Goal: Task Accomplishment & Management: Use online tool/utility

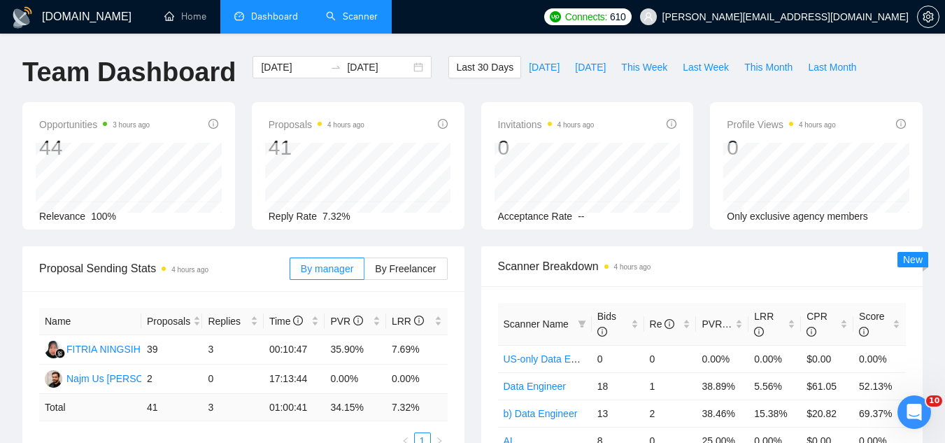
click at [351, 20] on link "Scanner" at bounding box center [352, 16] width 52 height 12
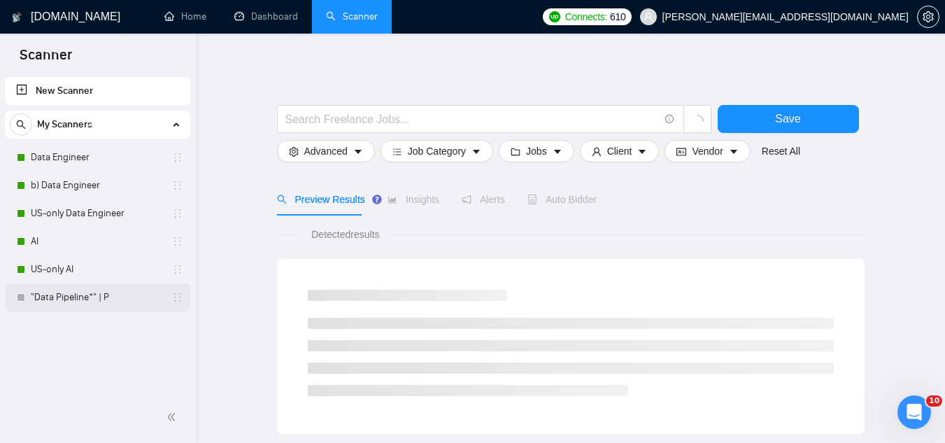
click at [111, 304] on link ""Data Pipeline*" | P" at bounding box center [97, 297] width 133 height 28
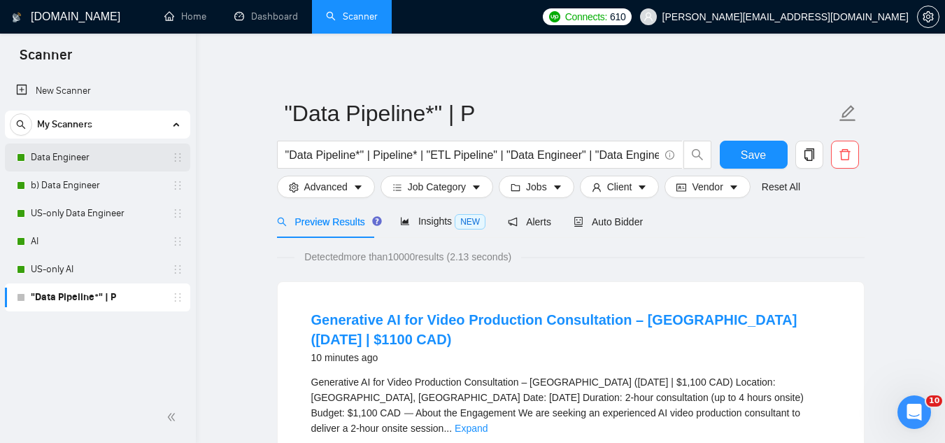
click at [125, 145] on link "Data Engineer" at bounding box center [97, 157] width 133 height 28
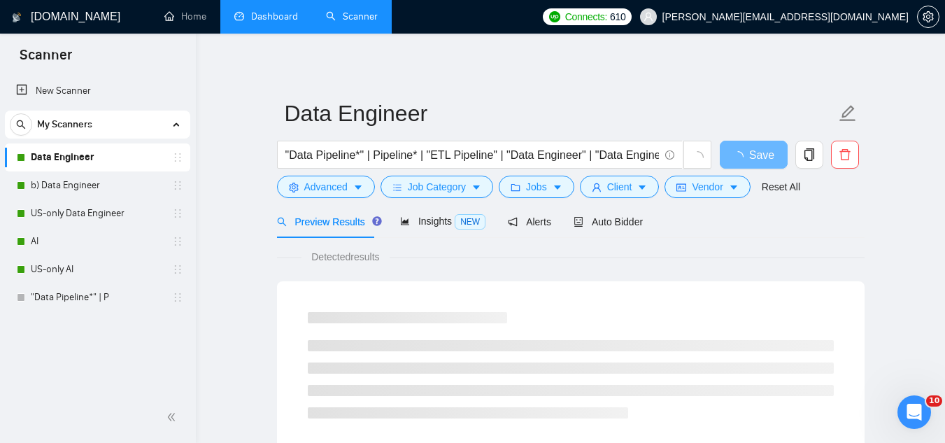
click at [269, 10] on link "Dashboard" at bounding box center [266, 16] width 64 height 12
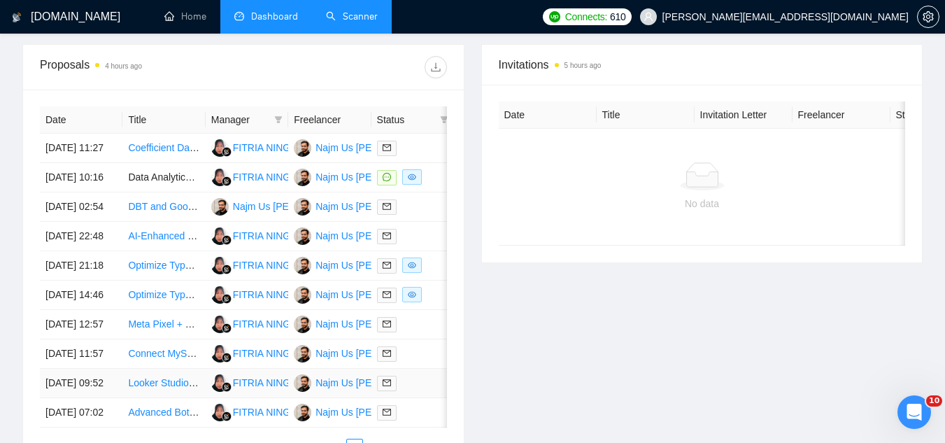
scroll to position [490, 0]
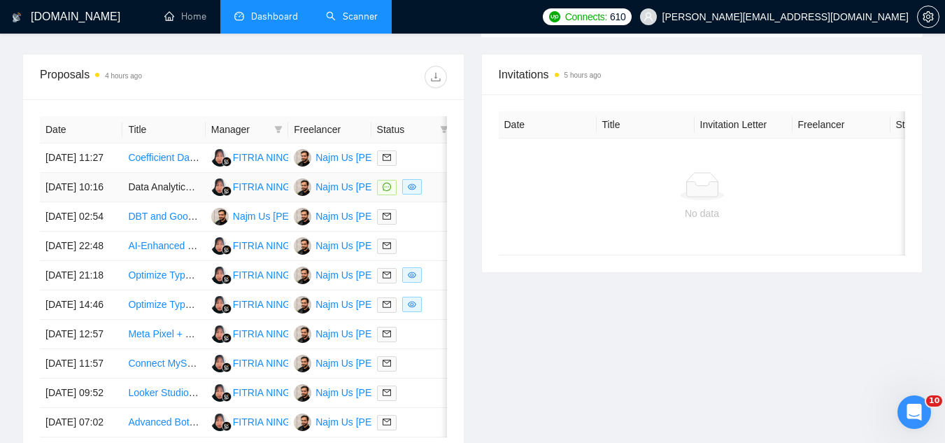
click at [170, 202] on td "Data Analytics Specialist" at bounding box center [163, 187] width 83 height 29
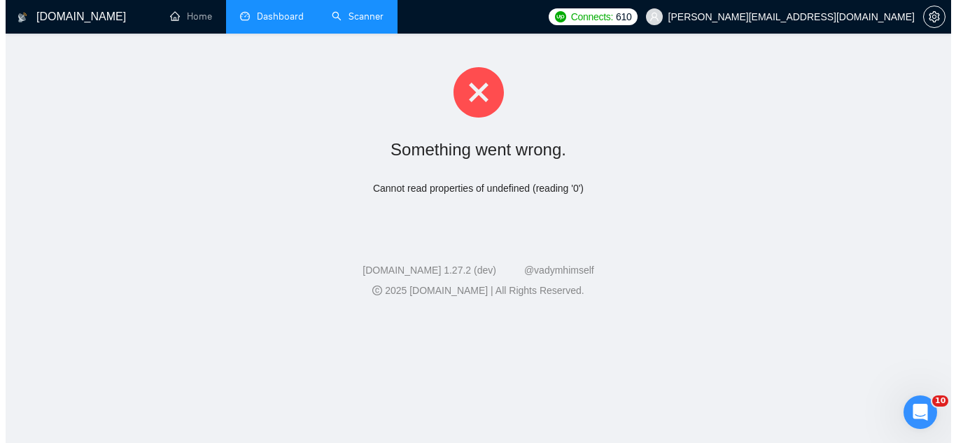
scroll to position [0, 0]
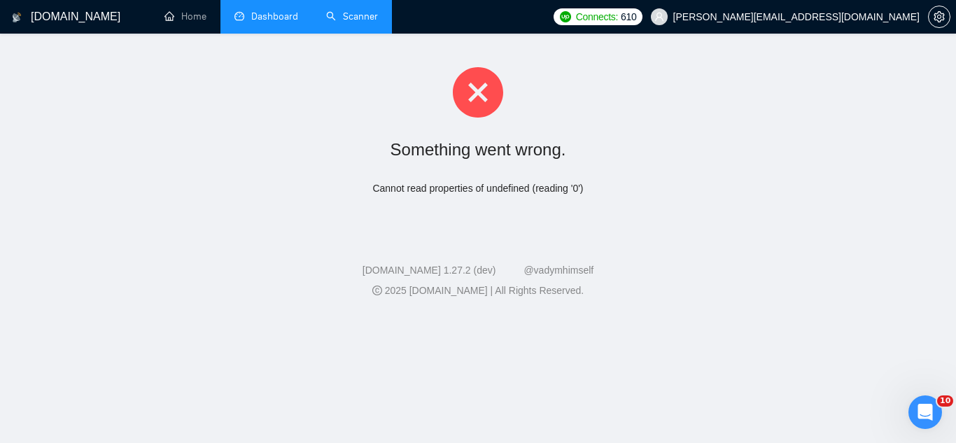
click at [258, 29] on li "Dashboard" at bounding box center [266, 17] width 92 height 34
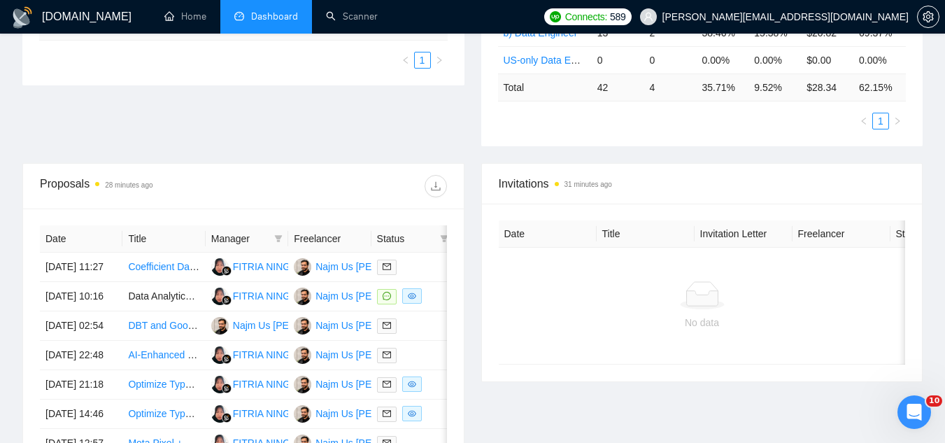
scroll to position [420, 0]
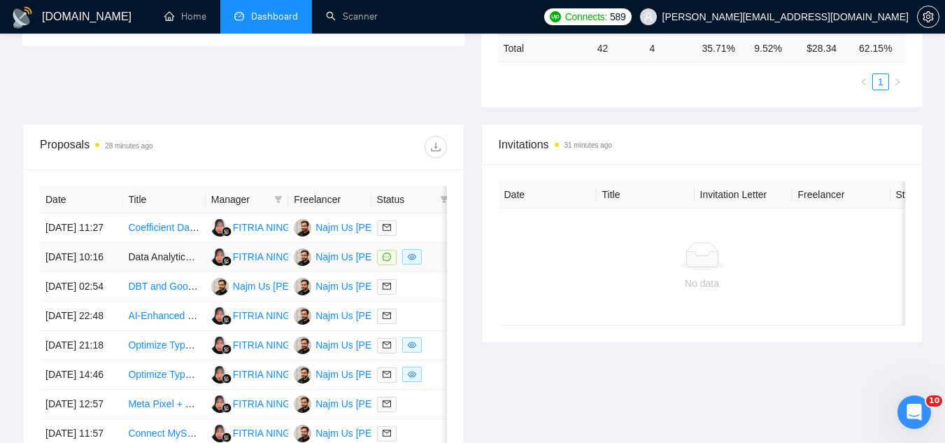
click at [174, 272] on td "Data Analytics Specialist" at bounding box center [163, 257] width 83 height 29
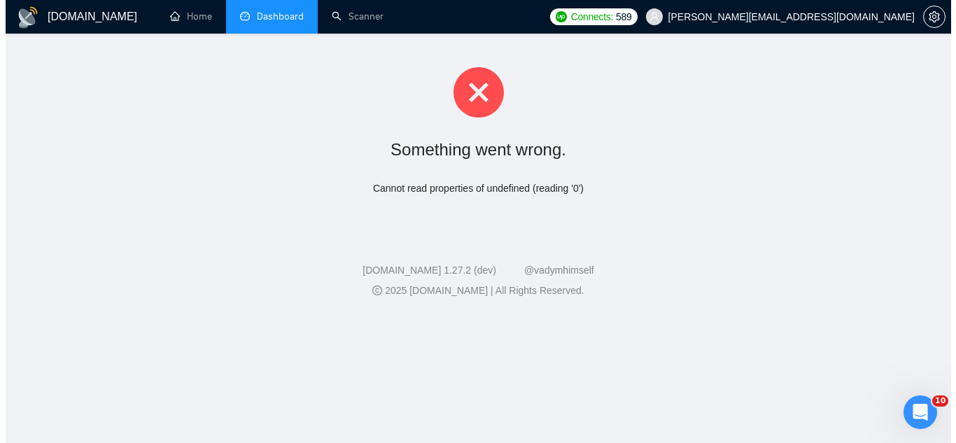
scroll to position [0, 0]
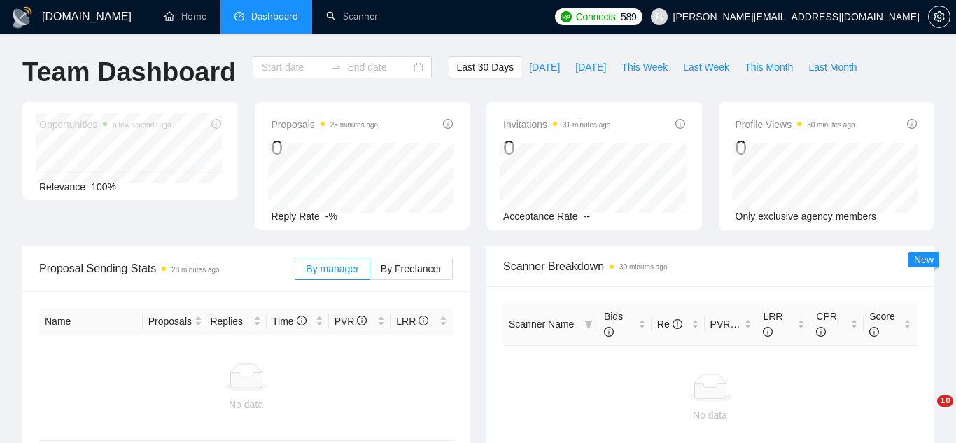
type input "[DATE]"
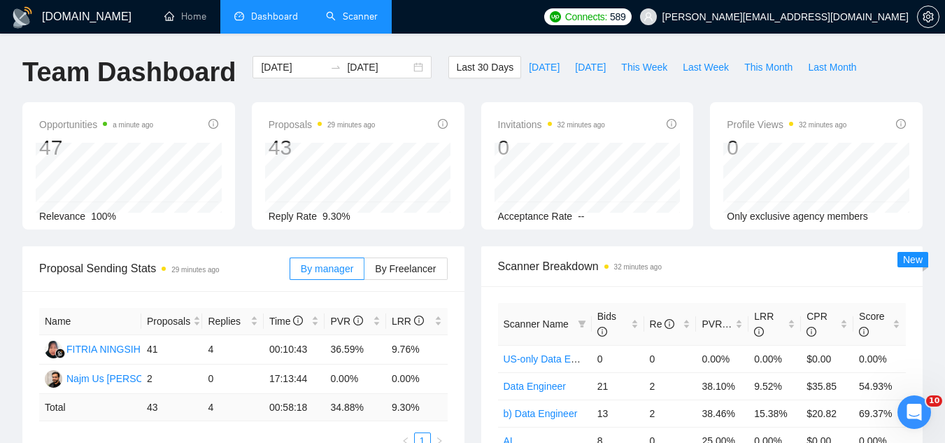
click at [361, 18] on link "Scanner" at bounding box center [352, 16] width 52 height 12
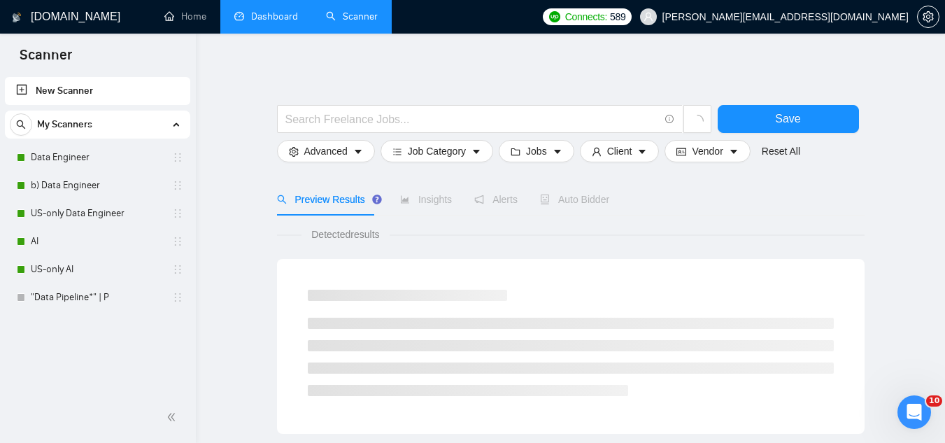
click at [252, 22] on link "Dashboard" at bounding box center [266, 16] width 64 height 12
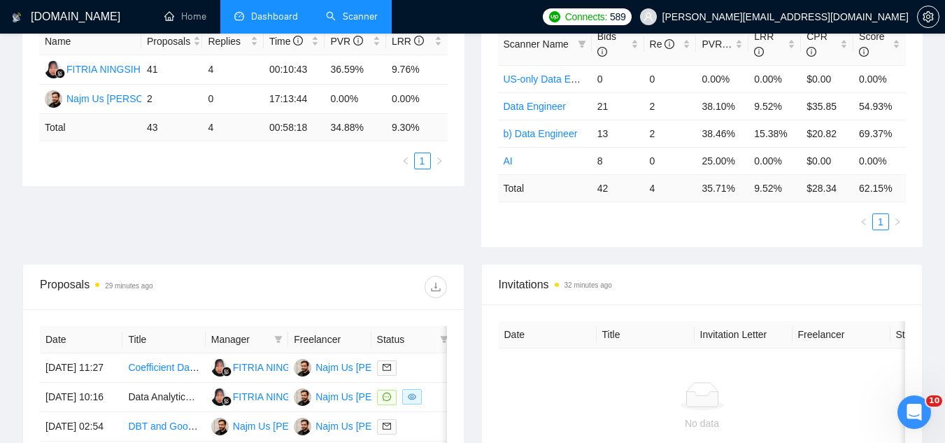
scroll to position [490, 0]
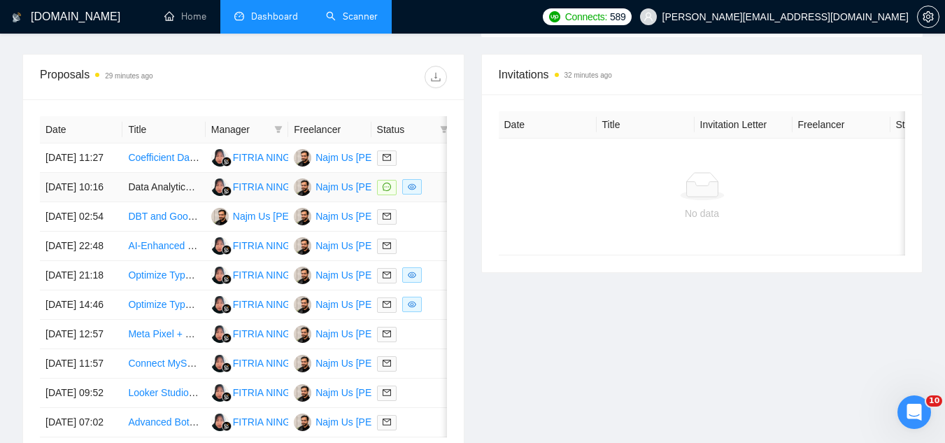
click at [160, 202] on td "Data Analytics Specialist" at bounding box center [163, 187] width 83 height 29
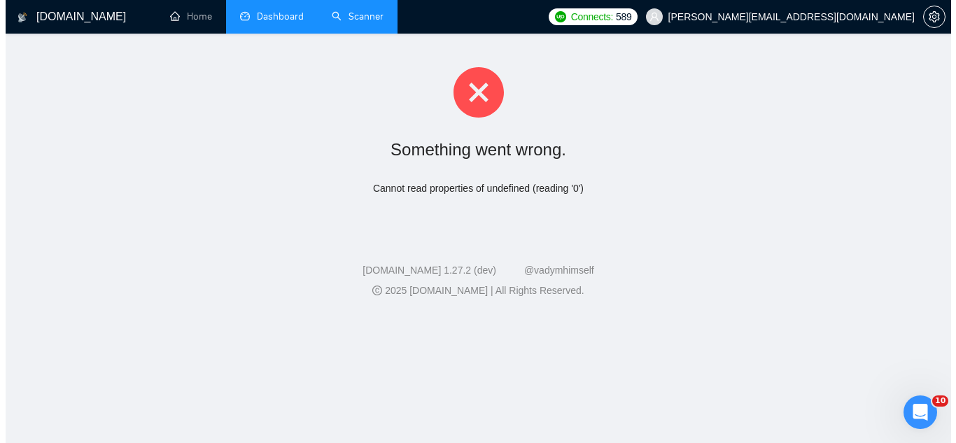
scroll to position [0, 0]
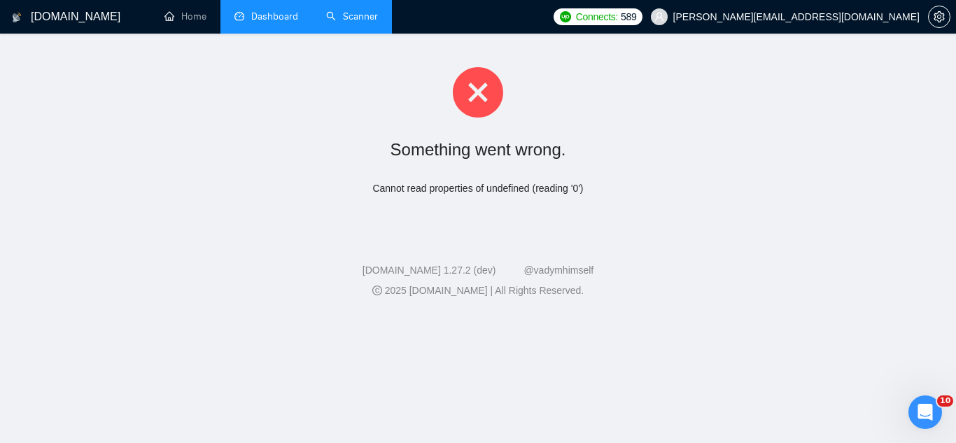
click at [261, 24] on li "Dashboard" at bounding box center [266, 17] width 92 height 34
click at [342, 20] on link "Scanner" at bounding box center [352, 16] width 52 height 12
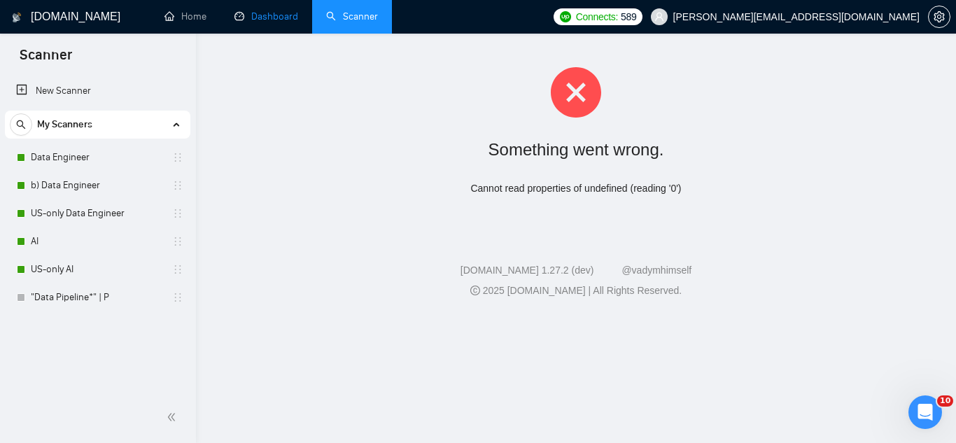
click at [284, 21] on link "Dashboard" at bounding box center [266, 16] width 64 height 12
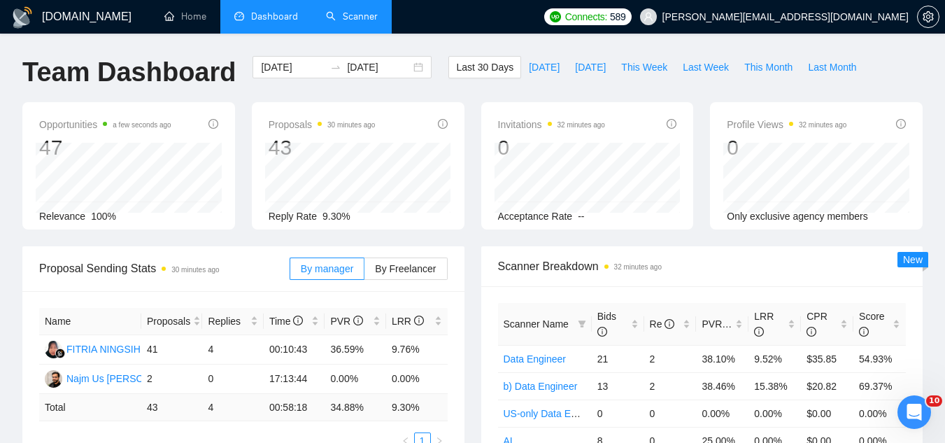
click at [378, 22] on link "Scanner" at bounding box center [352, 16] width 52 height 12
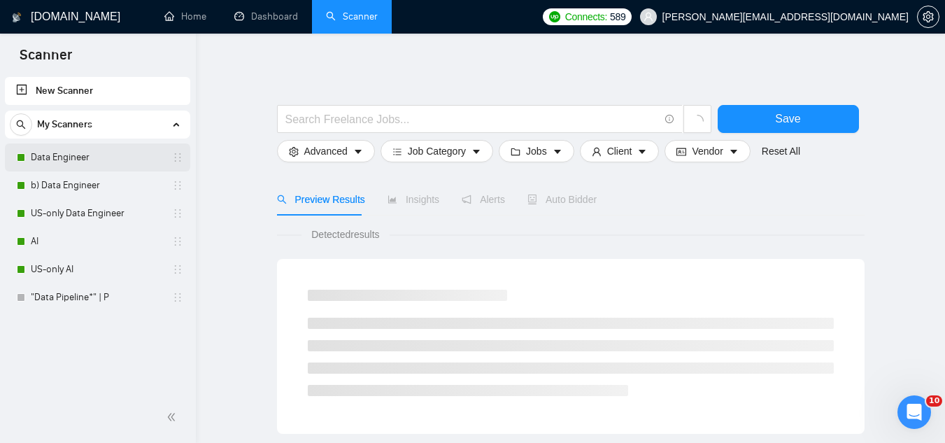
click at [81, 163] on link "Data Engineer" at bounding box center [97, 157] width 133 height 28
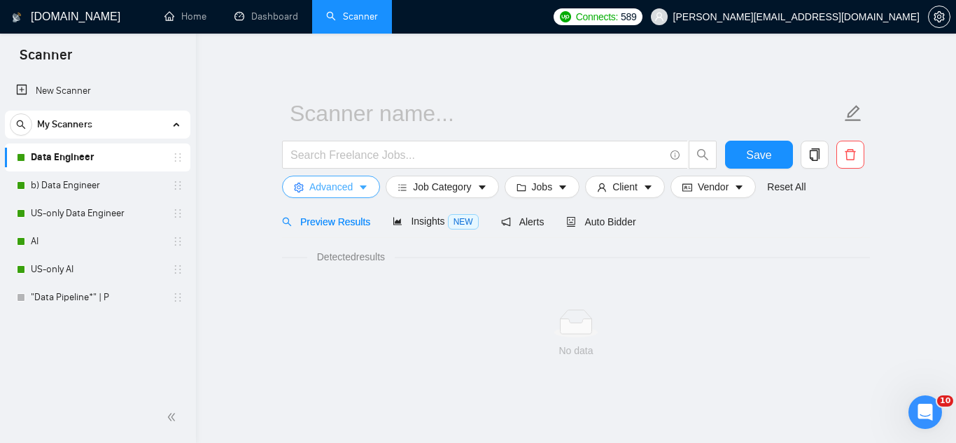
click at [316, 183] on span "Advanced" at bounding box center [330, 186] width 43 height 15
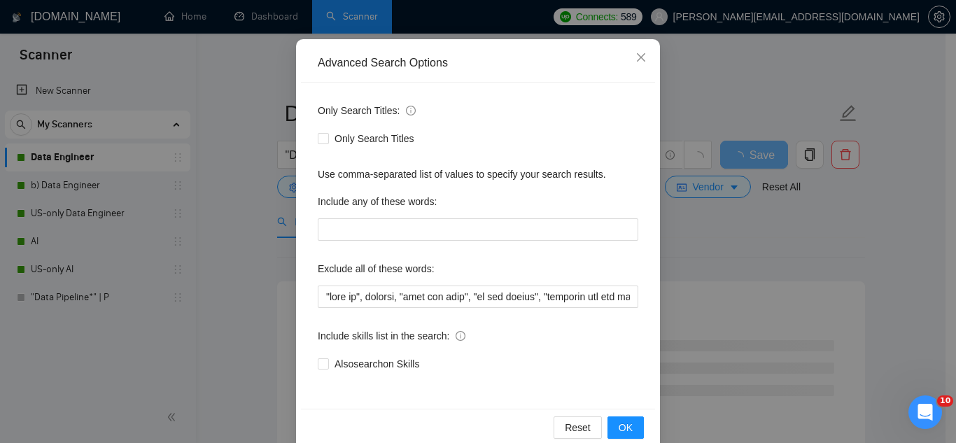
scroll to position [139, 0]
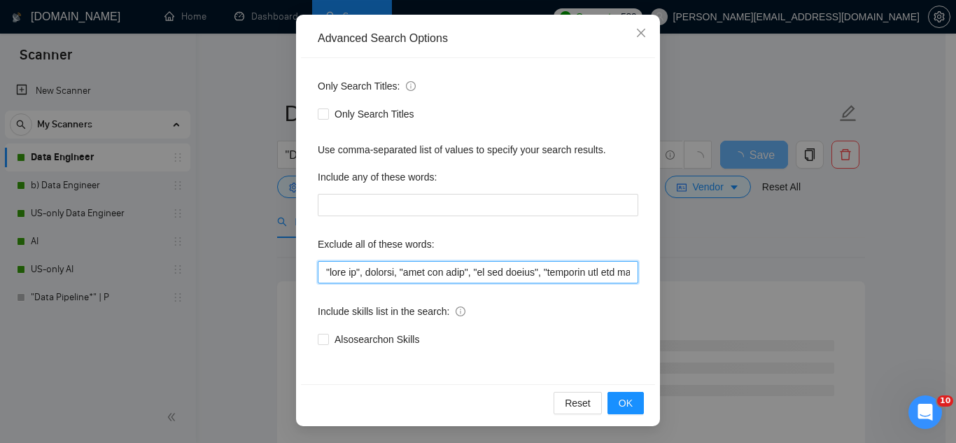
drag, startPoint x: 323, startPoint y: 271, endPoint x: 351, endPoint y: 272, distance: 28.0
click at [351, 272] on input "text" at bounding box center [478, 272] width 320 height 22
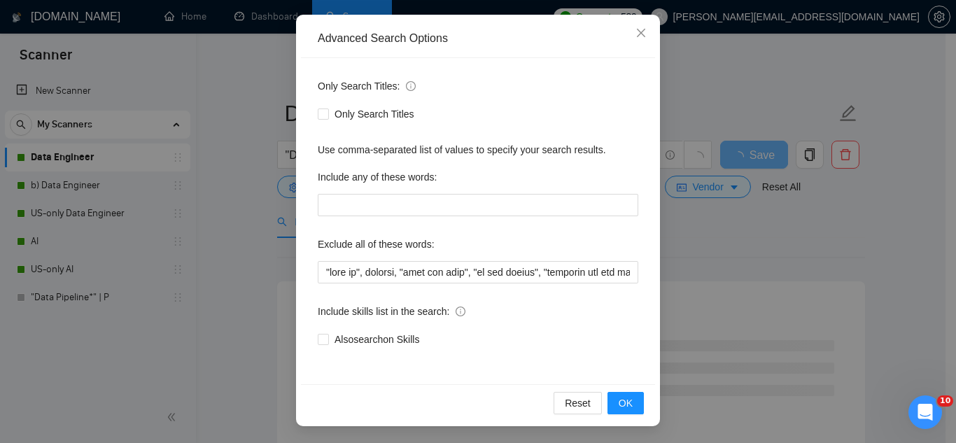
click at [337, 301] on label "Include skills list in the search:" at bounding box center [392, 311] width 148 height 22
click at [327, 334] on input "Also search on Skills" at bounding box center [323, 339] width 10 height 10
checkbox input "true"
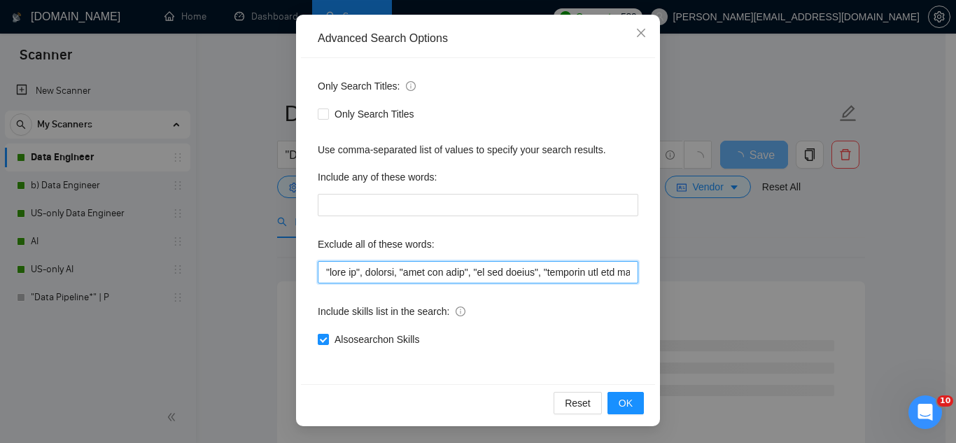
drag, startPoint x: 321, startPoint y: 275, endPoint x: 351, endPoint y: 276, distance: 29.4
click at [351, 276] on input "text" at bounding box center [478, 272] width 320 height 22
drag, startPoint x: 428, startPoint y: 274, endPoint x: 446, endPoint y: 273, distance: 18.2
click at [446, 273] on input "text" at bounding box center [478, 272] width 320 height 22
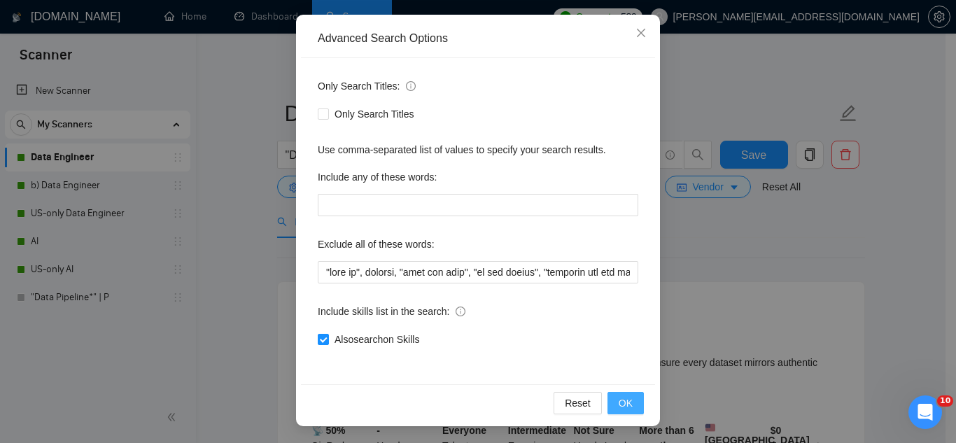
click at [619, 409] on span "OK" at bounding box center [626, 402] width 14 height 15
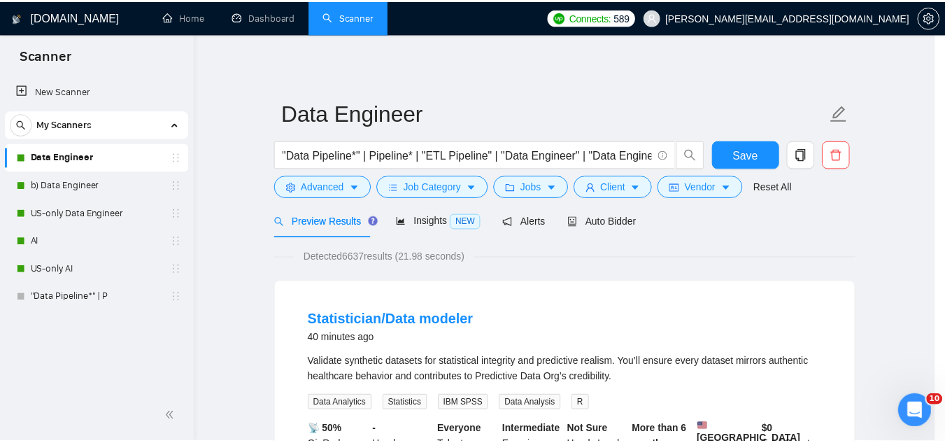
scroll to position [69, 0]
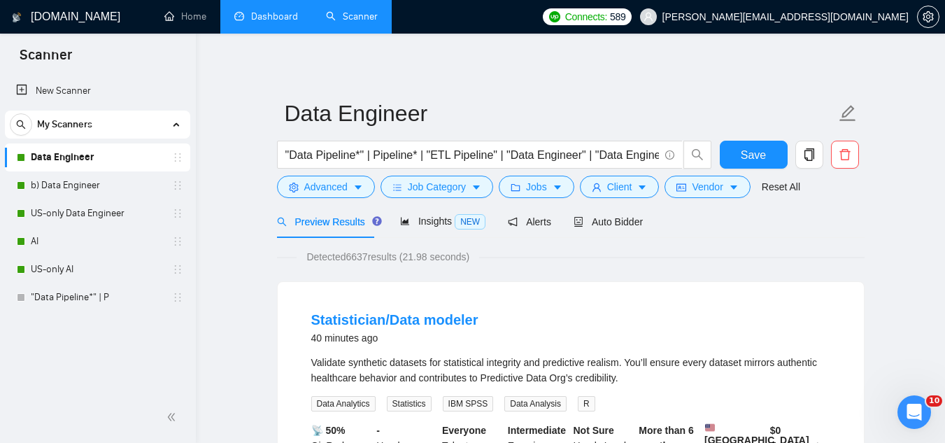
click at [288, 22] on link "Dashboard" at bounding box center [266, 16] width 64 height 12
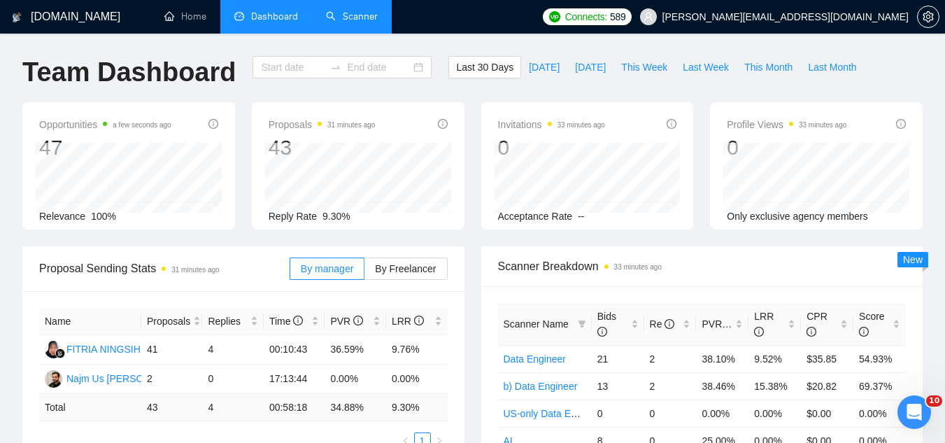
type input "[DATE]"
click at [363, 20] on link "Scanner" at bounding box center [352, 16] width 52 height 12
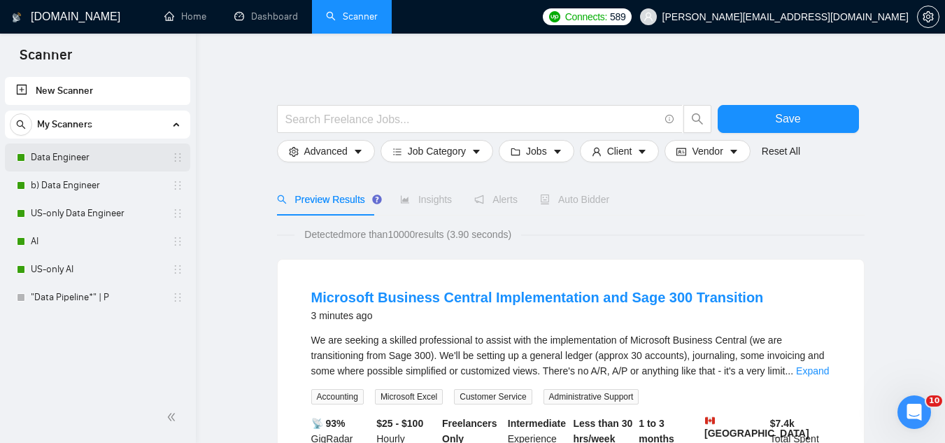
click at [97, 169] on link "Data Engineer" at bounding box center [97, 157] width 133 height 28
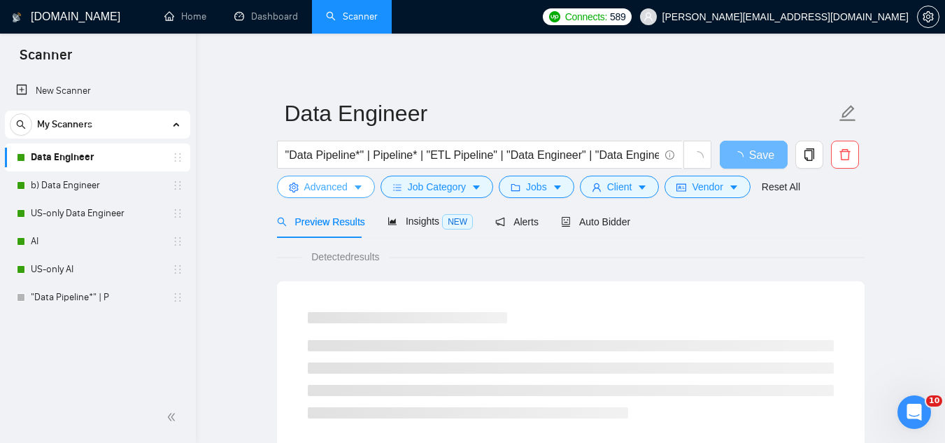
click at [339, 188] on span "Advanced" at bounding box center [325, 186] width 43 height 15
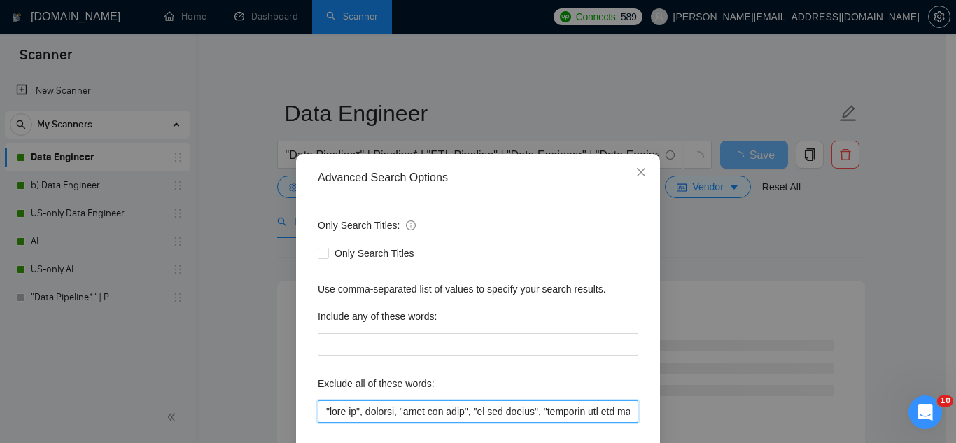
click at [323, 414] on input "text" at bounding box center [478, 411] width 320 height 22
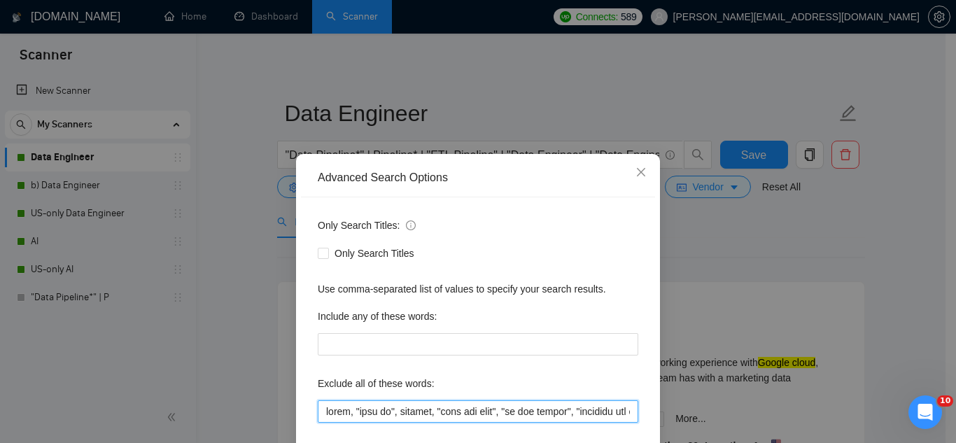
click at [345, 414] on input "text" at bounding box center [478, 411] width 320 height 22
paste input "Advisor/Tutor"
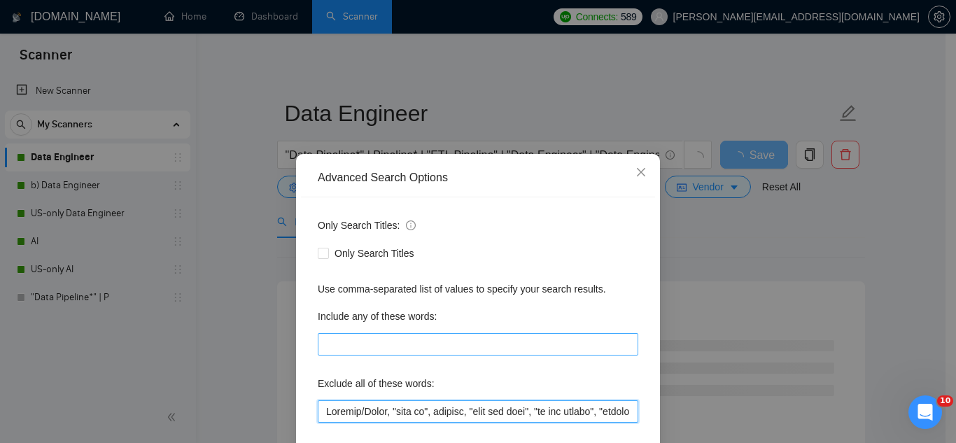
paste input "Advisor/Tutor"
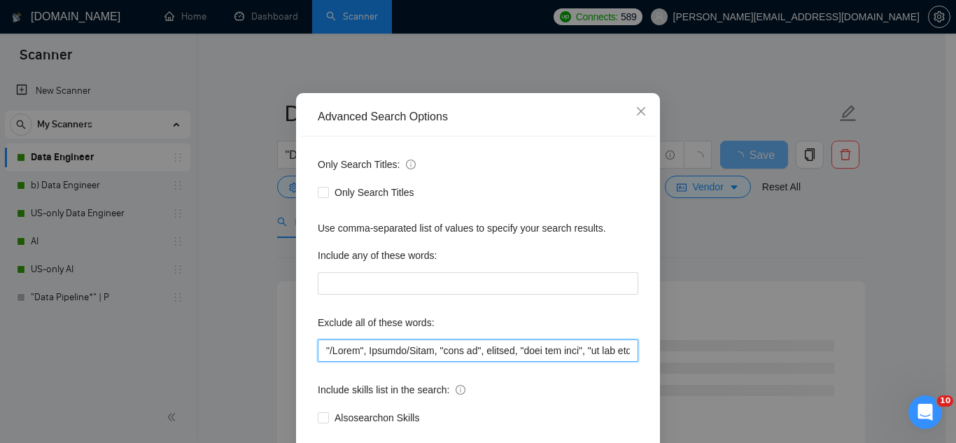
scroll to position [70, 0]
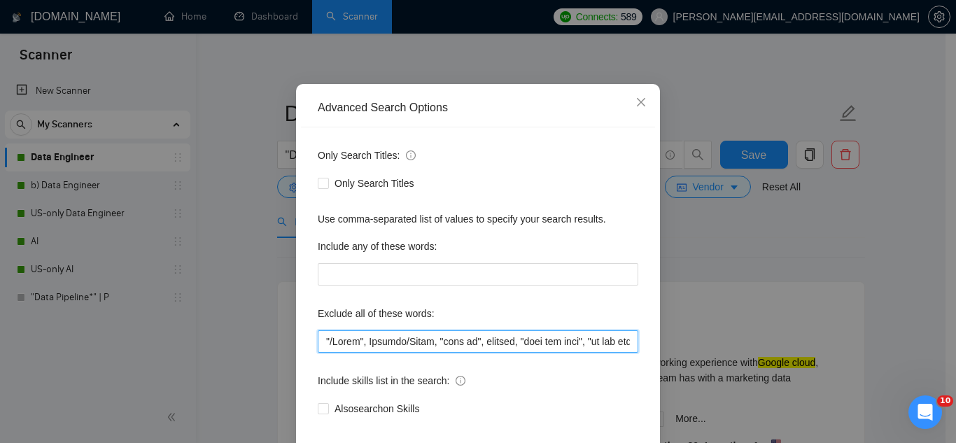
click at [320, 344] on input "text" at bounding box center [478, 341] width 320 height 22
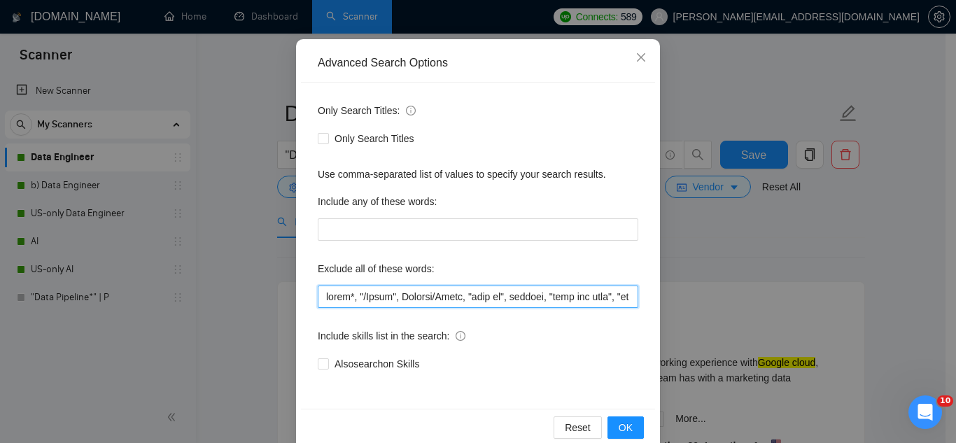
scroll to position [139, 0]
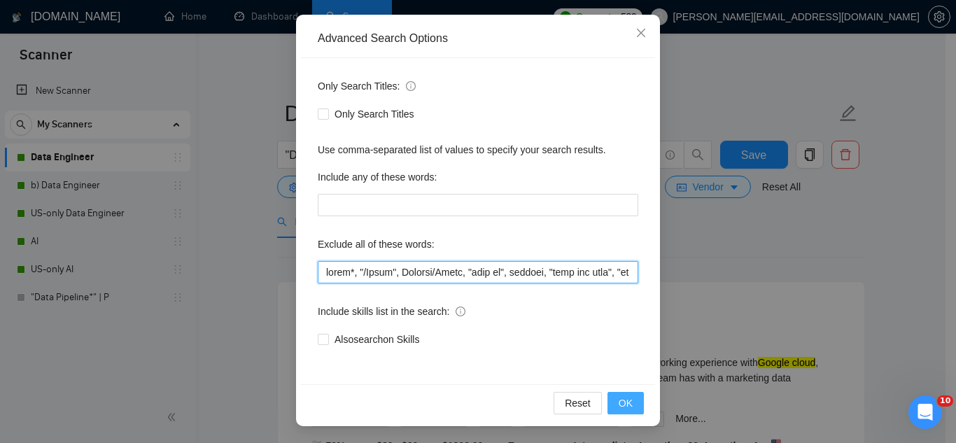
type input "lorem*, "/Ipsum", Dolorsi/Ametc, "adip el", seddoei, "temp inc utla", "et dol m…"
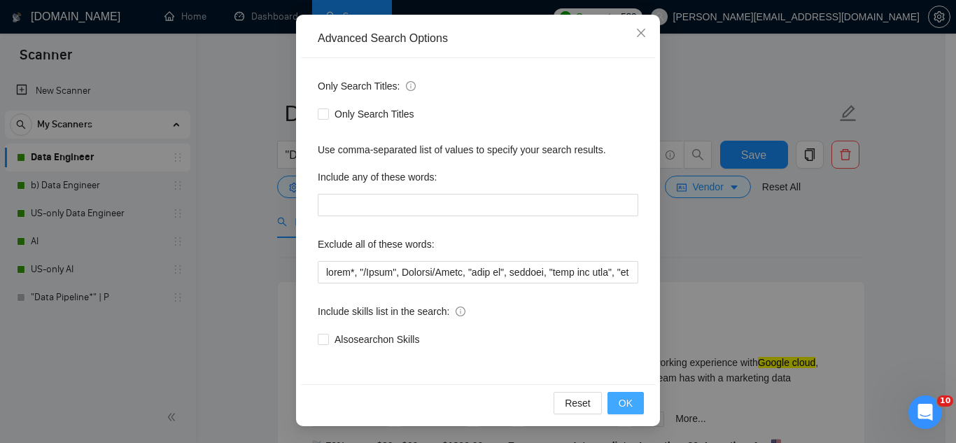
click at [619, 404] on span "OK" at bounding box center [626, 402] width 14 height 15
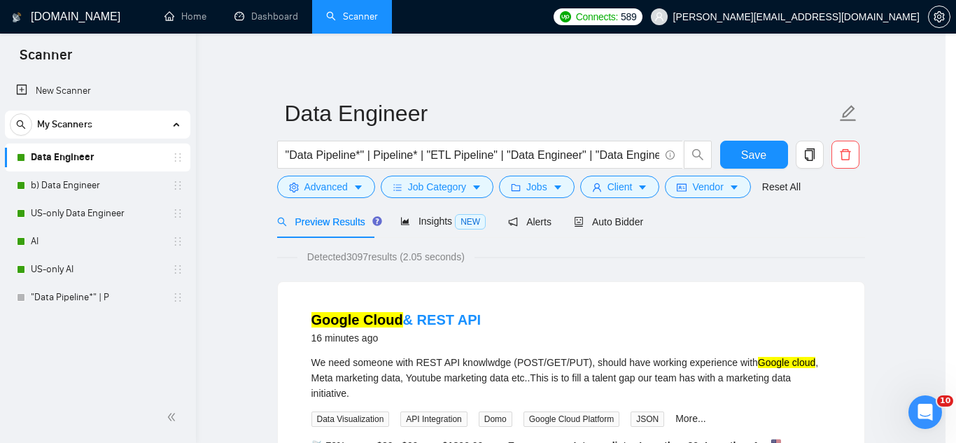
scroll to position [69, 0]
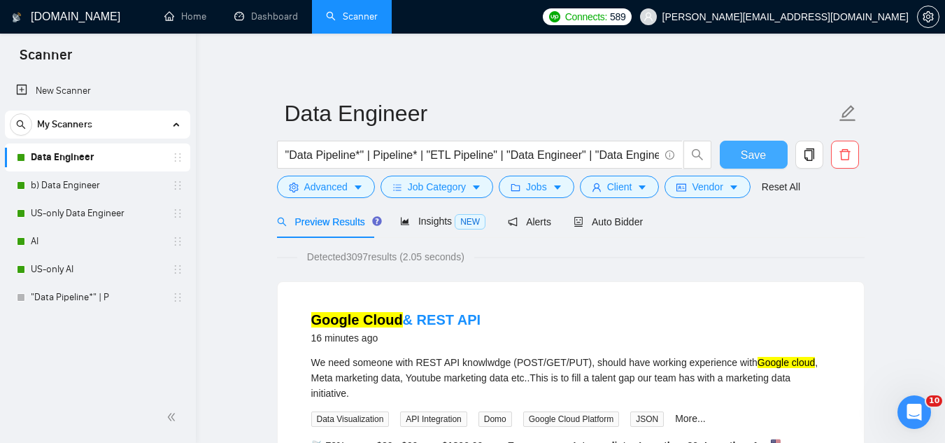
click at [754, 159] on span "Save" at bounding box center [753, 154] width 25 height 17
click at [333, 188] on span "Advanced" at bounding box center [325, 186] width 43 height 15
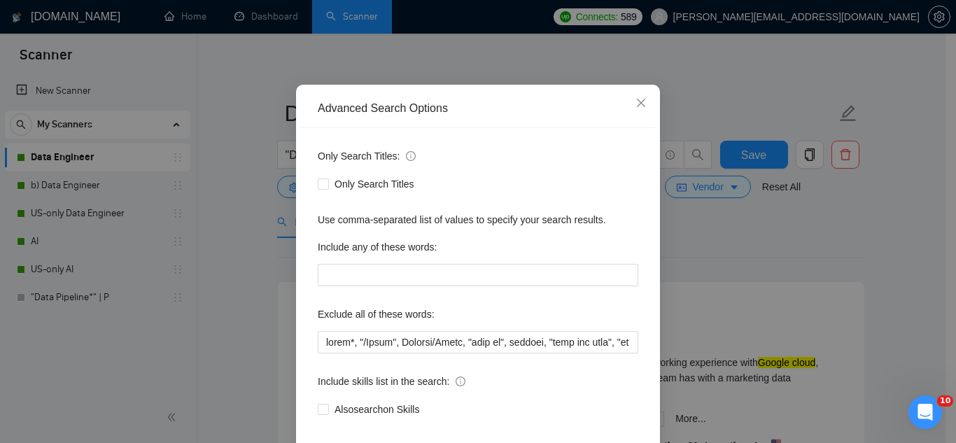
scroll to position [139, 0]
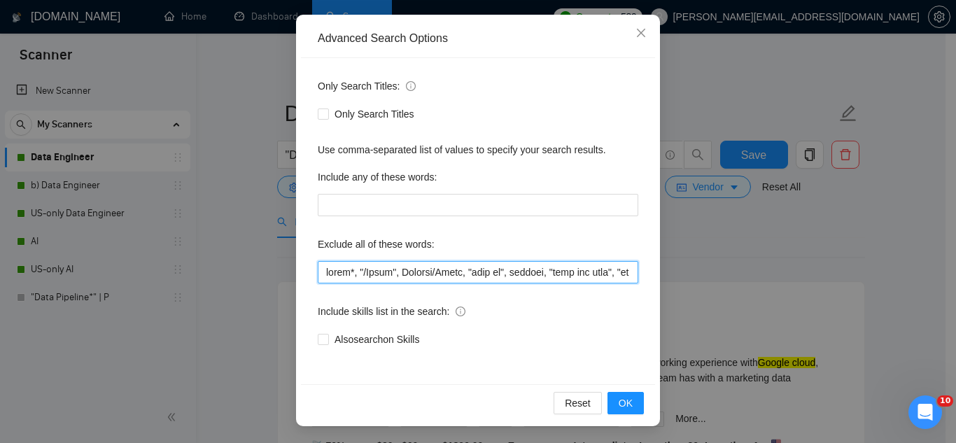
drag, startPoint x: 453, startPoint y: 273, endPoint x: 308, endPoint y: 272, distance: 144.9
click at [308, 272] on div "Only Search Titles: Only Search Titles Use comma-separated list of values to sp…" at bounding box center [478, 221] width 354 height 326
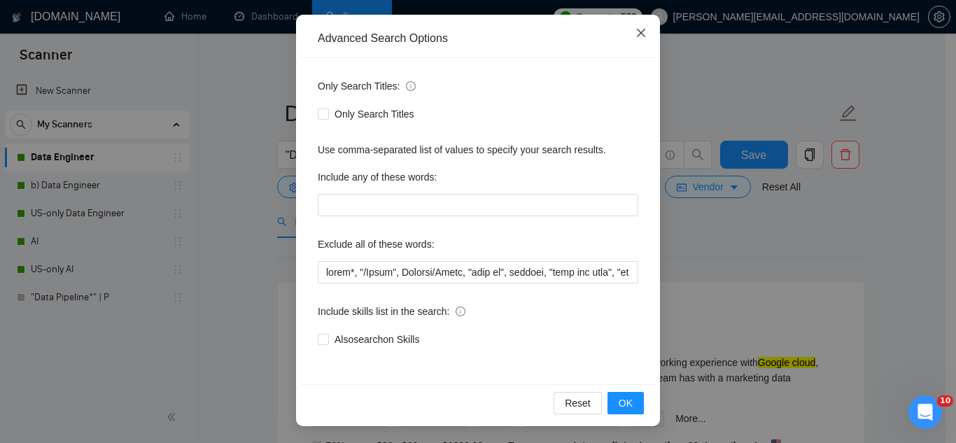
click at [631, 41] on span "Close" at bounding box center [641, 34] width 38 height 38
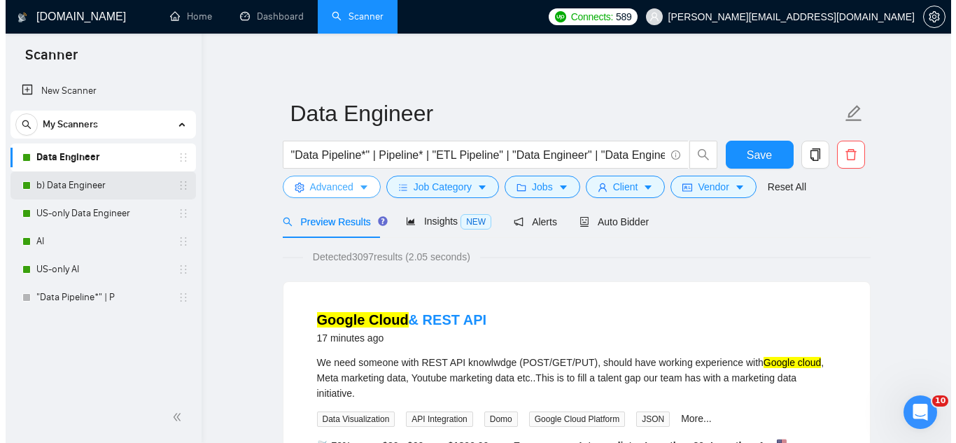
scroll to position [0, 0]
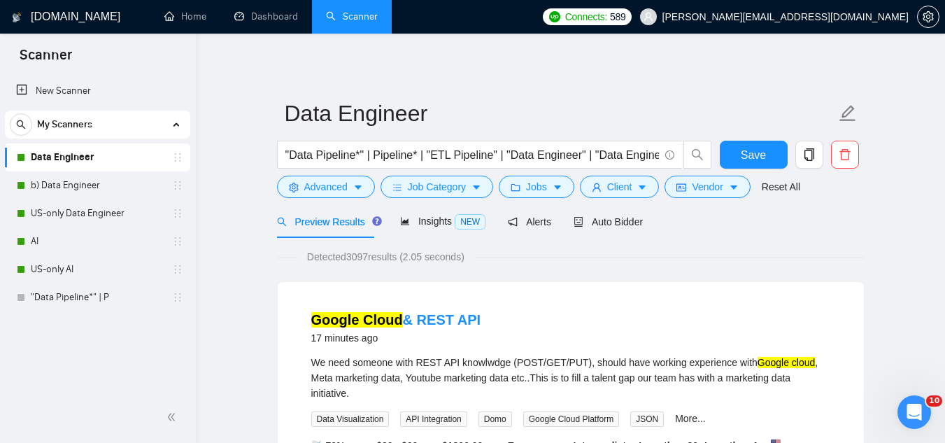
drag, startPoint x: 99, startPoint y: 188, endPoint x: 258, endPoint y: 201, distance: 159.3
click at [100, 188] on link "b) Data Engineer" at bounding box center [97, 185] width 133 height 28
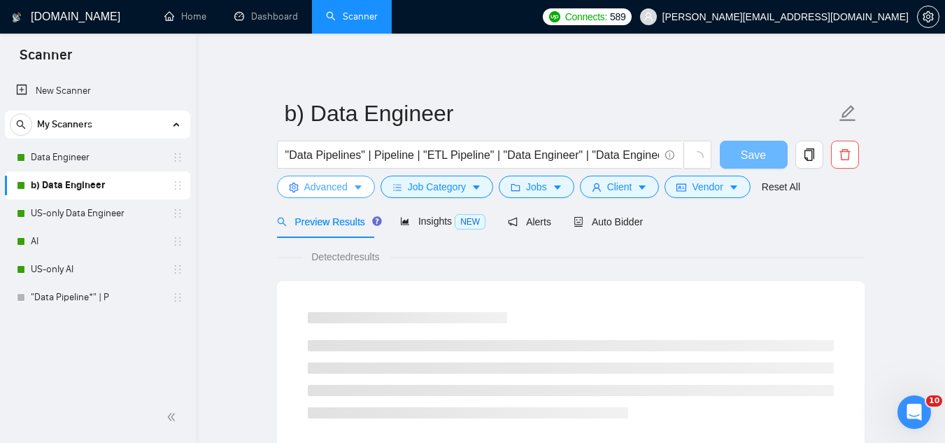
click at [325, 189] on span "Advanced" at bounding box center [325, 186] width 43 height 15
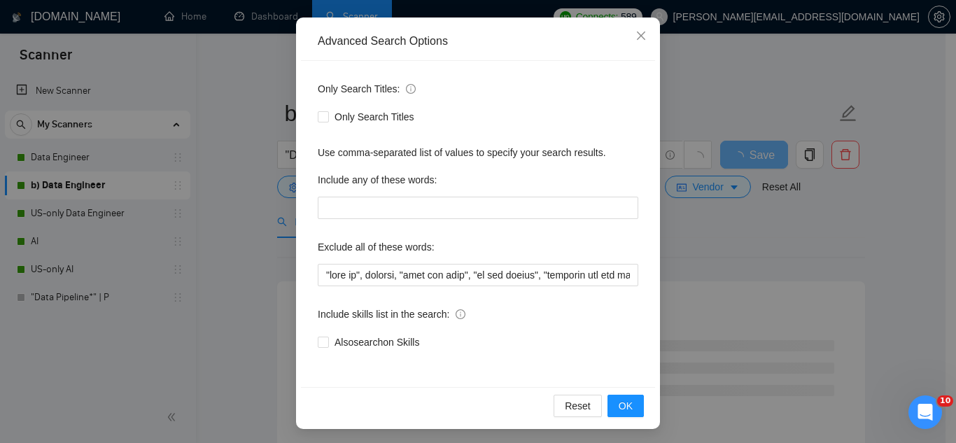
scroll to position [139, 0]
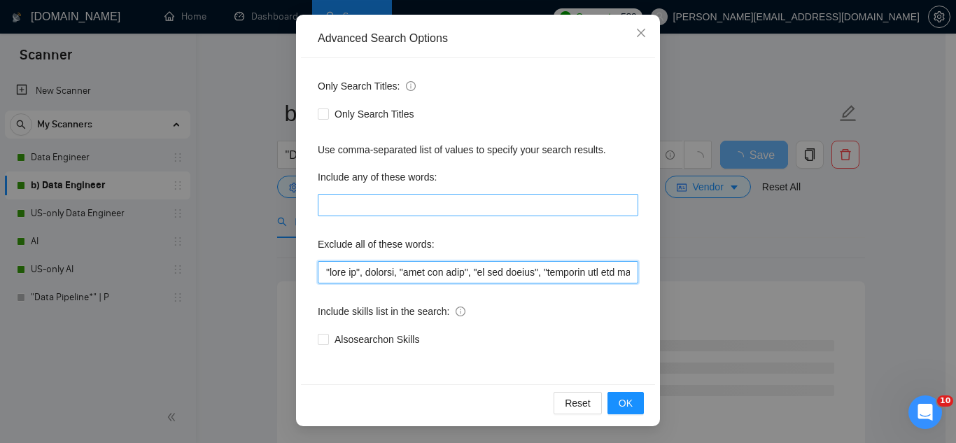
drag, startPoint x: 320, startPoint y: 272, endPoint x: 345, endPoint y: 194, distance: 82.3
click at [319, 271] on input "text" at bounding box center [478, 272] width 320 height 22
paste input "tutor*, "/Tutor", Advisor/Tutor,"
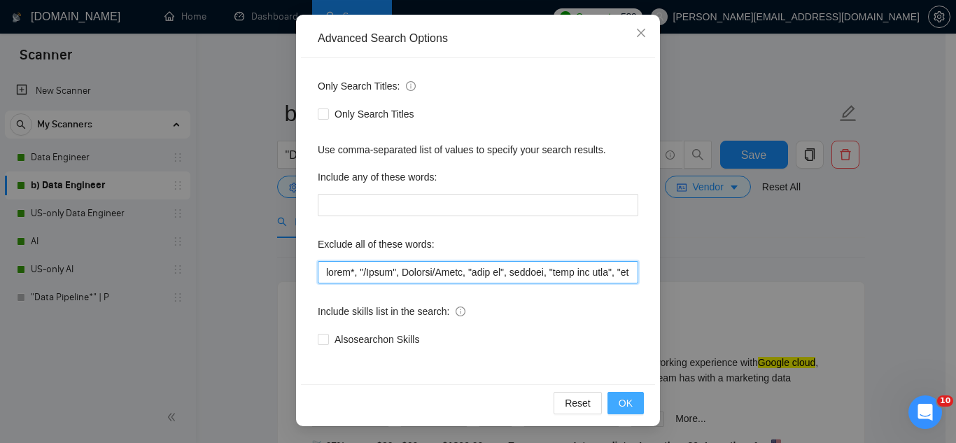
type input "lorem*, "/Ipsum", Dolorsi/Ametc, "adip el", seddoei, "temp inc utla", "et dol m…"
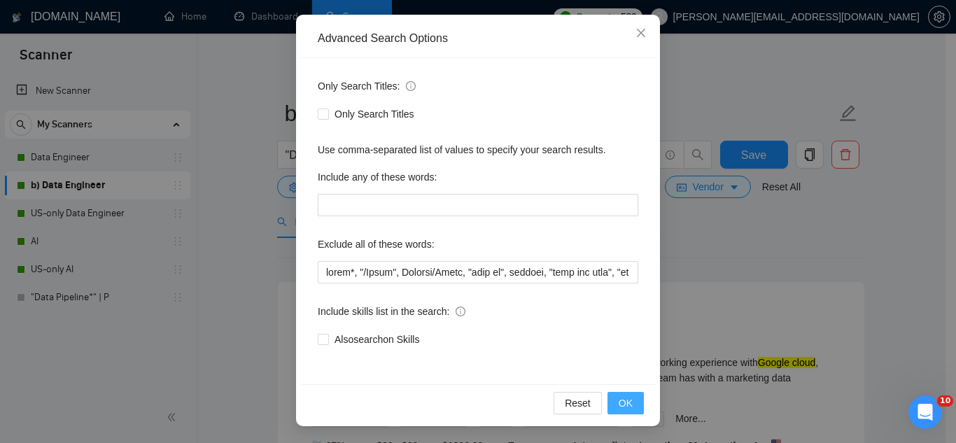
click at [635, 406] on button "OK" at bounding box center [625, 403] width 36 height 22
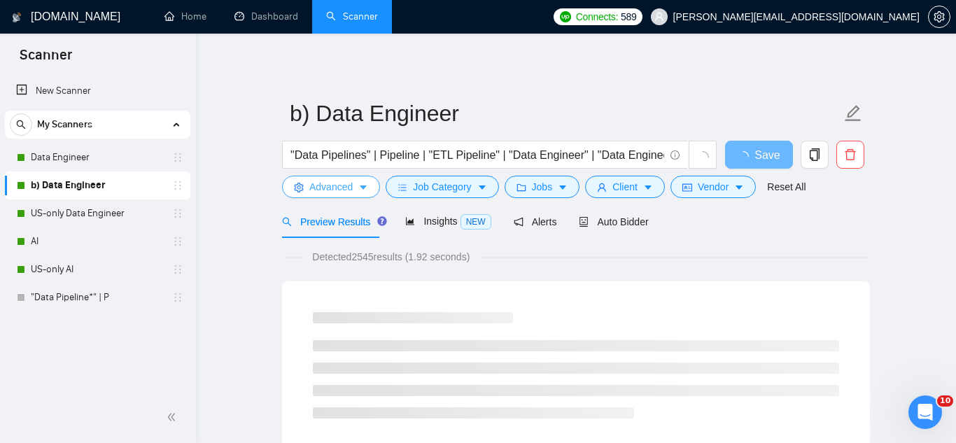
scroll to position [0, 0]
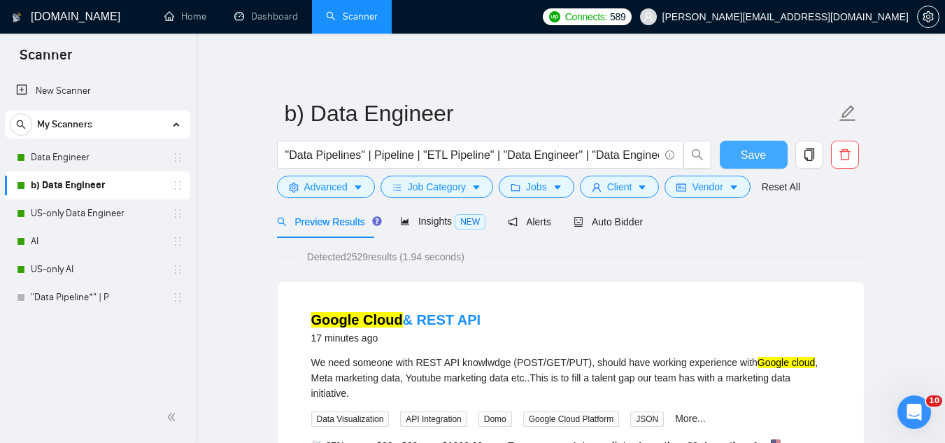
click at [751, 148] on span "Save" at bounding box center [753, 154] width 25 height 17
click at [80, 212] on link "US-only Data Engineer" at bounding box center [97, 213] width 133 height 28
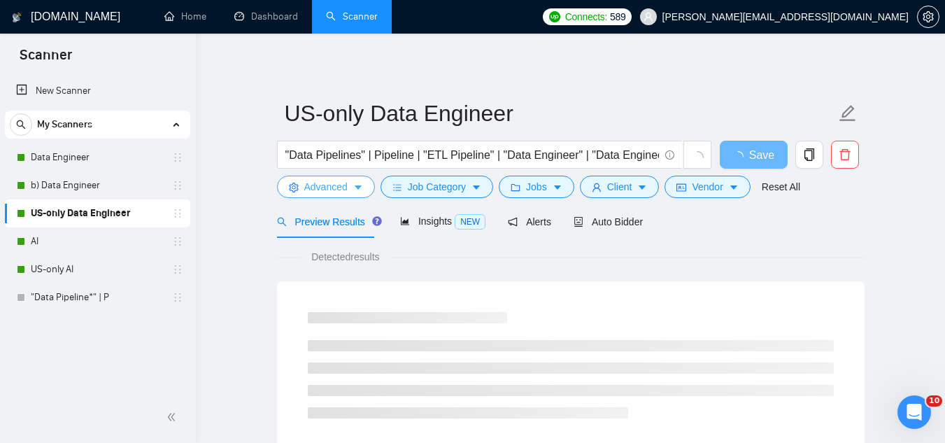
click at [303, 180] on button "Advanced" at bounding box center [326, 187] width 98 height 22
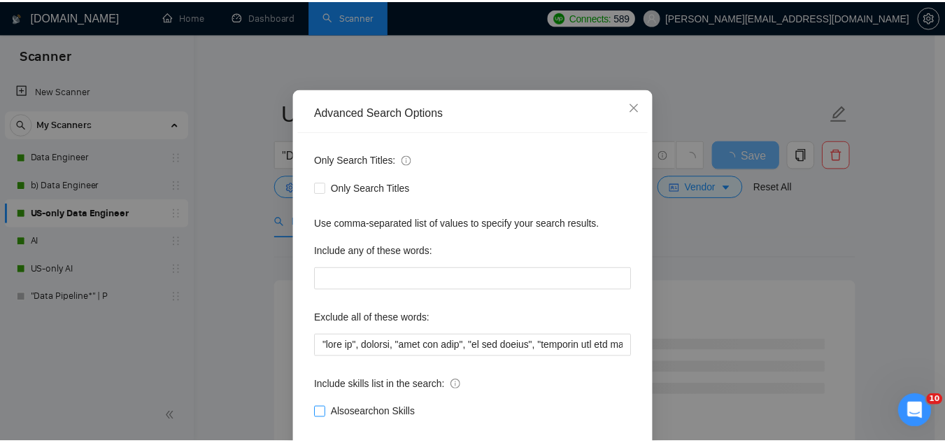
scroll to position [139, 0]
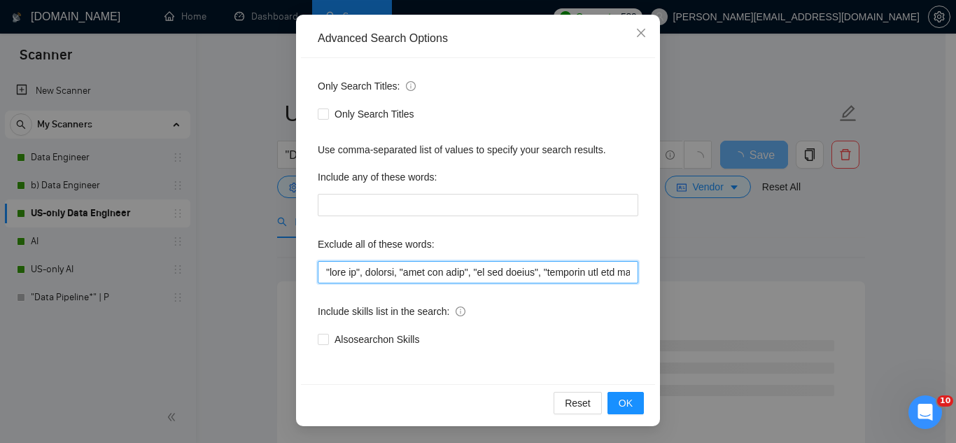
click at [318, 272] on input "text" at bounding box center [478, 272] width 320 height 22
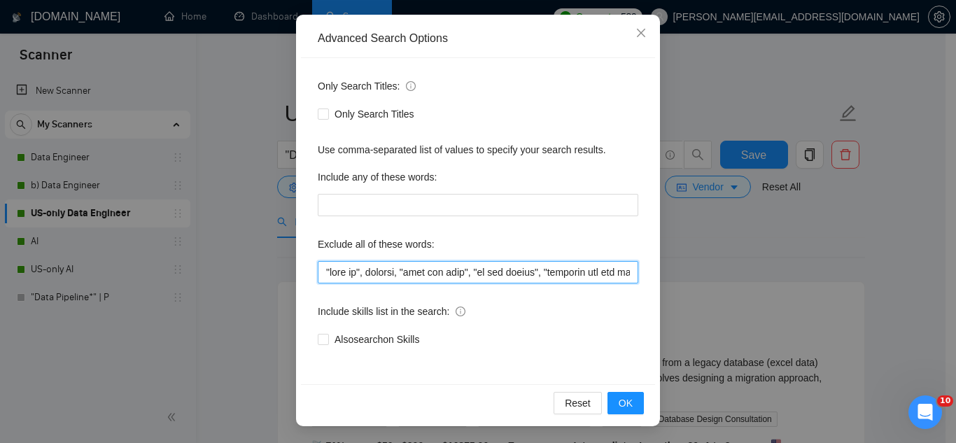
paste input "tutor*, "/Tutor", Advisor/Tutor,"
type input "lorem*, "/Ipsum", Dolorsi/Ametc, "adip el", seddoei, "temp inc utla", "et dol m…"
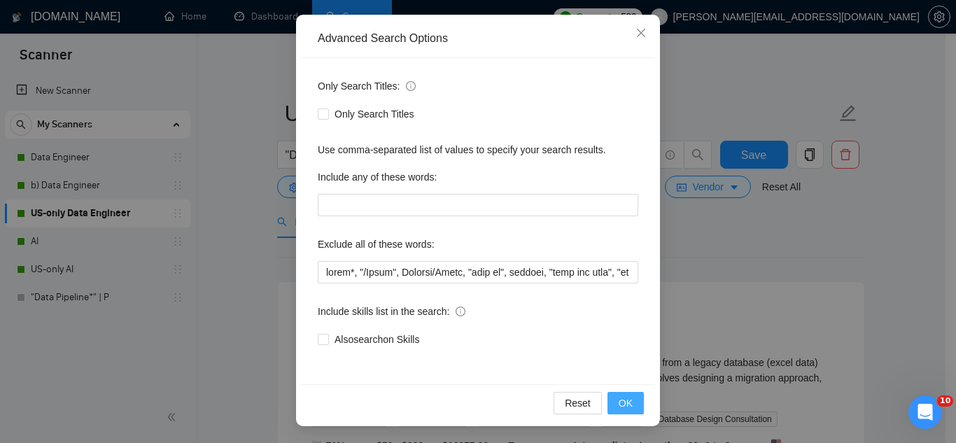
click at [619, 402] on span "OK" at bounding box center [626, 402] width 14 height 15
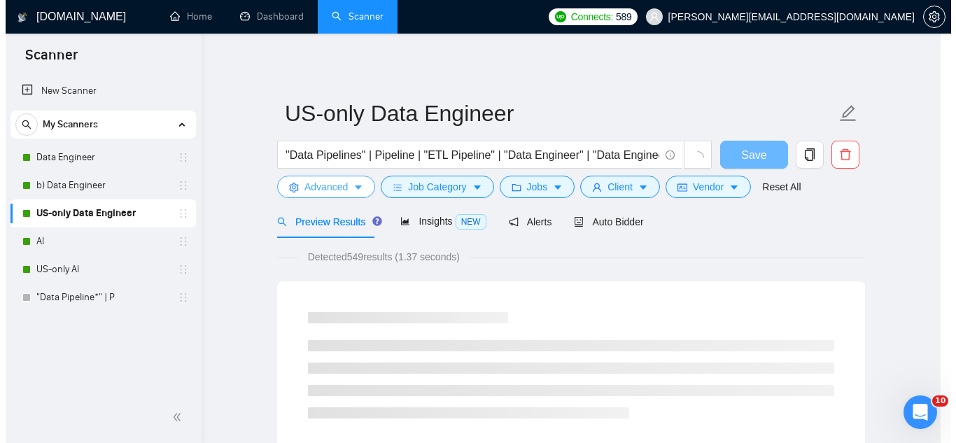
scroll to position [0, 0]
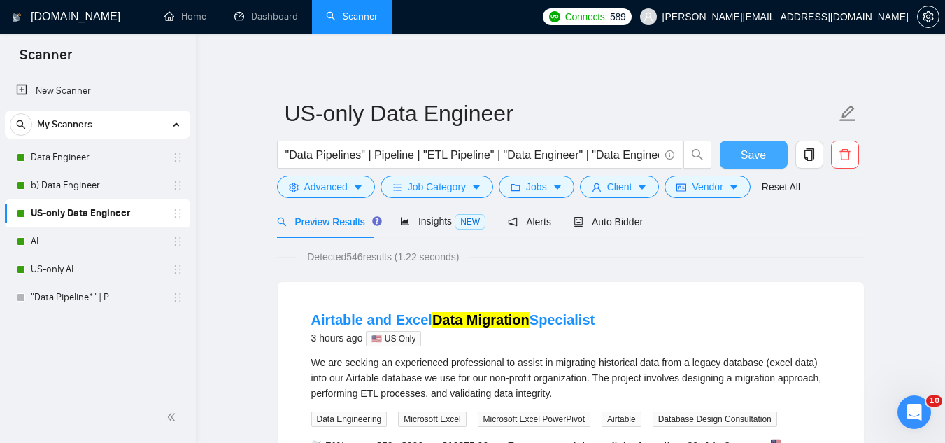
click at [742, 159] on span "Save" at bounding box center [753, 154] width 25 height 17
click at [57, 242] on link "AI" at bounding box center [97, 241] width 133 height 28
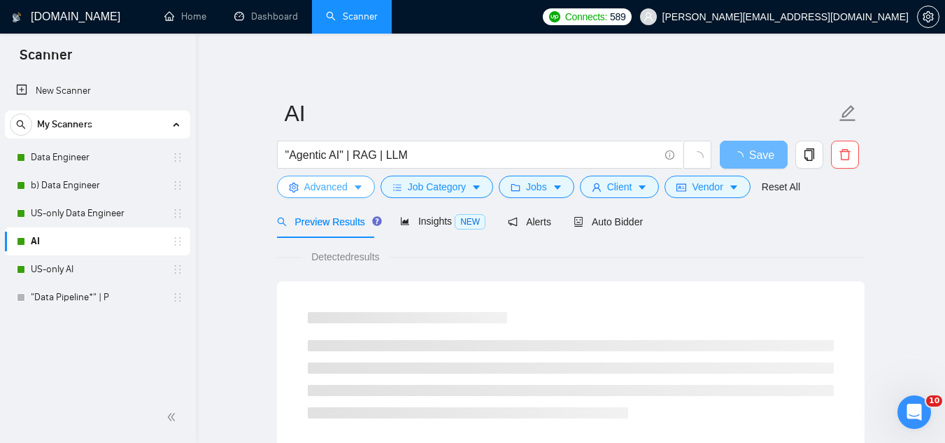
click at [307, 195] on button "Advanced" at bounding box center [326, 187] width 98 height 22
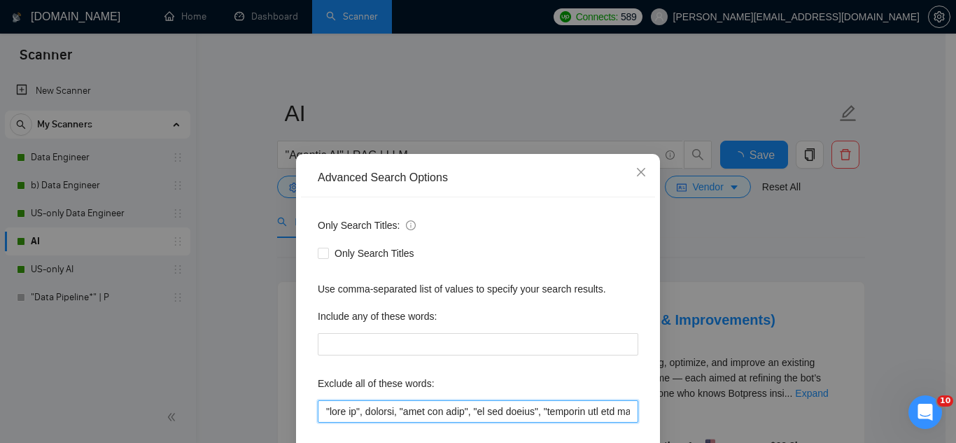
click at [324, 414] on input "text" at bounding box center [478, 411] width 320 height 22
paste input "tutor*, "/Tutor", Advisor/Tutor,"
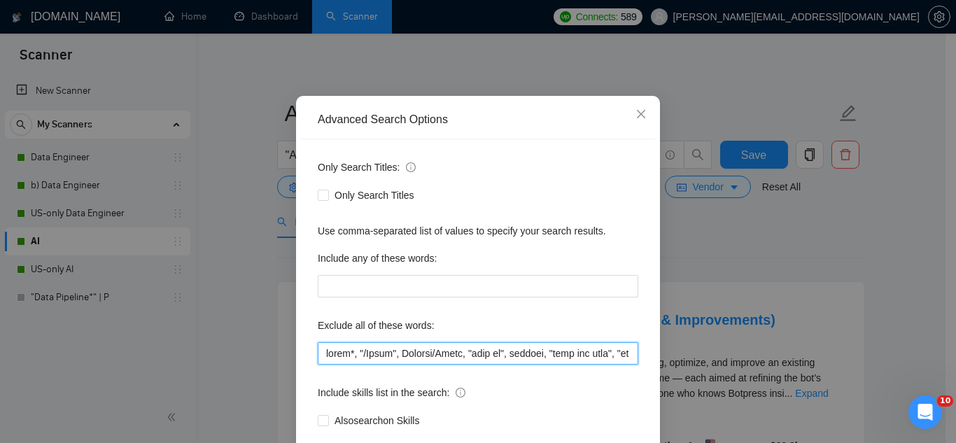
scroll to position [139, 0]
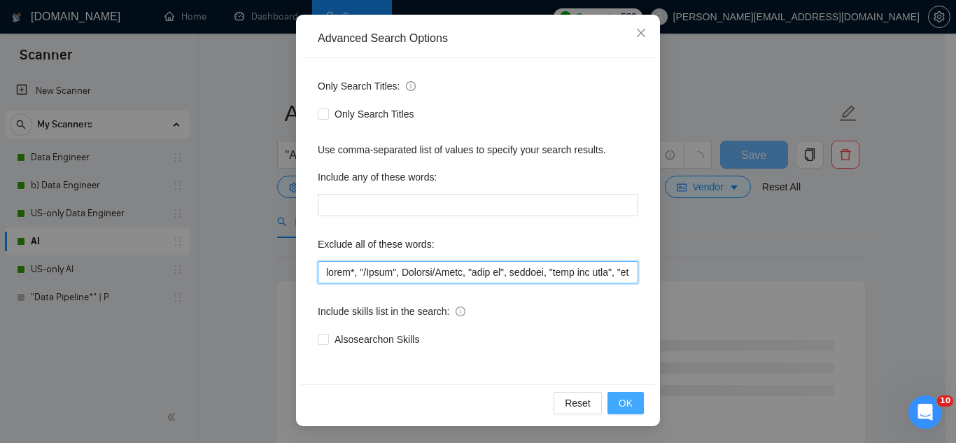
type input "lorem*, "/Ipsum", Dolorsi/Ametc, "adip el", seddoei, "temp inc utla", "et dol m…"
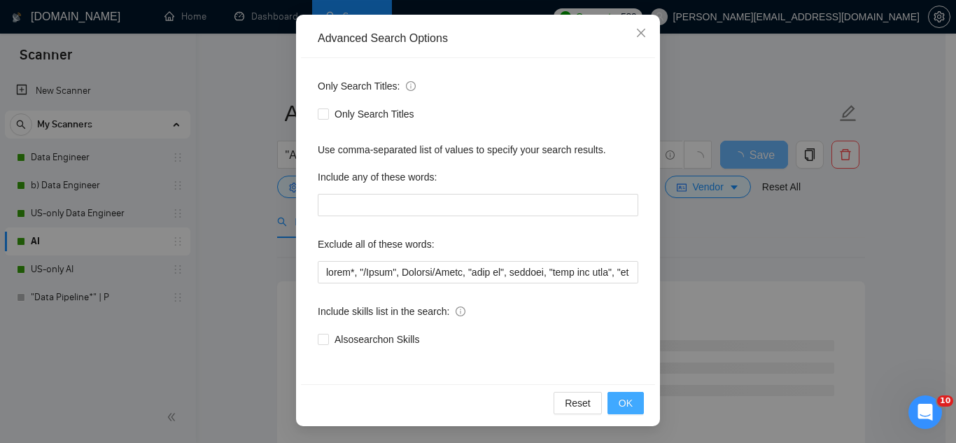
click at [616, 411] on button "OK" at bounding box center [625, 403] width 36 height 22
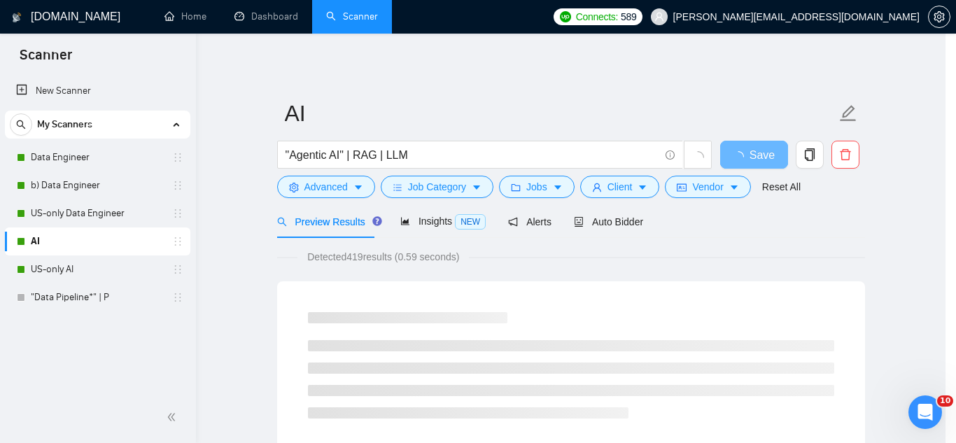
scroll to position [69, 0]
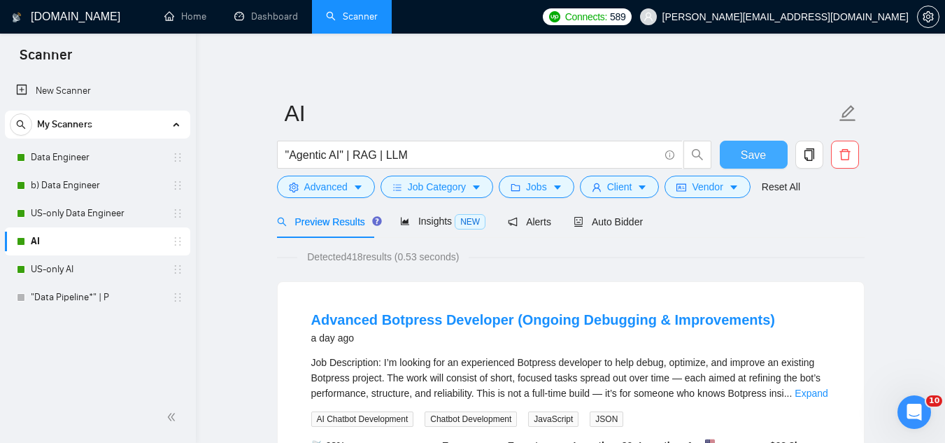
click at [748, 162] on span "Save" at bounding box center [753, 154] width 25 height 17
drag, startPoint x: 52, startPoint y: 157, endPoint x: 295, endPoint y: 191, distance: 244.5
click at [52, 157] on link "Data Engineer" at bounding box center [97, 157] width 133 height 28
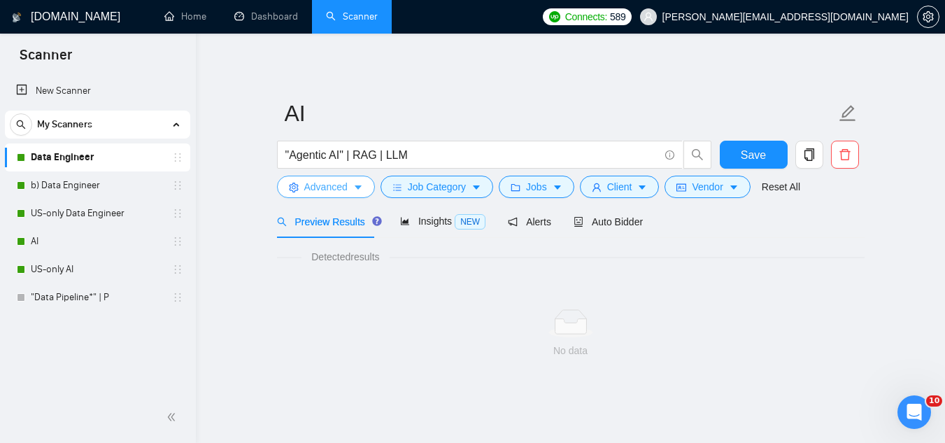
click at [304, 195] on button "Advanced" at bounding box center [326, 187] width 98 height 22
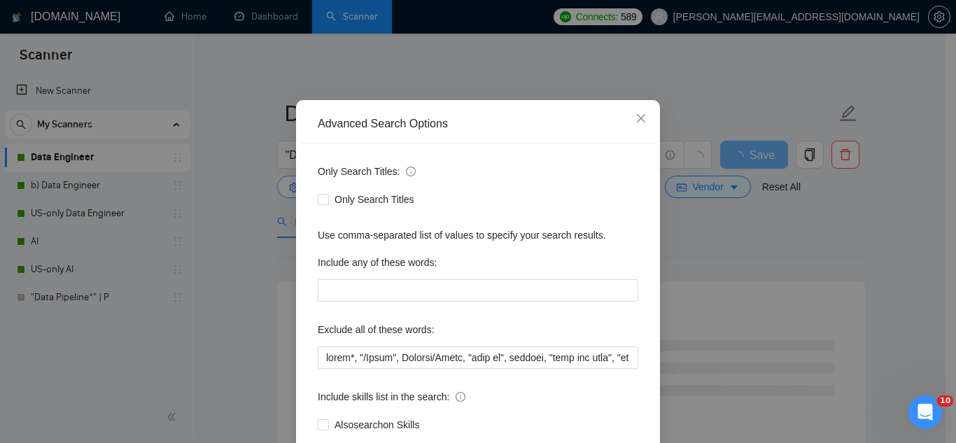
scroll to position [69, 0]
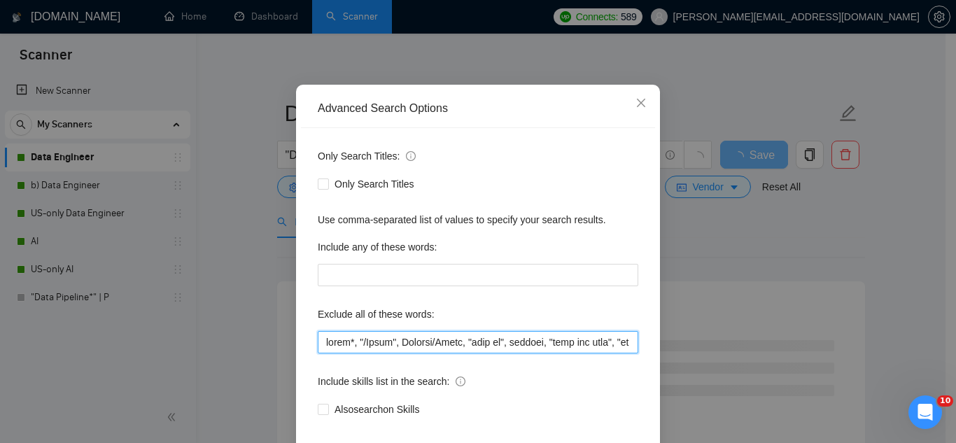
click at [320, 337] on input "text" at bounding box center [478, 342] width 320 height 22
paste input "Meta Pixel"
paste input "Meta Pixel + Conversions API"
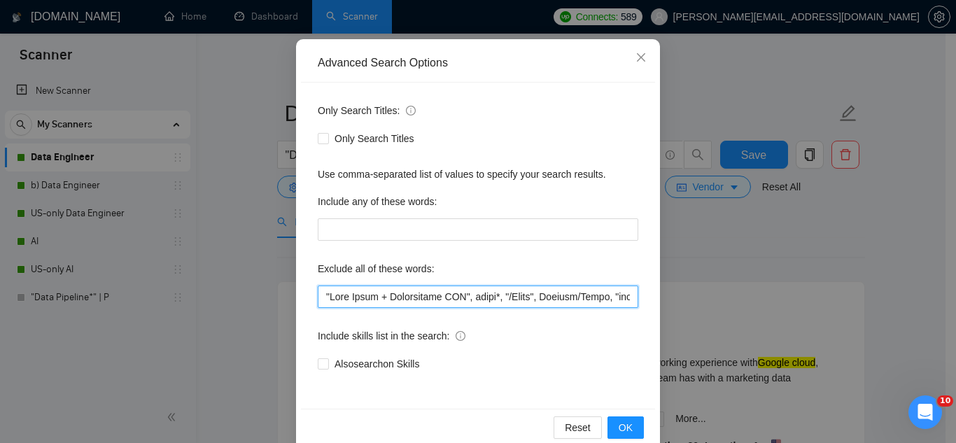
scroll to position [139, 0]
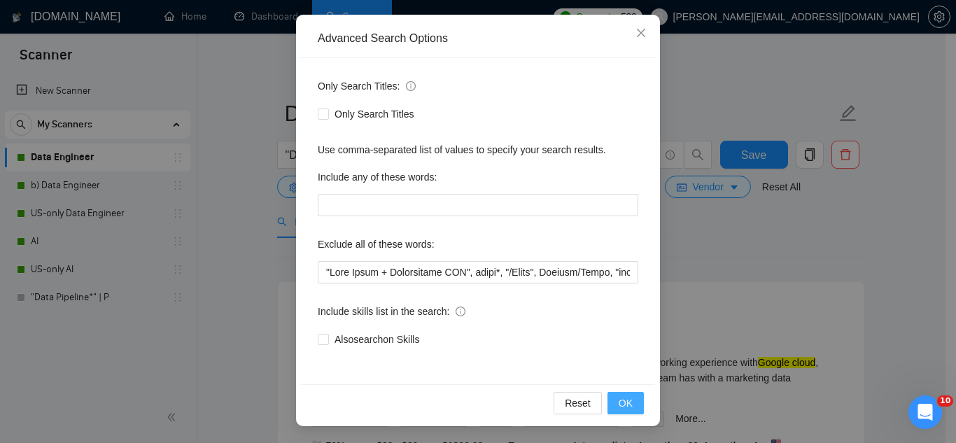
click at [619, 400] on span "OK" at bounding box center [626, 402] width 14 height 15
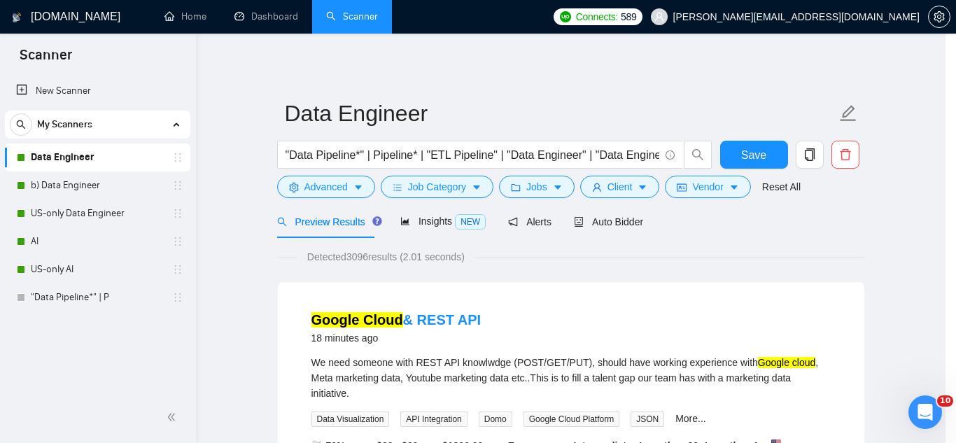
scroll to position [69, 0]
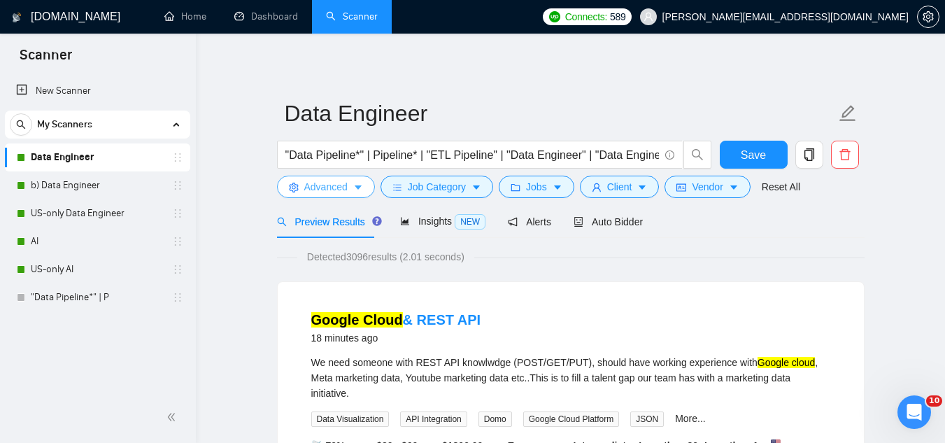
click at [330, 188] on span "Advanced" at bounding box center [325, 186] width 43 height 15
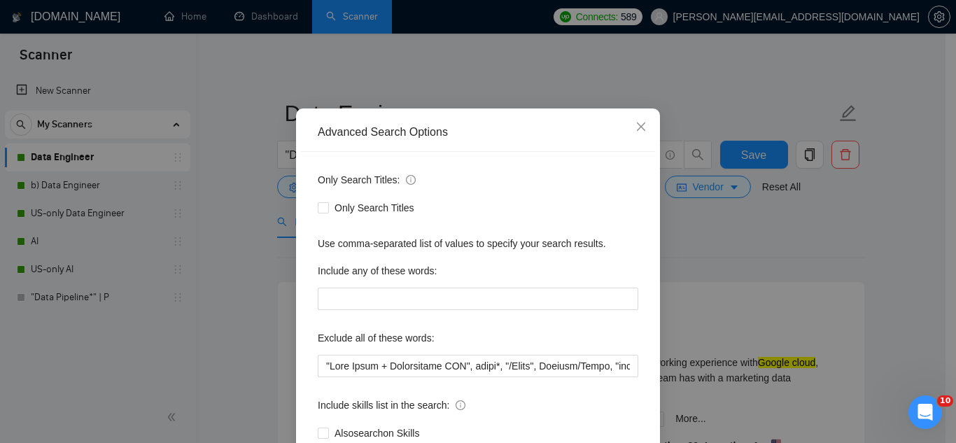
scroll to position [70, 0]
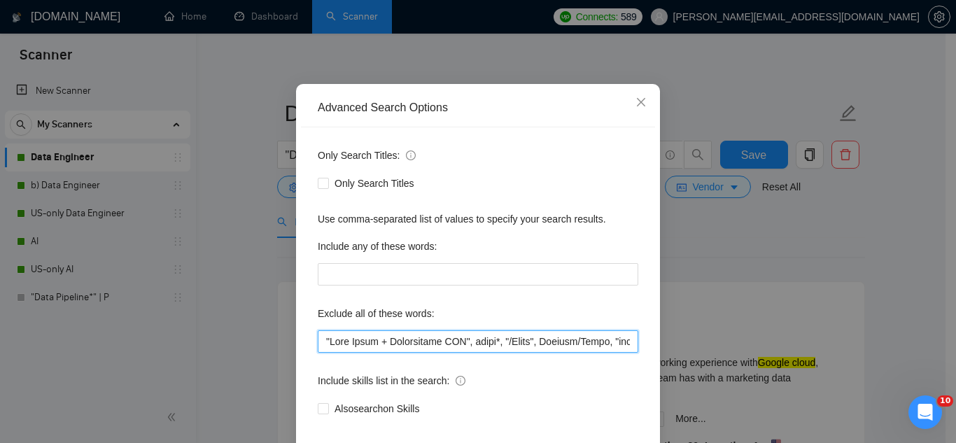
drag, startPoint x: 454, startPoint y: 338, endPoint x: 275, endPoint y: 309, distance: 181.5
click at [275, 309] on div "Advanced Search Options Only Search Titles: Only Search Titles Use comma-separa…" at bounding box center [478, 221] width 956 height 443
click at [323, 339] on input "text" at bounding box center [478, 341] width 320 height 22
drag, startPoint x: 381, startPoint y: 342, endPoint x: 450, endPoint y: 349, distance: 68.9
click at [450, 349] on input "text" at bounding box center [478, 341] width 320 height 22
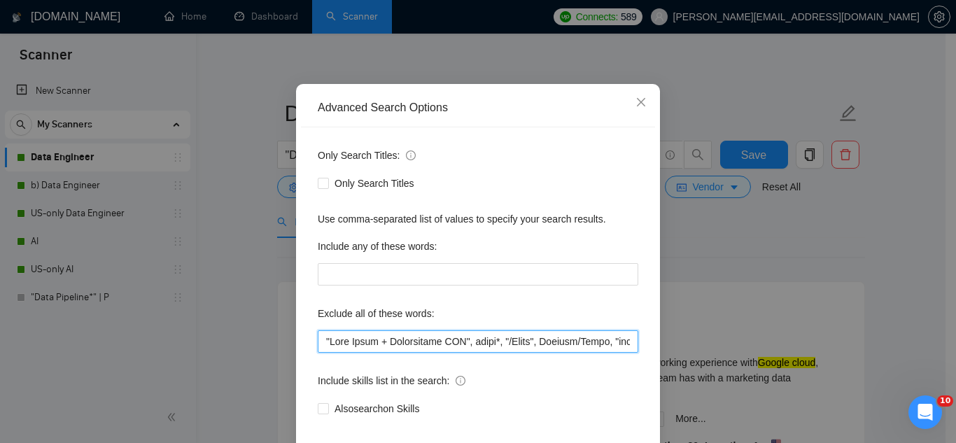
click at [318, 341] on input "text" at bounding box center [478, 341] width 320 height 22
paste input "(CAPI)"
paste input "Implementation Specialist"
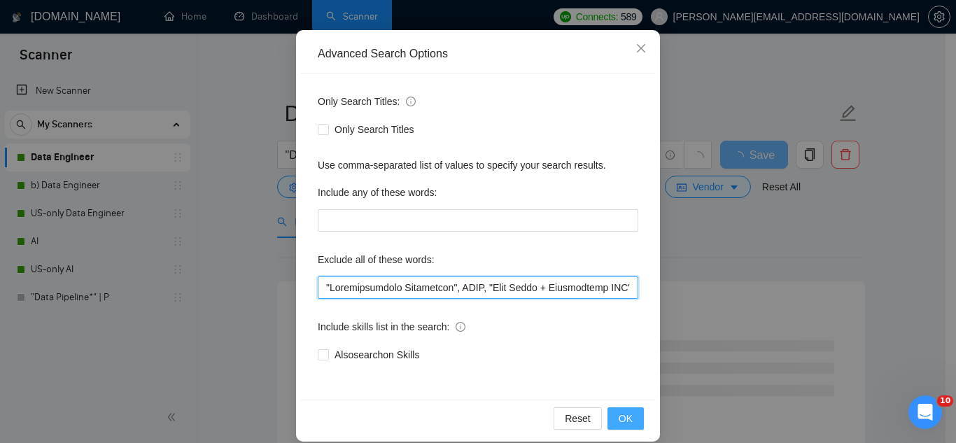
scroll to position [139, 0]
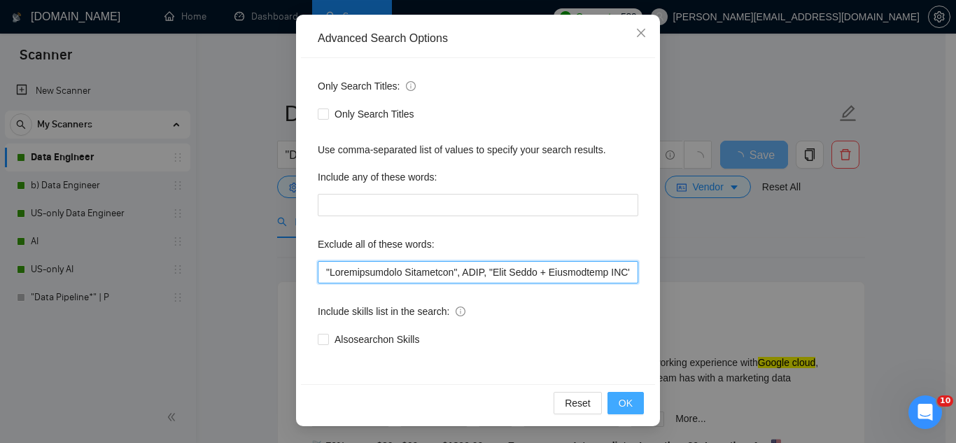
type input ""Loremipsumdolo Sitametcon", ADIP, "Elit Seddo + Eiusmodtemp INC", utlab*, "/Et…"
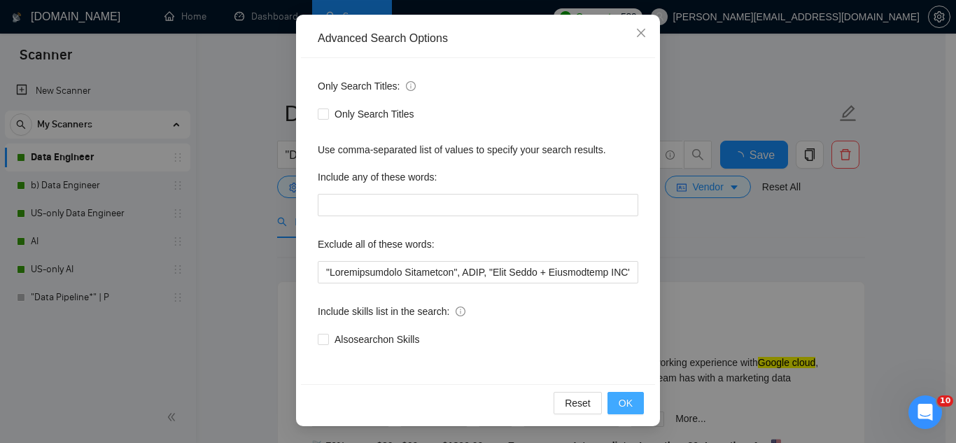
click at [631, 408] on button "OK" at bounding box center [625, 403] width 36 height 22
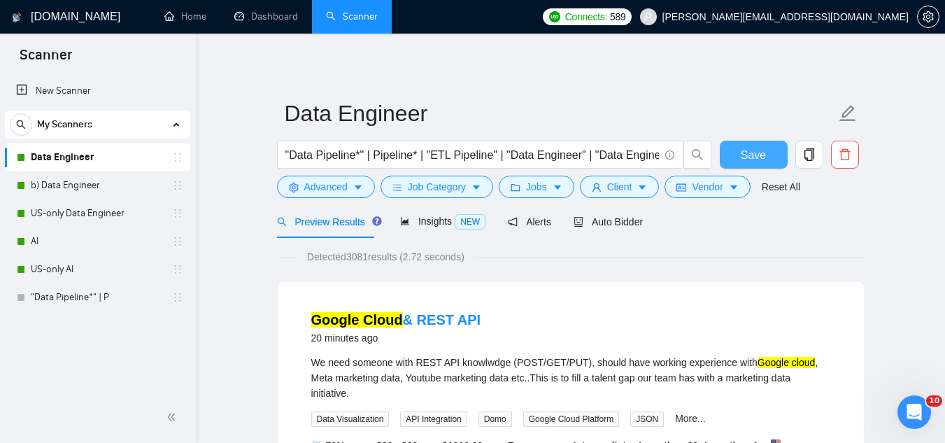
click at [746, 154] on span "Save" at bounding box center [753, 154] width 25 height 17
click at [332, 184] on span "Advanced" at bounding box center [325, 186] width 43 height 15
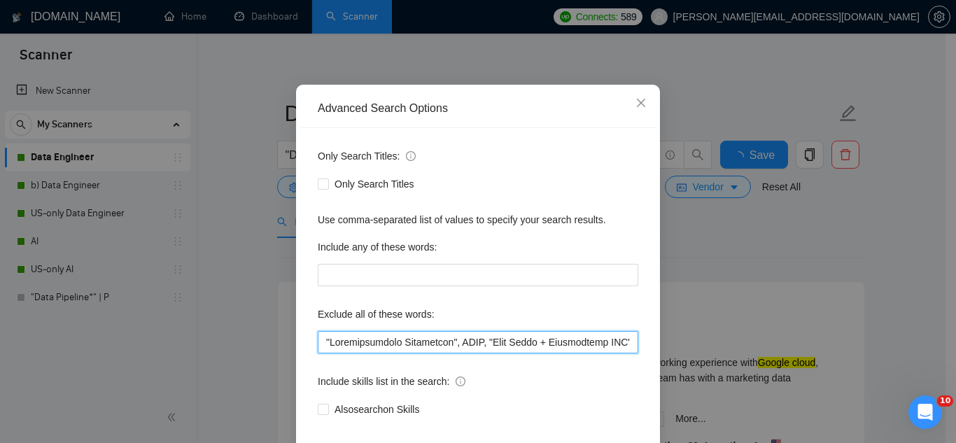
click at [428, 353] on input "text" at bounding box center [478, 342] width 320 height 22
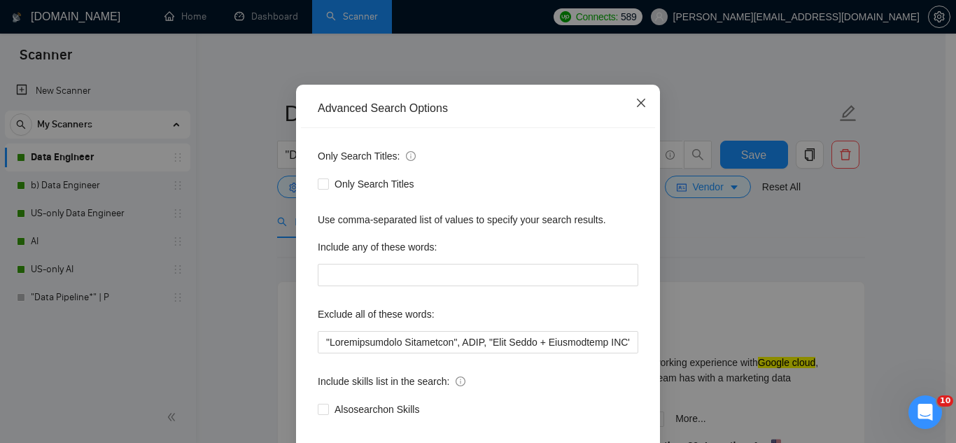
click at [640, 108] on icon "close" at bounding box center [640, 102] width 11 height 11
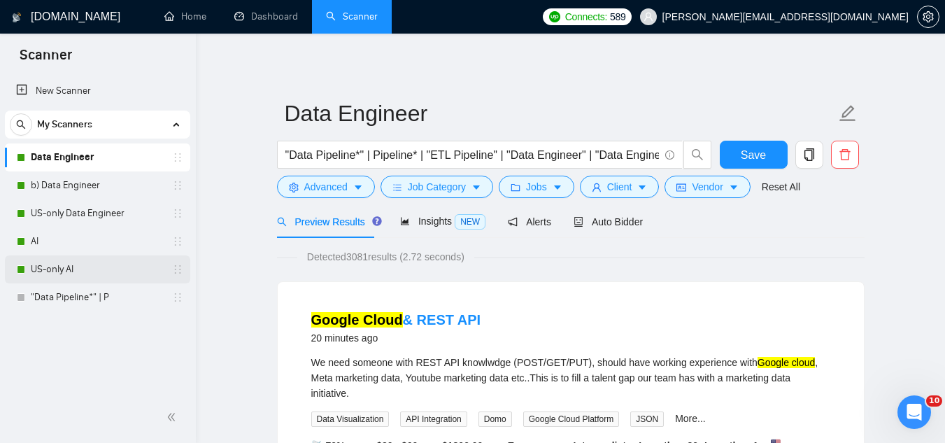
click at [87, 274] on link "US-only AI" at bounding box center [97, 269] width 133 height 28
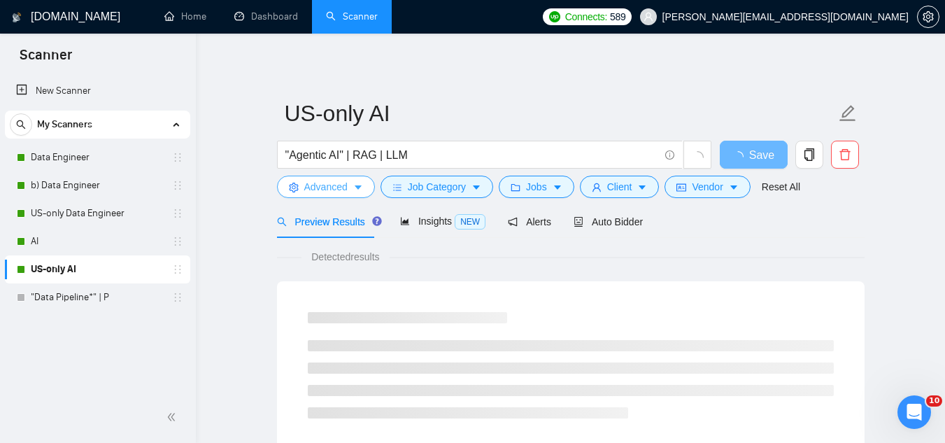
click at [322, 192] on span "Advanced" at bounding box center [325, 186] width 43 height 15
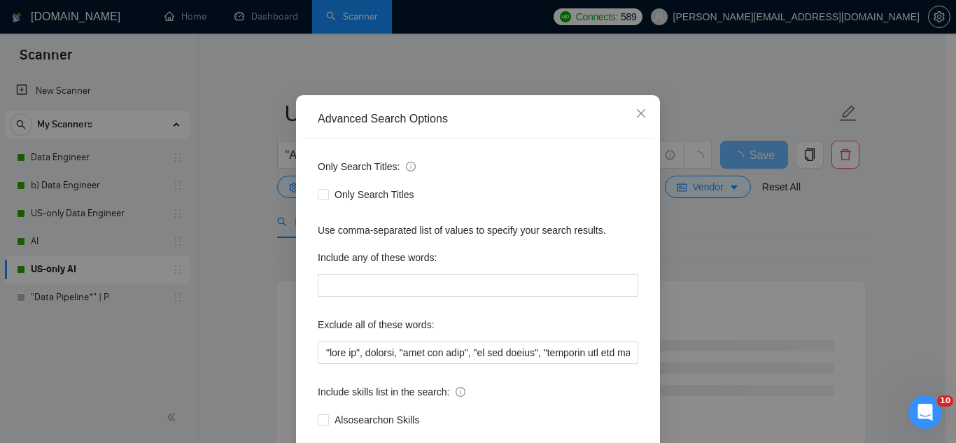
scroll to position [139, 0]
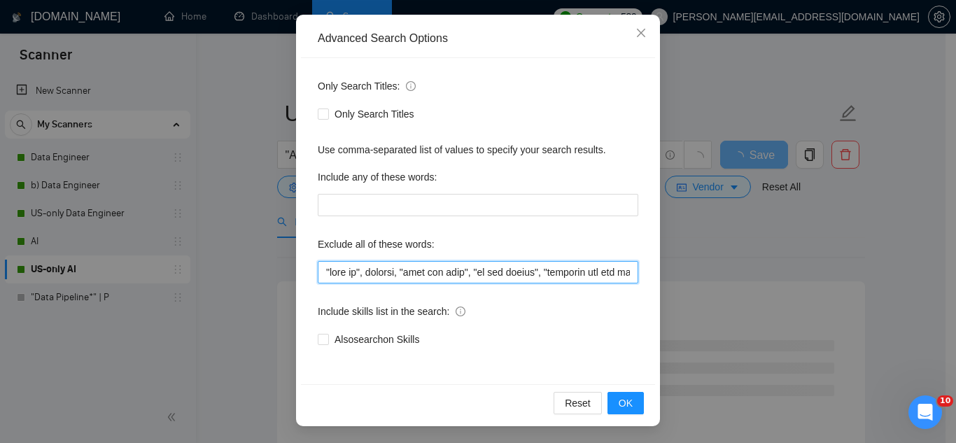
drag, startPoint x: 321, startPoint y: 274, endPoint x: 313, endPoint y: 272, distance: 8.7
click at [319, 272] on input "text" at bounding box center [478, 272] width 320 height 22
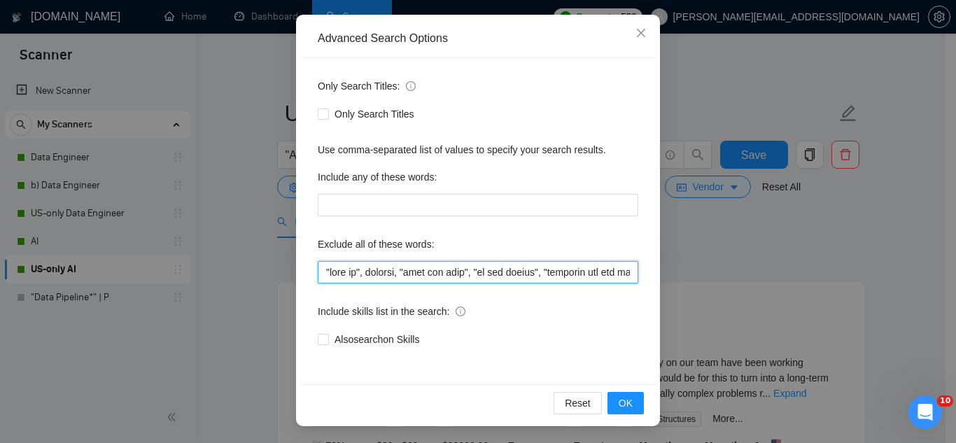
paste input ""Implementation Specialist", CAPI, "Meta Pixel + Conversions API", tutor*, "/Tu…"
type input ""Loremipsumdolo Sitametcon", ADIP, "Elit Seddo + Eiusmodtemp INC", utlab*, "/Et…"
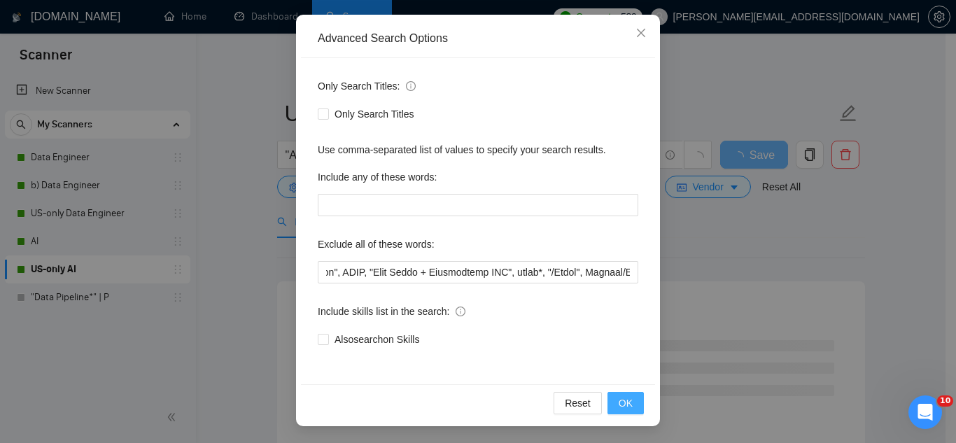
scroll to position [0, 0]
click at [626, 412] on button "OK" at bounding box center [625, 403] width 36 height 22
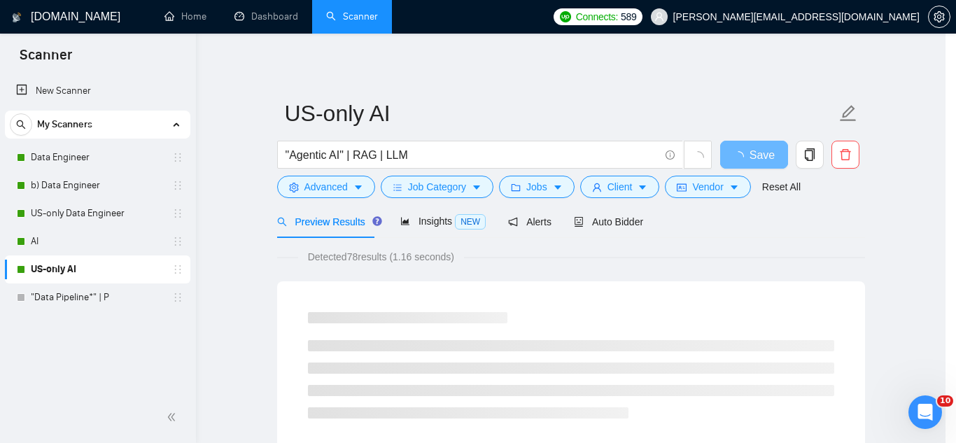
scroll to position [69, 0]
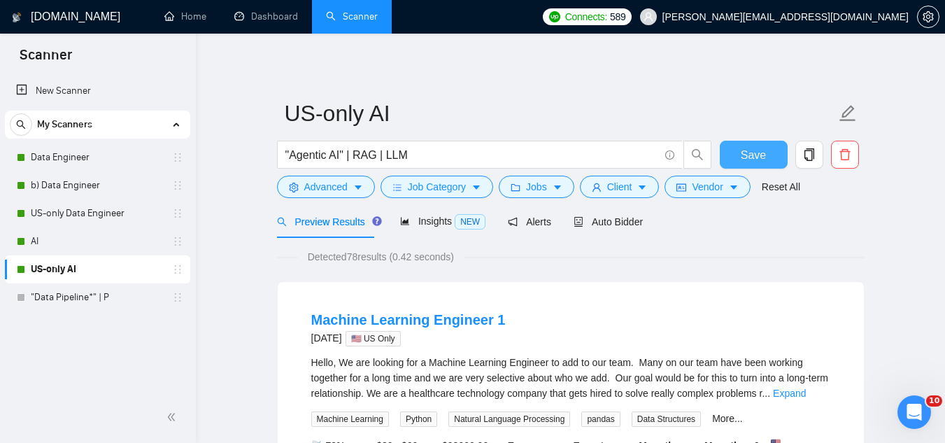
click at [734, 146] on button "Save" at bounding box center [754, 155] width 68 height 28
click at [43, 158] on link "Data Engineer" at bounding box center [97, 157] width 133 height 28
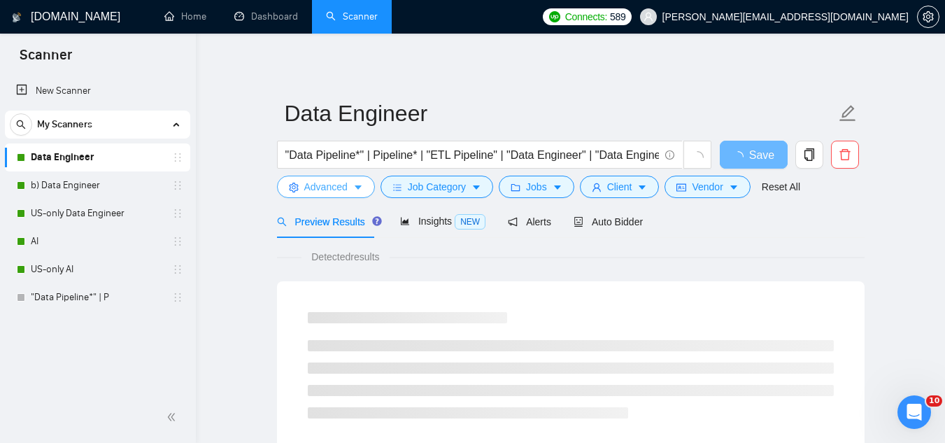
click at [313, 190] on span "Advanced" at bounding box center [325, 186] width 43 height 15
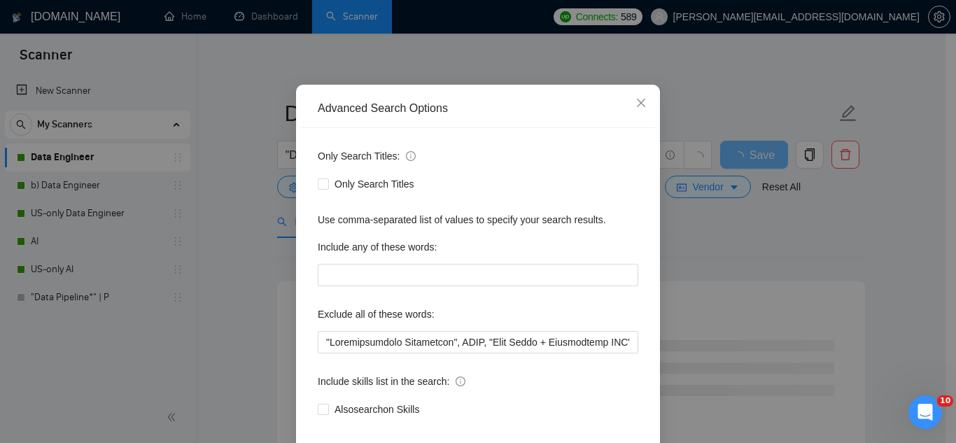
scroll to position [139, 0]
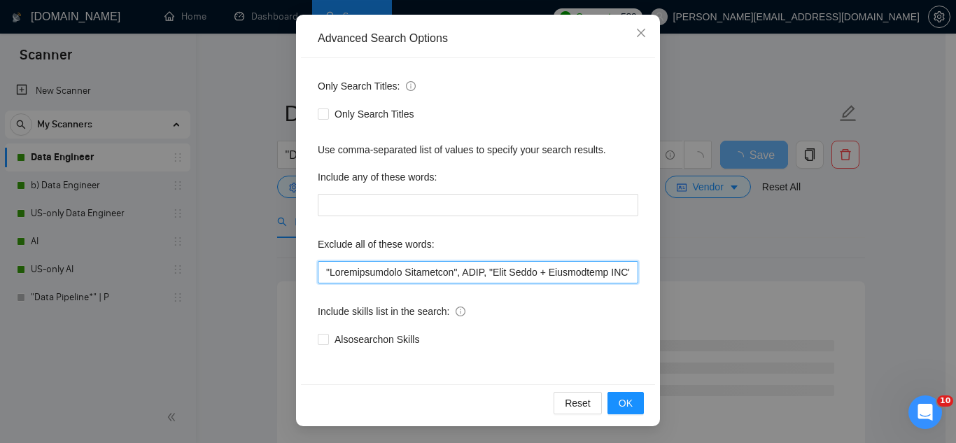
click at [352, 272] on input "text" at bounding box center [478, 272] width 320 height 22
drag, startPoint x: 444, startPoint y: 271, endPoint x: 509, endPoint y: 241, distance: 71.7
click at [449, 267] on input "text" at bounding box center [478, 272] width 320 height 22
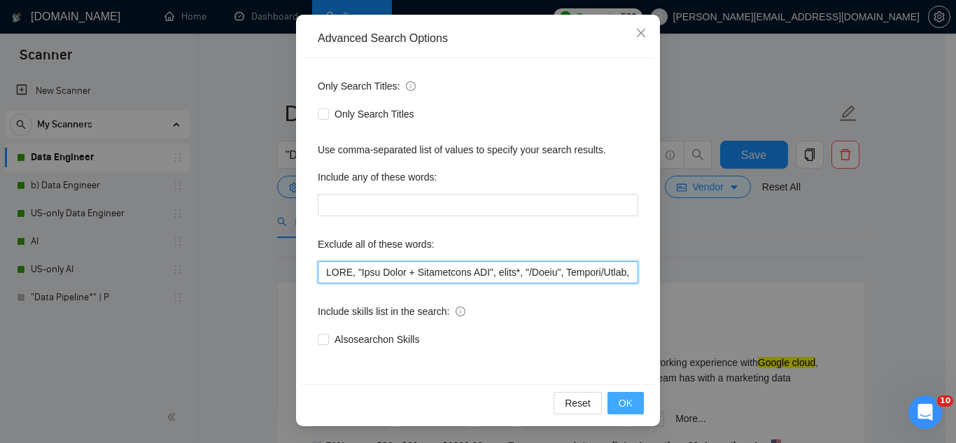
type input "LORE, "Ipsu Dolor + Sitametcons ADI", elits*, "/Doeiu", Tempori/Utlab, "etdo ma…"
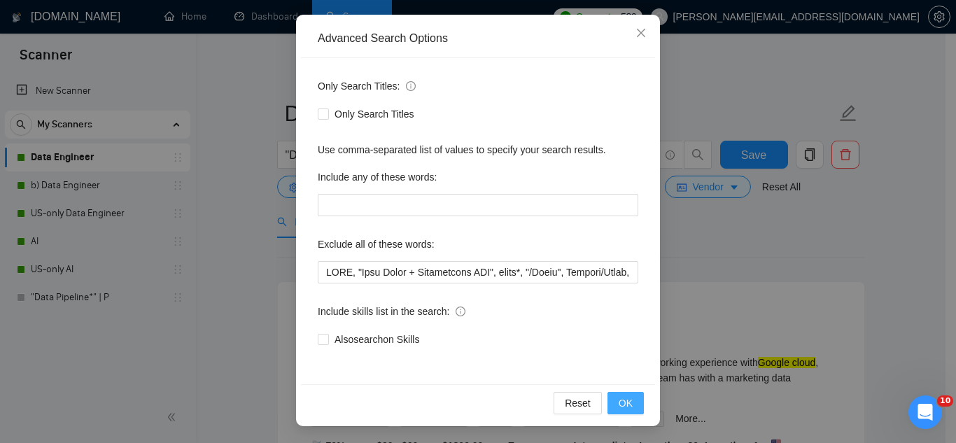
click at [622, 403] on span "OK" at bounding box center [626, 402] width 14 height 15
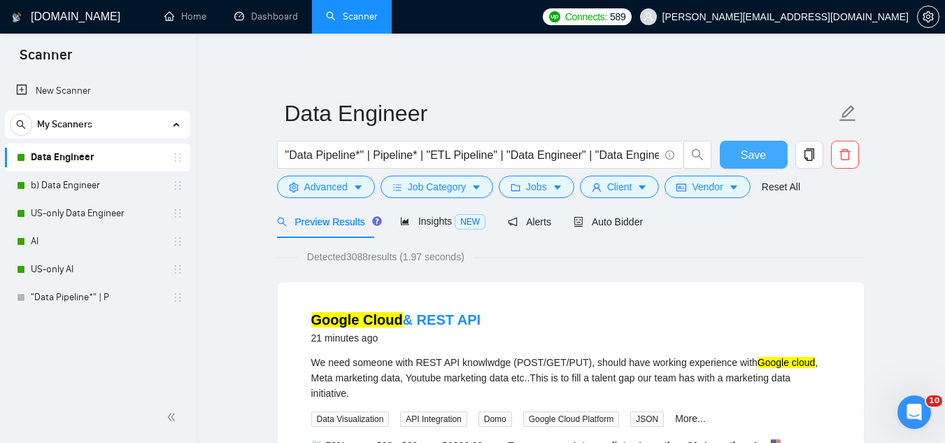
click at [761, 146] on span "Save" at bounding box center [753, 154] width 25 height 17
click at [310, 188] on span "Advanced" at bounding box center [325, 186] width 43 height 15
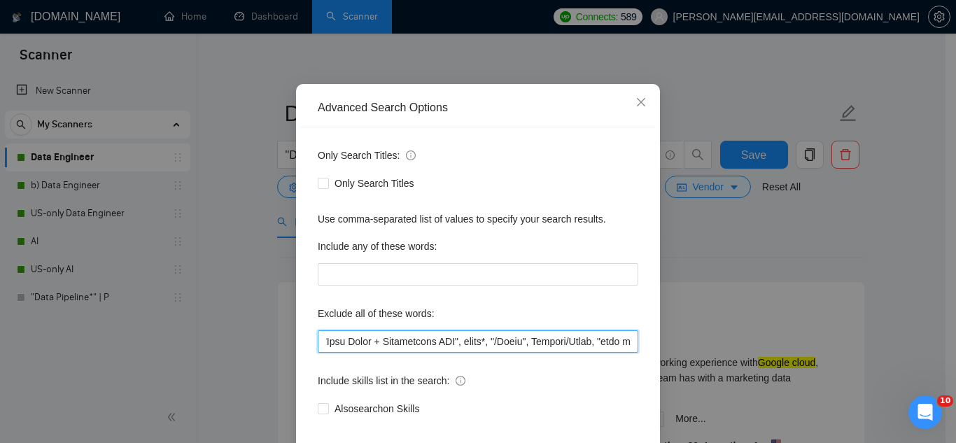
scroll to position [0, 66]
drag, startPoint x: 320, startPoint y: 345, endPoint x: 550, endPoint y: 348, distance: 229.5
click at [550, 348] on input "text" at bounding box center [478, 341] width 320 height 22
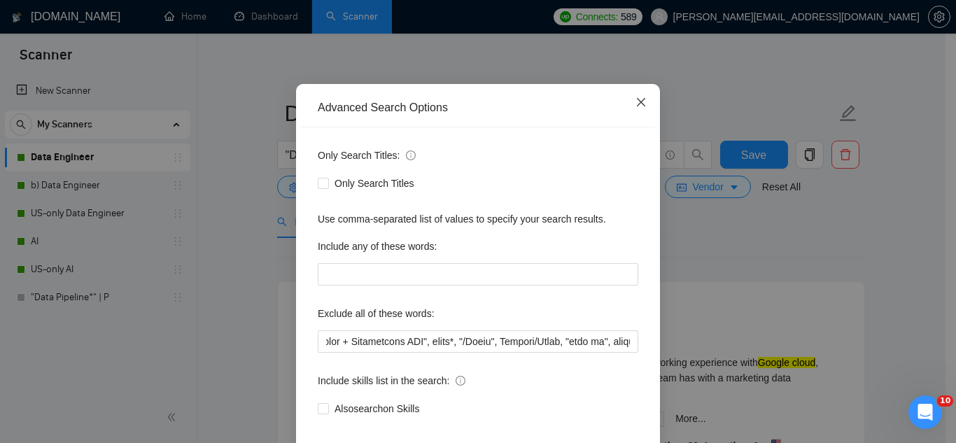
scroll to position [0, 0]
click at [635, 98] on icon "close" at bounding box center [640, 102] width 11 height 11
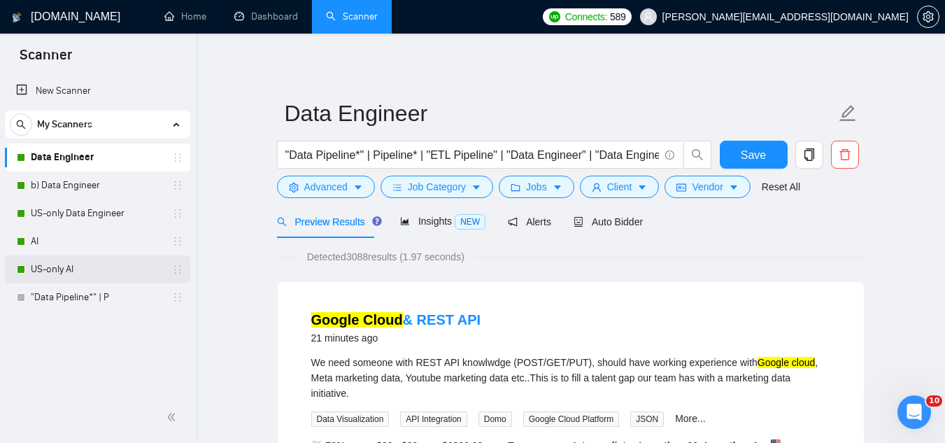
click at [97, 276] on link "US-only AI" at bounding box center [97, 269] width 133 height 28
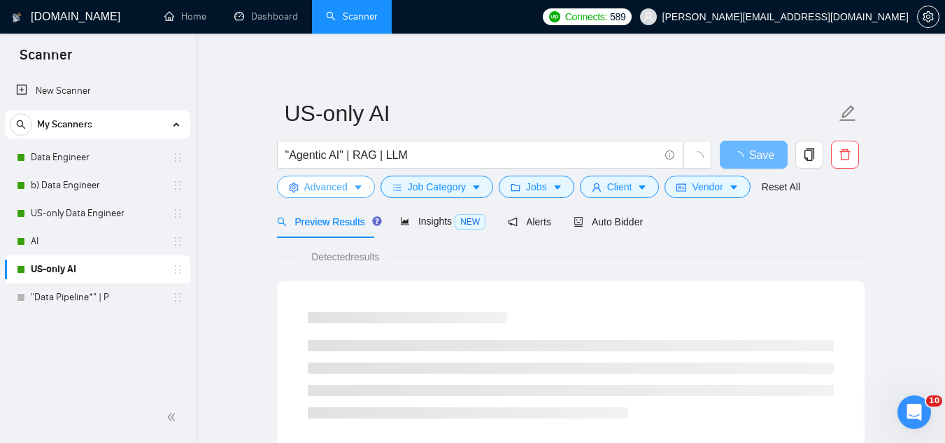
click at [322, 195] on button "Advanced" at bounding box center [326, 187] width 98 height 22
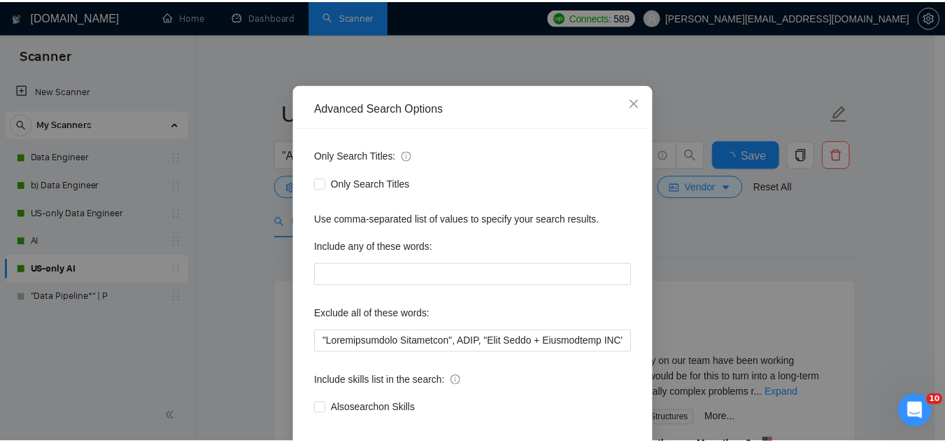
scroll to position [69, 0]
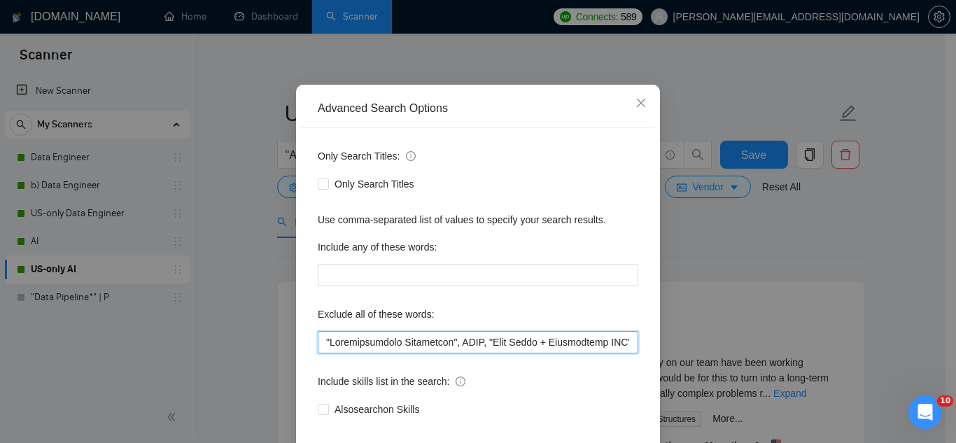
click at [599, 343] on input "text" at bounding box center [478, 342] width 320 height 22
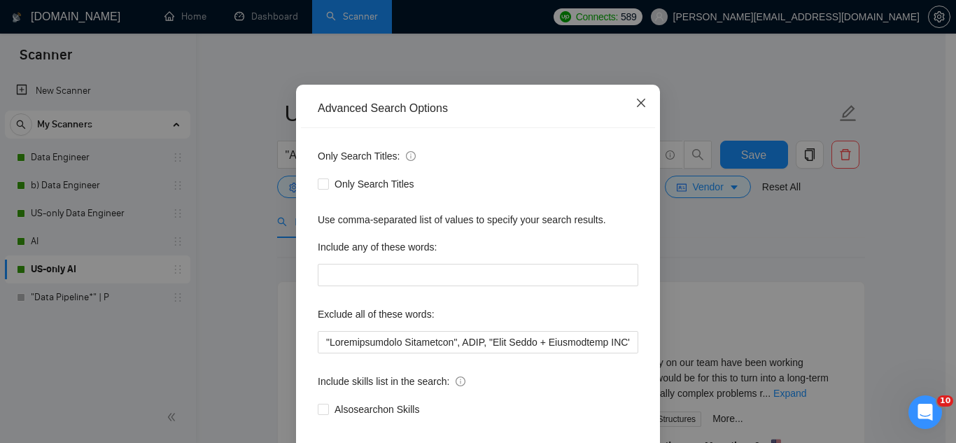
click at [635, 102] on icon "close" at bounding box center [640, 102] width 11 height 11
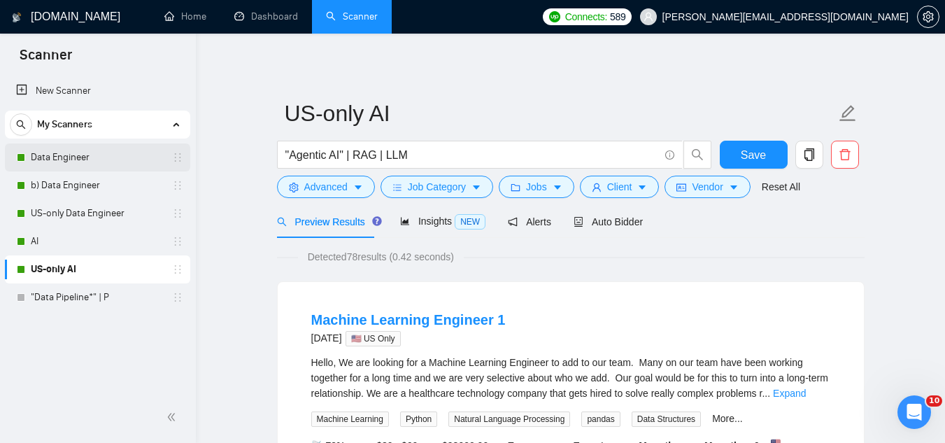
click at [95, 144] on link "Data Engineer" at bounding box center [97, 157] width 133 height 28
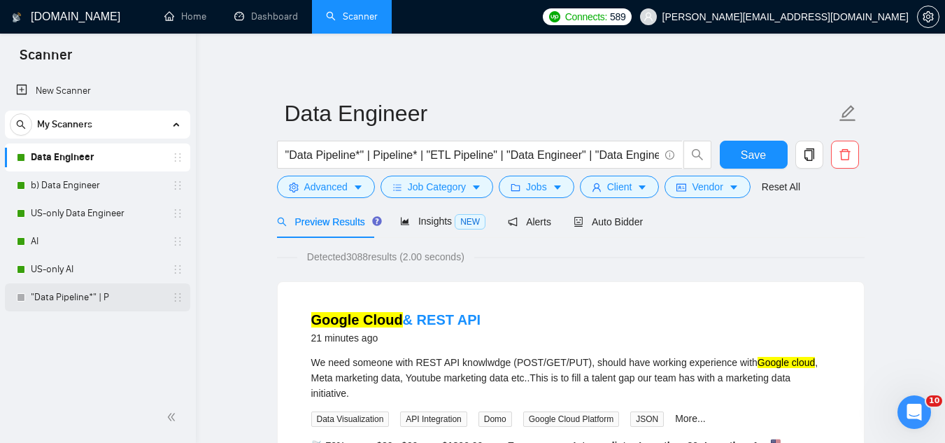
click at [112, 298] on link ""Data Pipeline*" | P" at bounding box center [97, 297] width 133 height 28
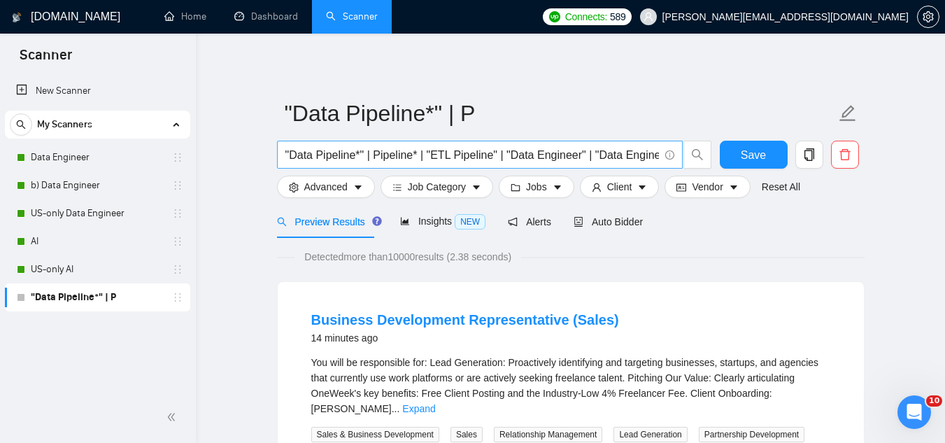
click at [542, 149] on input ""Data Pipeline*" | Pipeline* | "ETL Pipeline" | "Data Engineer" | "Data Enginee…" at bounding box center [473, 154] width 374 height 17
click at [52, 163] on link "Data Engineer" at bounding box center [97, 157] width 133 height 28
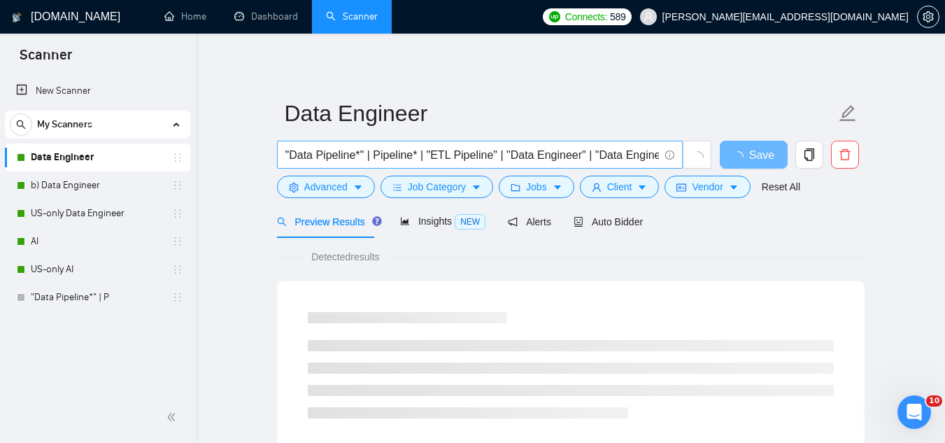
click at [360, 151] on input ""Data Pipeline*" | Pipeline* | "ETL Pipeline" | "Data Engineer" | "Data Enginee…" at bounding box center [473, 154] width 374 height 17
click at [391, 159] on input ""Data Pipeline" | Pipeline* | "ETL Pipeline" | "Data Engineer" | "Data Engineer…" at bounding box center [473, 154] width 374 height 17
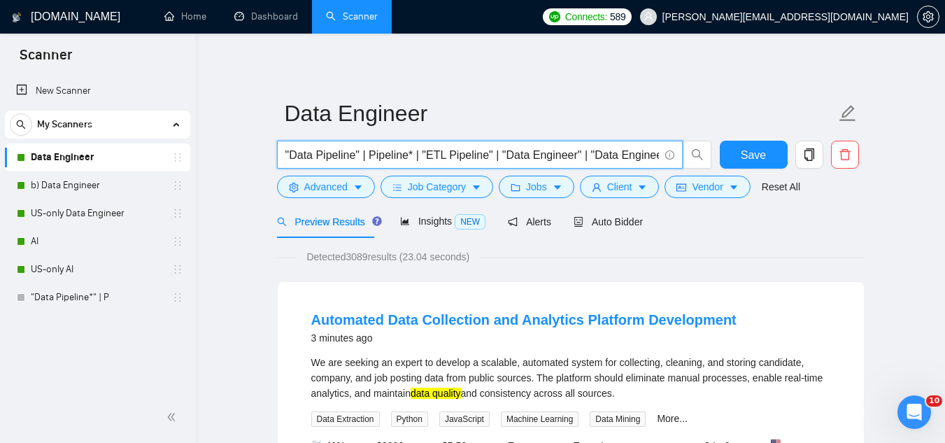
click at [300, 156] on input ""Data Pipeline" | Pipeline* | "ETL Pipeline" | "Data Engineer" | "Data Engineer…" at bounding box center [473, 154] width 374 height 17
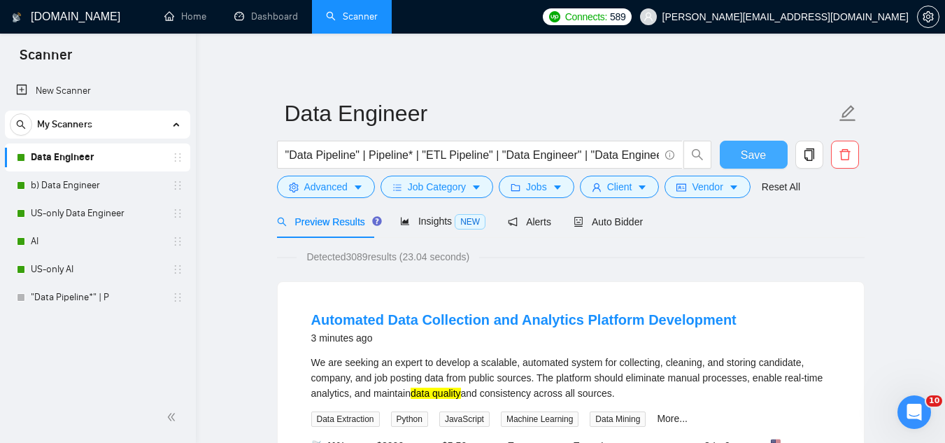
click at [731, 156] on button "Save" at bounding box center [754, 155] width 68 height 28
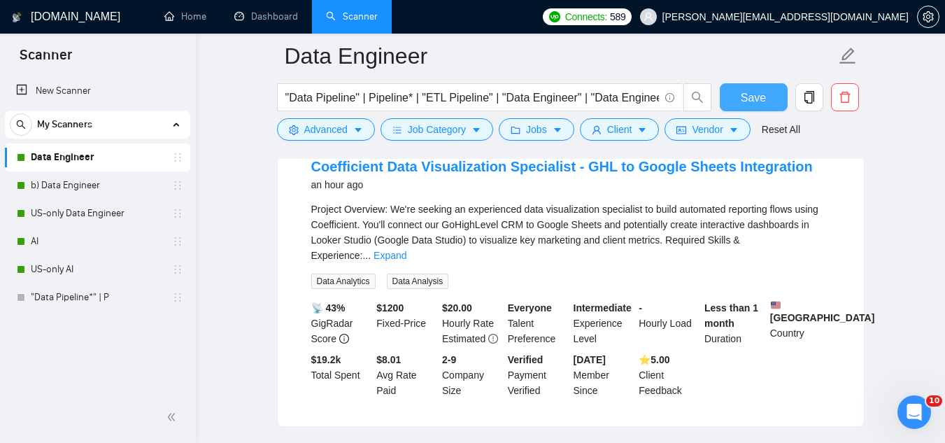
scroll to position [770, 0]
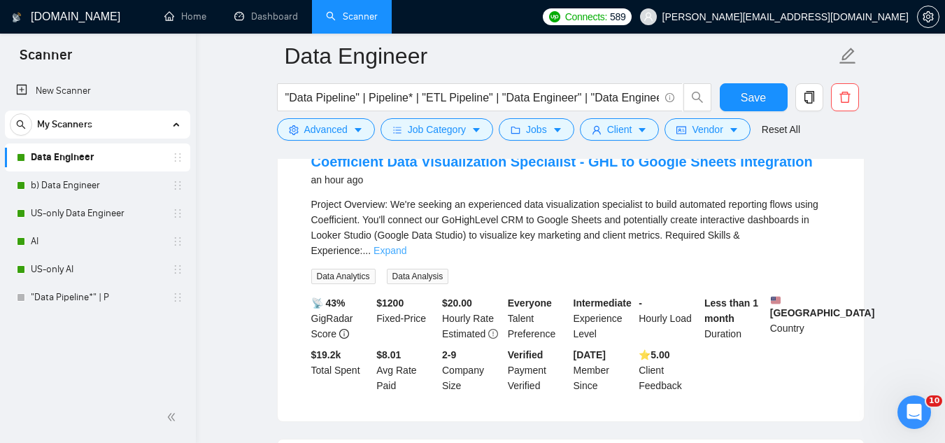
click at [407, 251] on link "Expand" at bounding box center [390, 250] width 33 height 11
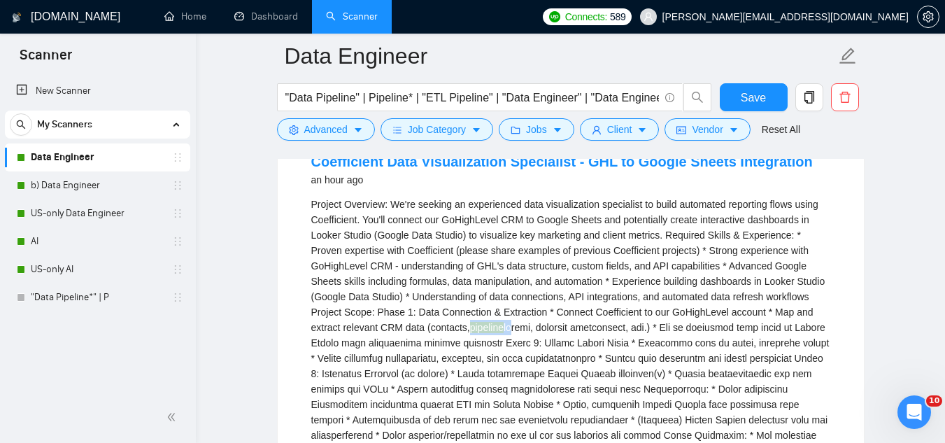
drag, startPoint x: 402, startPoint y: 346, endPoint x: 434, endPoint y: 362, distance: 35.4
click at [442, 345] on div "Project Overview: We're seeking an experienced data visualization specialist to…" at bounding box center [570, 366] width 519 height 339
click at [427, 381] on div "Project Overview: We're seeking an experienced data visualization specialist to…" at bounding box center [570, 366] width 519 height 339
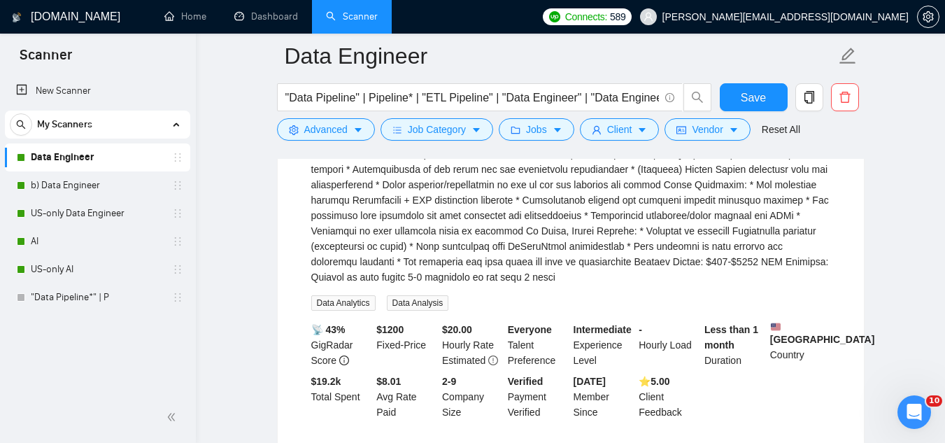
scroll to position [1050, 0]
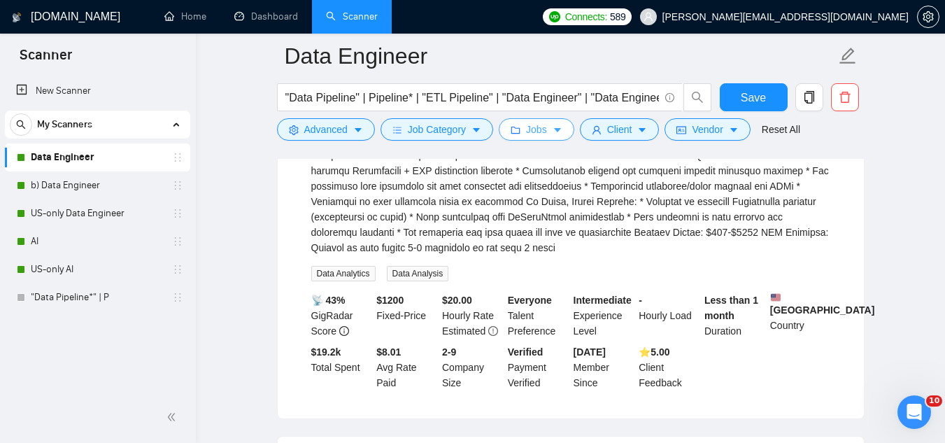
click at [529, 136] on span "Jobs" at bounding box center [536, 129] width 21 height 15
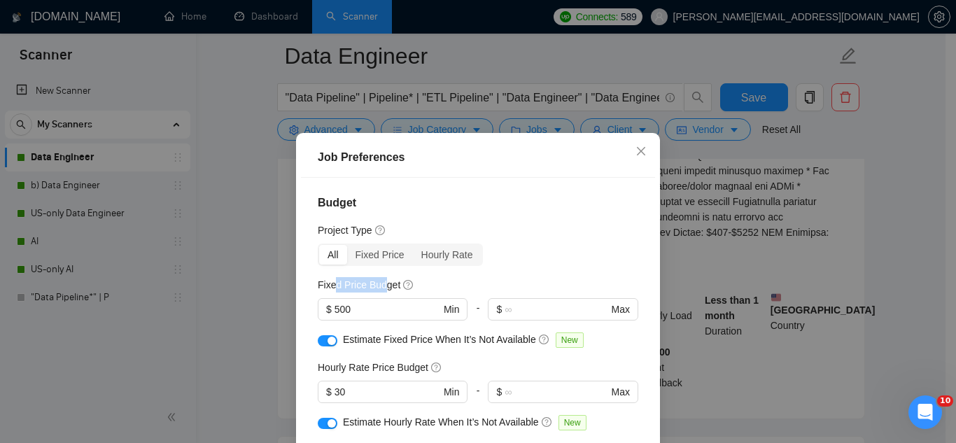
drag, startPoint x: 327, startPoint y: 286, endPoint x: 376, endPoint y: 286, distance: 49.0
click at [376, 286] on h5 "Fixed Price Budget" at bounding box center [359, 284] width 83 height 15
click at [635, 154] on icon "close" at bounding box center [640, 151] width 11 height 11
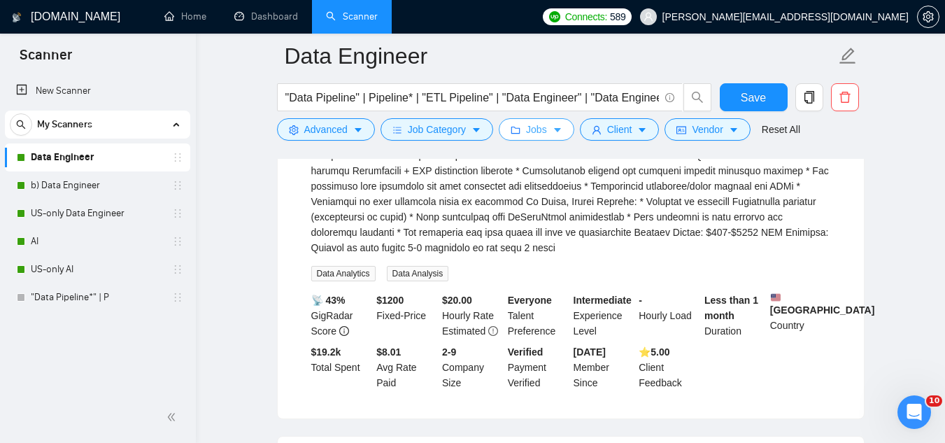
scroll to position [980, 0]
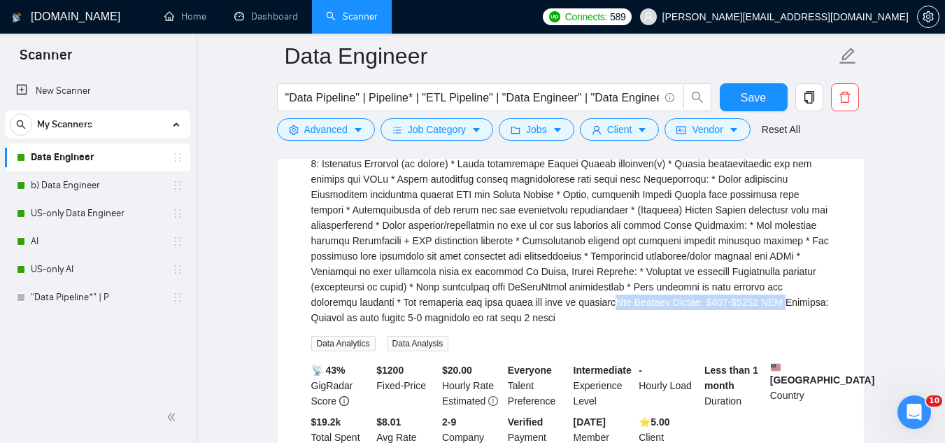
drag, startPoint x: 464, startPoint y: 318, endPoint x: 632, endPoint y: 317, distance: 168.0
click at [632, 317] on div "Project Overview: We're seeking an experienced data visualization specialist to…" at bounding box center [570, 156] width 519 height 339
drag, startPoint x: 670, startPoint y: 320, endPoint x: 814, endPoint y: 334, distance: 144.1
click at [814, 325] on div "Project Overview: We're seeking an experienced data visualization specialist to…" at bounding box center [570, 156] width 519 height 339
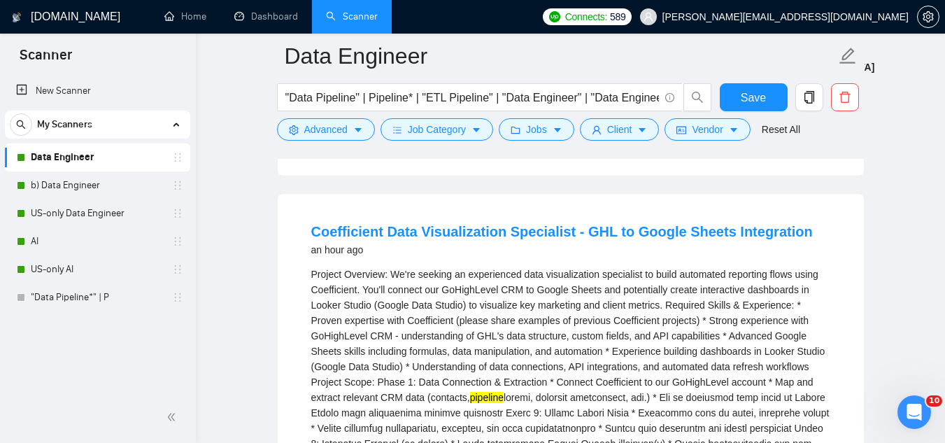
scroll to position [770, 0]
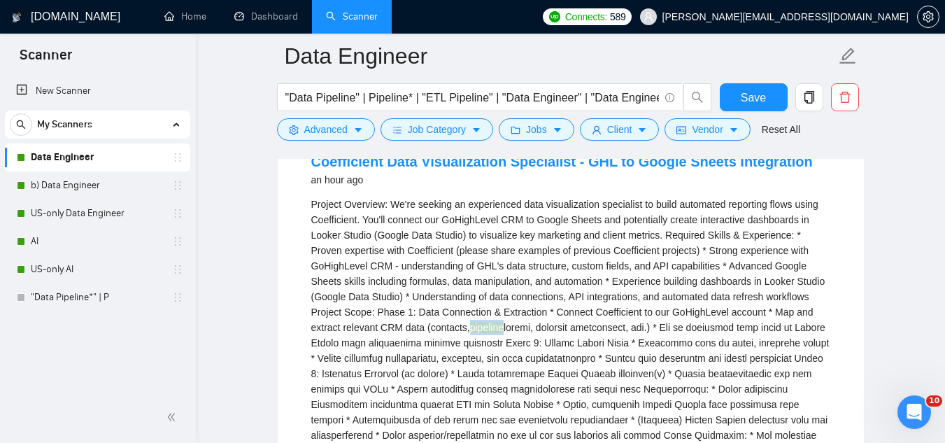
drag, startPoint x: 398, startPoint y: 344, endPoint x: 432, endPoint y: 344, distance: 34.3
click at [432, 344] on div "Project Overview: We're seeking an experienced data visualization specialist to…" at bounding box center [570, 366] width 519 height 339
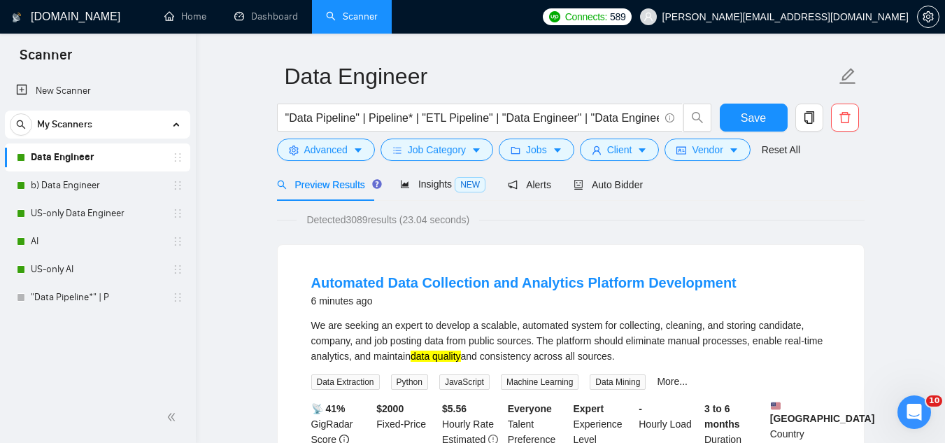
scroll to position [0, 0]
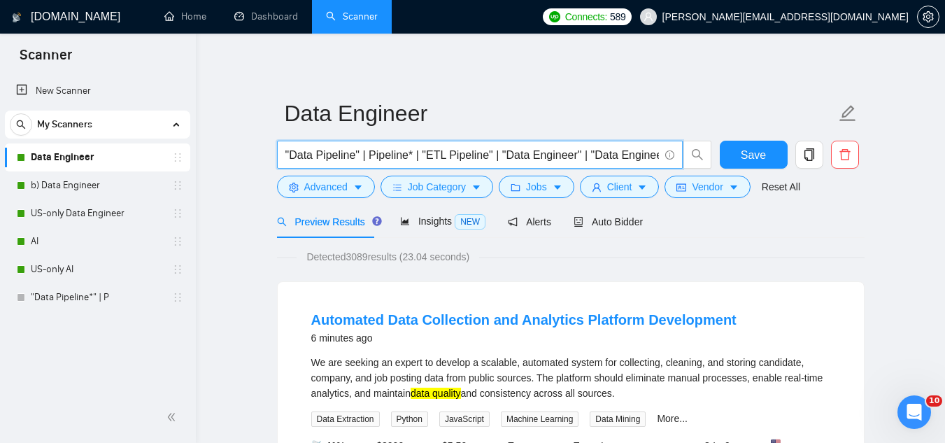
drag, startPoint x: 358, startPoint y: 157, endPoint x: 381, endPoint y: 141, distance: 28.0
click at [359, 157] on input ""Data Pipeline" | Pipeline* | "ETL Pipeline" | "Data Engineer" | "Data Engineer…" at bounding box center [473, 154] width 374 height 17
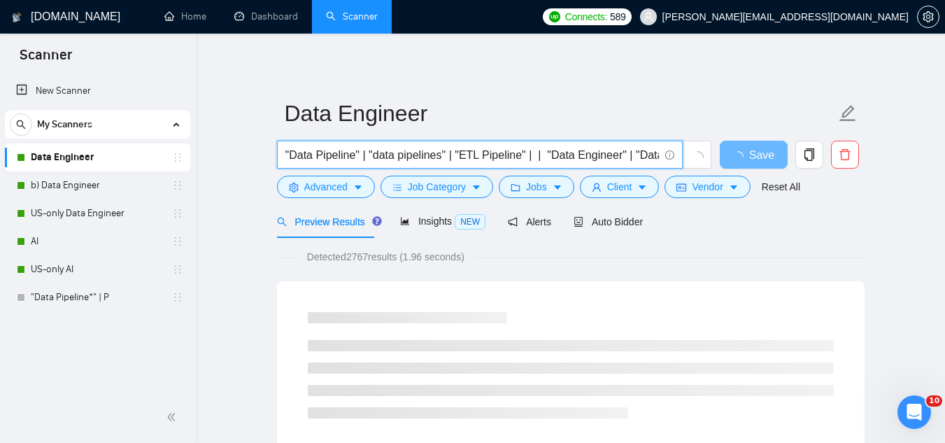
paste input ""ETL Pipeline""
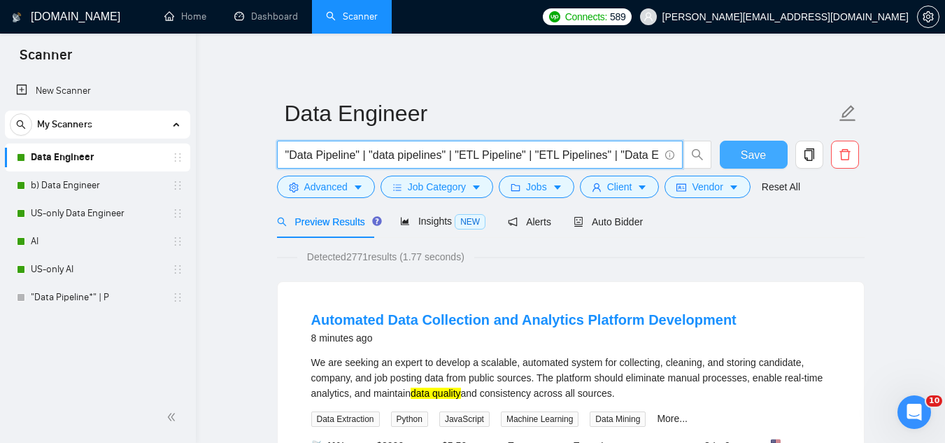
type input ""Data Pipeline" | "data pipelines" | "ETL Pipeline" | "ETL Pipelines" | "Data E…"
click at [746, 153] on span "Save" at bounding box center [753, 154] width 25 height 17
click at [554, 157] on input ""Data Pipeline" | "data pipelines" | "ETL Pipeline" | "ETL Pipelines" | "Data E…" at bounding box center [473, 154] width 374 height 17
click at [749, 150] on span "Save" at bounding box center [753, 154] width 25 height 17
click at [521, 155] on input ""Data Pipeline" | "data pipelines" | "ETL Pipeline" | "ETL Pipelines" | "Data E…" at bounding box center [473, 154] width 374 height 17
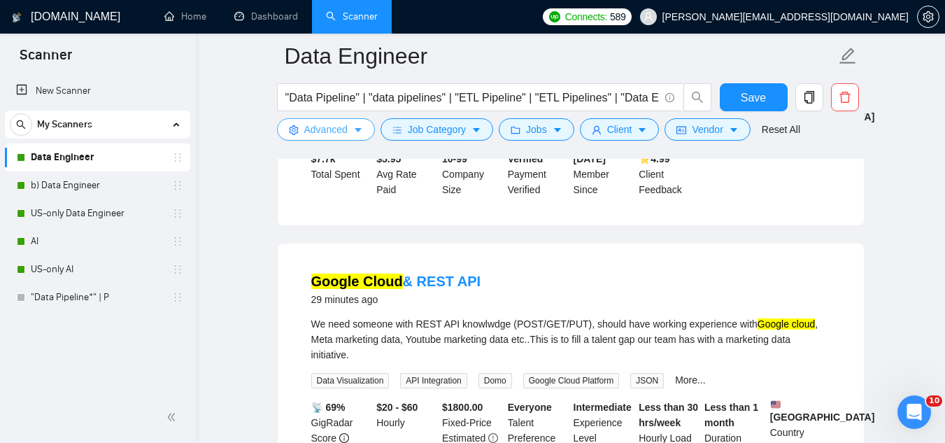
click at [325, 130] on span "Advanced" at bounding box center [325, 129] width 43 height 15
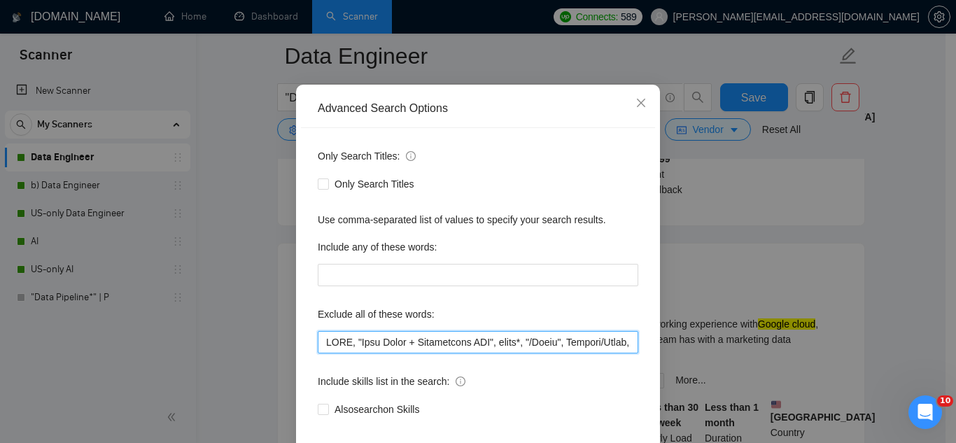
click at [319, 353] on input "text" at bounding box center [478, 342] width 320 height 22
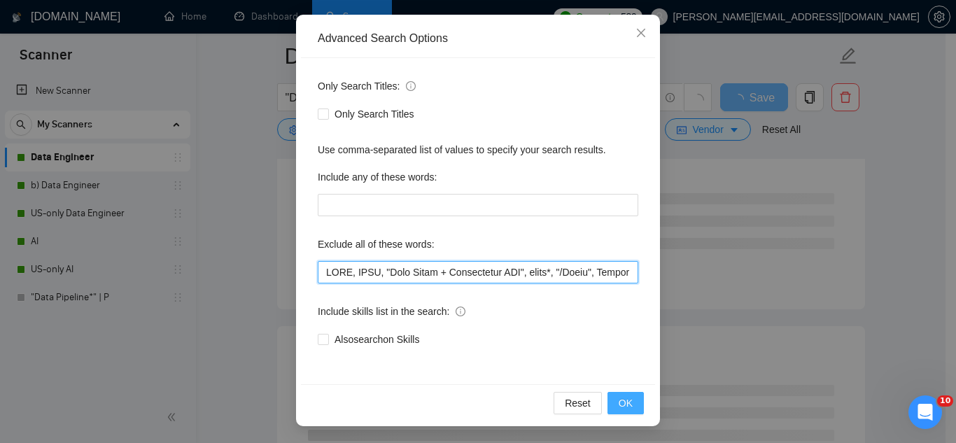
type input "LORE, IPSU, "Dolo Sitam + Consectetur ADI", elits*, "/Doeiu", Tempori/Utlab, "e…"
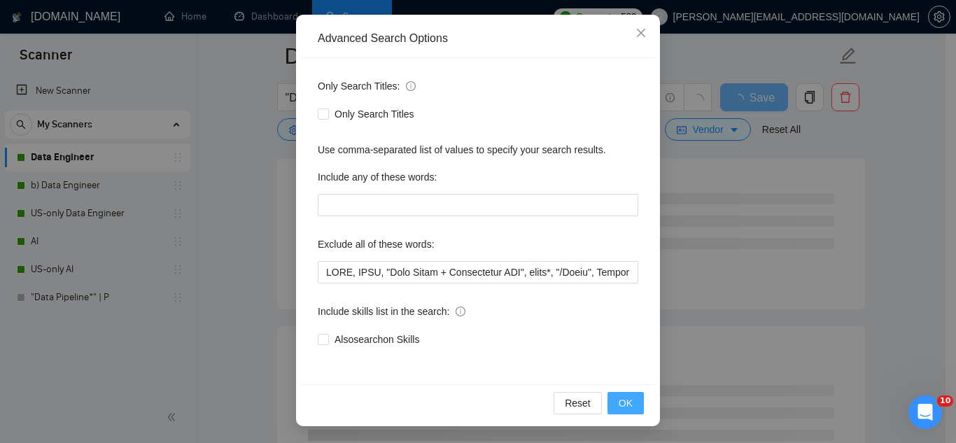
click at [626, 400] on span "OK" at bounding box center [626, 402] width 14 height 15
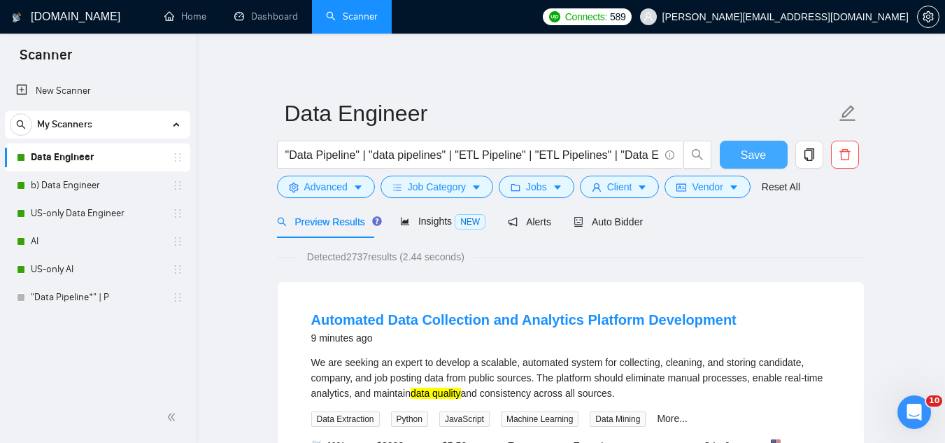
click at [746, 152] on span "Save" at bounding box center [753, 154] width 25 height 17
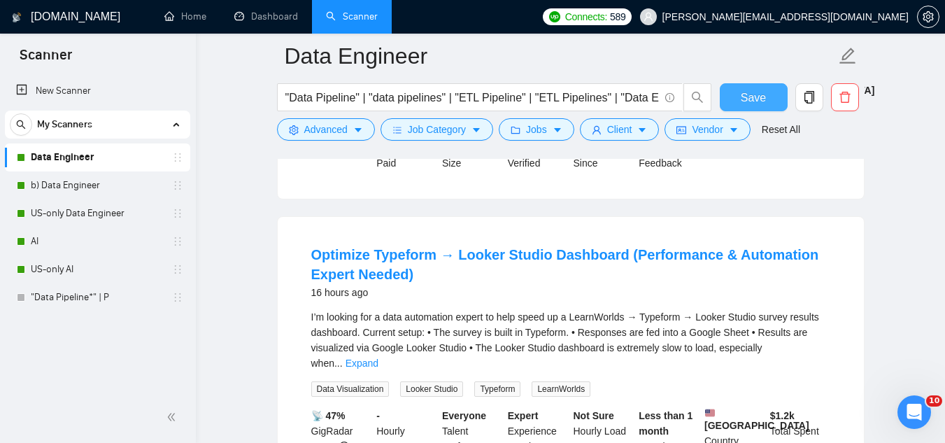
scroll to position [700, 0]
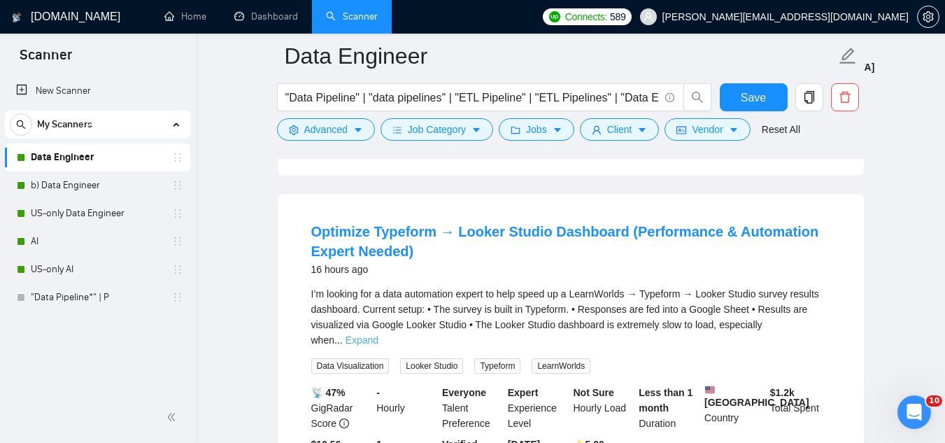
click at [379, 346] on link "Expand" at bounding box center [362, 339] width 33 height 11
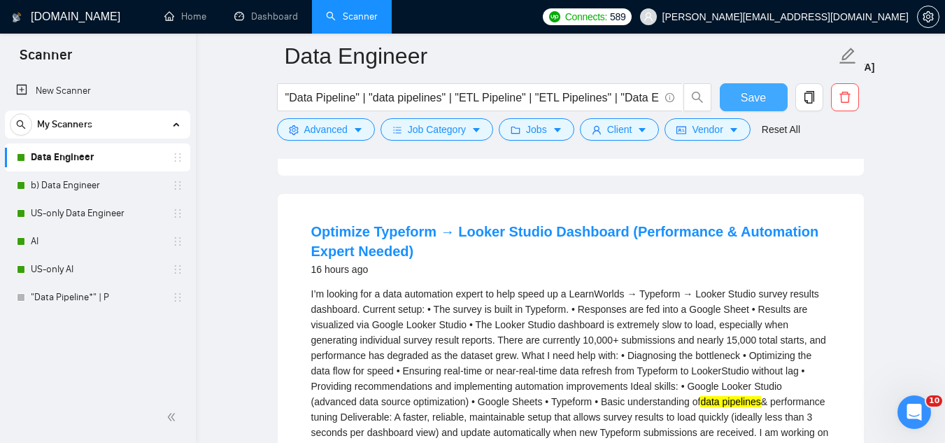
click at [742, 97] on span "Save" at bounding box center [753, 97] width 25 height 17
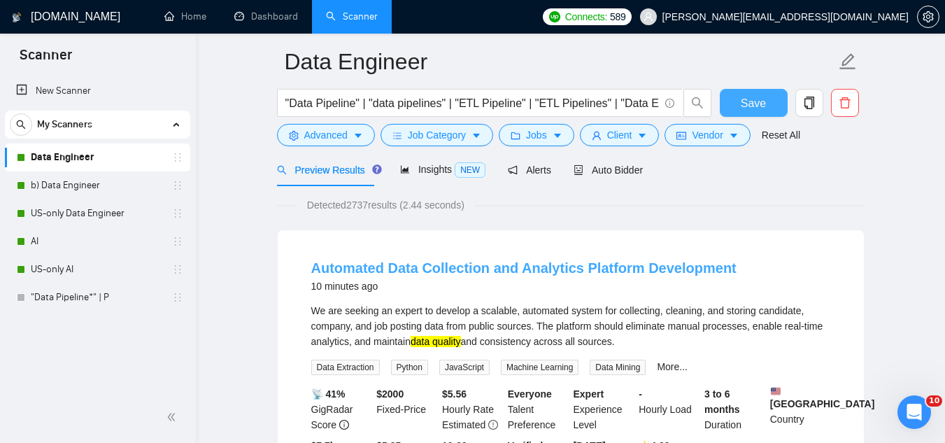
scroll to position [0, 0]
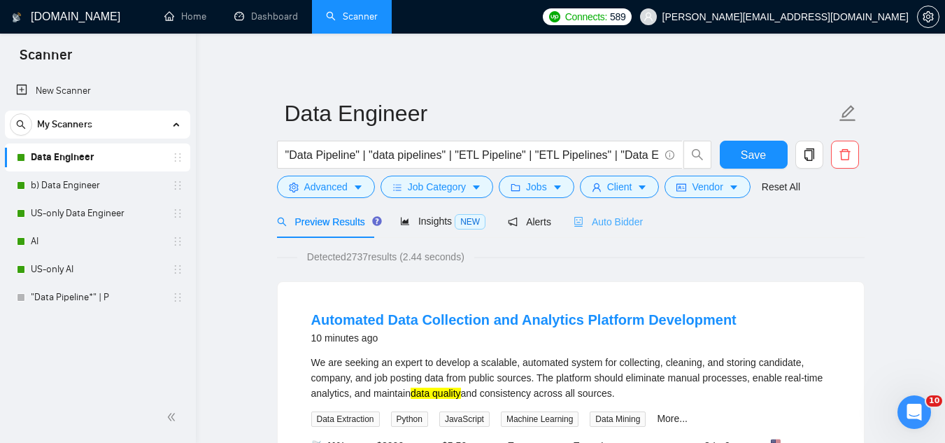
click at [607, 230] on div "Auto Bidder" at bounding box center [608, 221] width 69 height 33
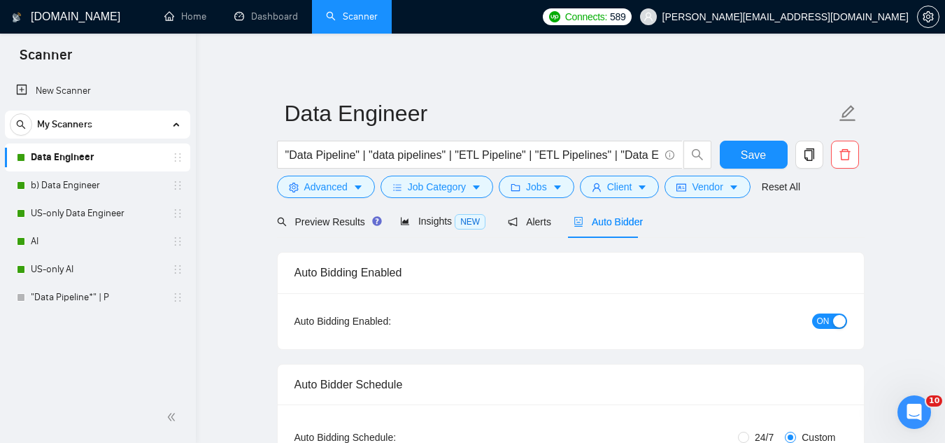
radio input "false"
radio input "true"
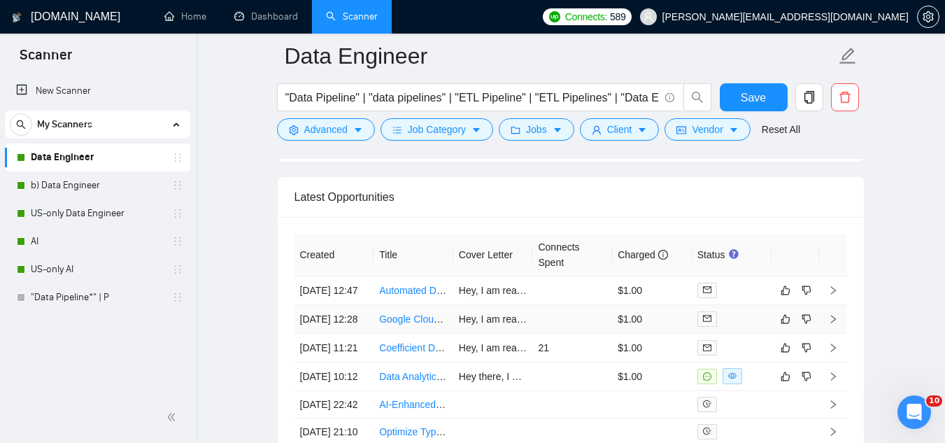
scroll to position [3709, 0]
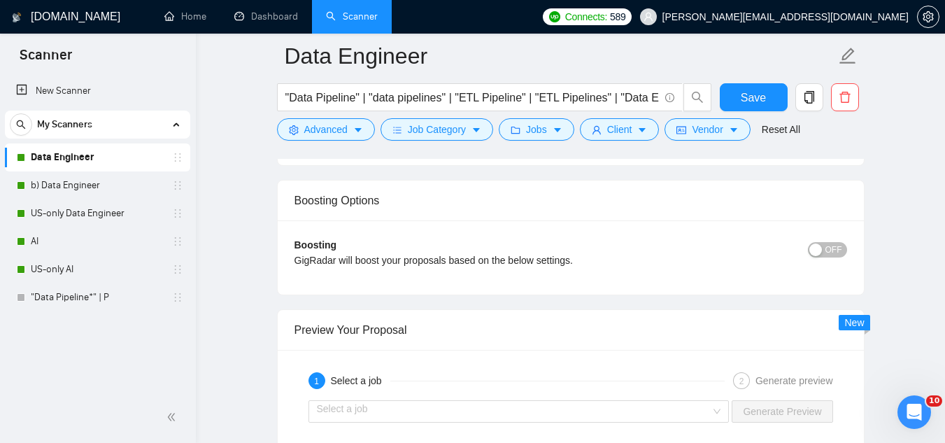
drag, startPoint x: 422, startPoint y: 362, endPoint x: 416, endPoint y: 348, distance: 15.7
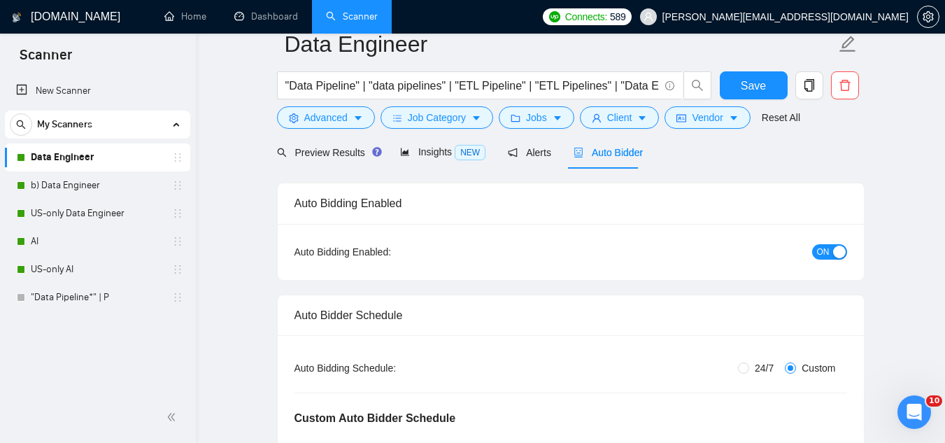
scroll to position [0, 0]
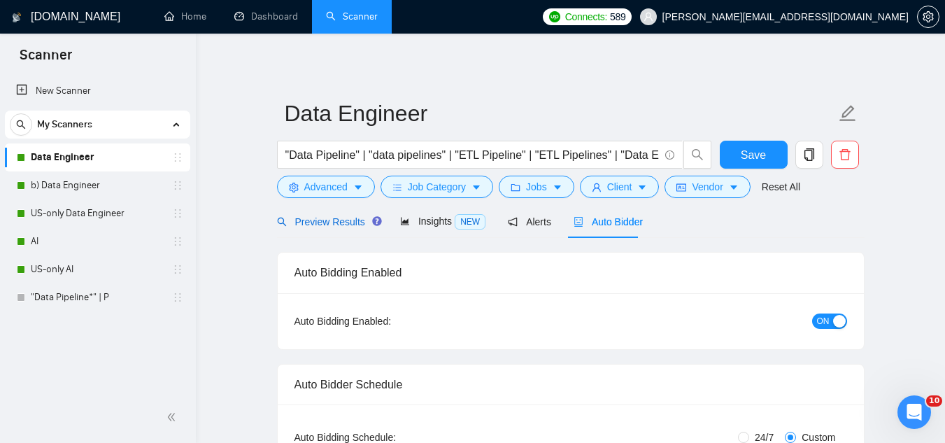
click at [304, 225] on span "Preview Results" at bounding box center [327, 221] width 101 height 11
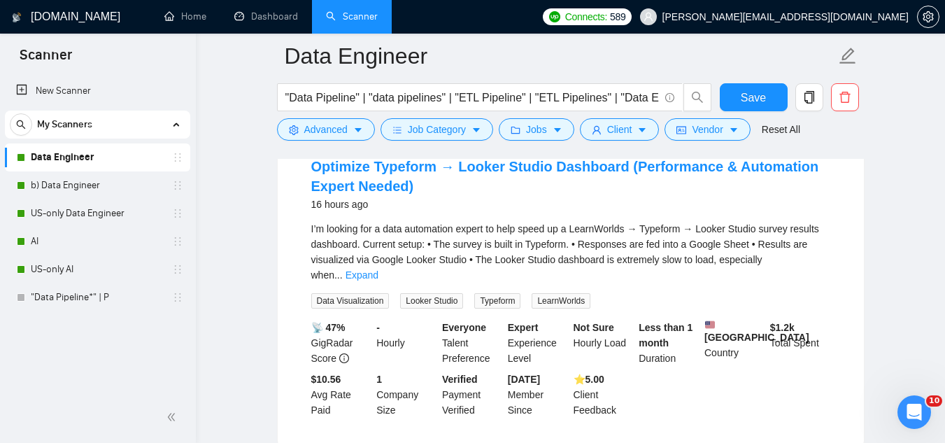
scroll to position [700, 0]
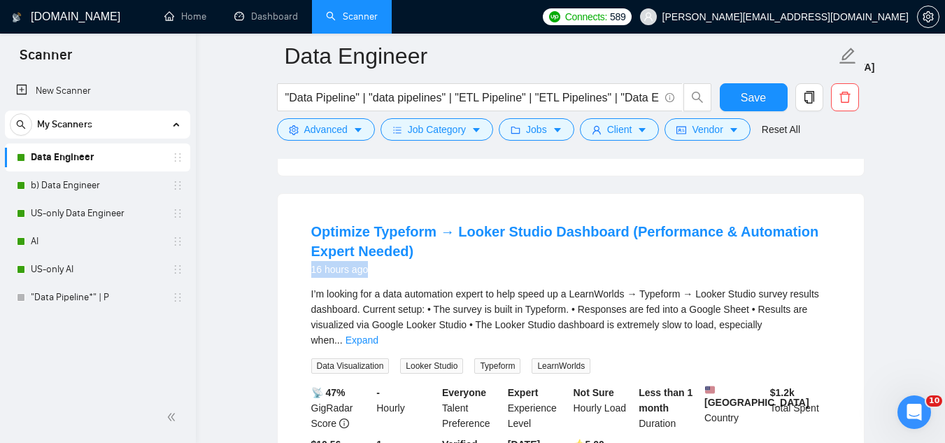
drag, startPoint x: 376, startPoint y: 289, endPoint x: 307, endPoint y: 283, distance: 69.6
click at [307, 283] on li "Optimize Typeform → Looker Studio Dashboard (Performance & Automation Expert Ne…" at bounding box center [571, 352] width 553 height 283
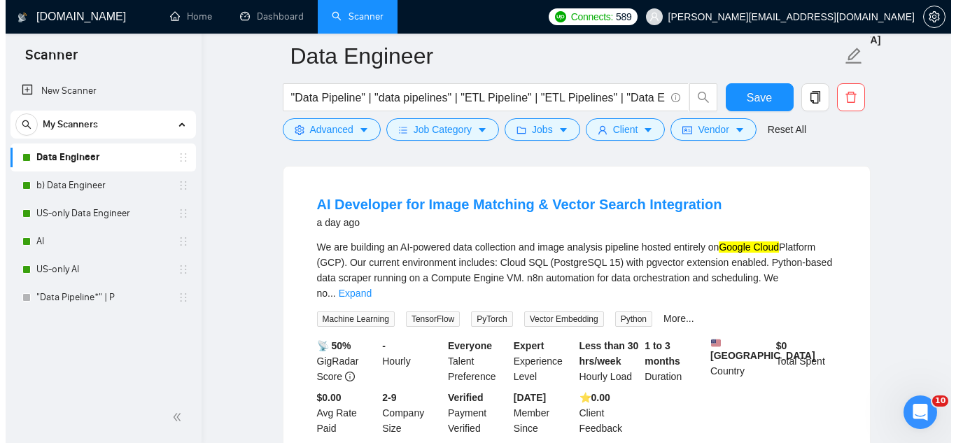
scroll to position [2589, 0]
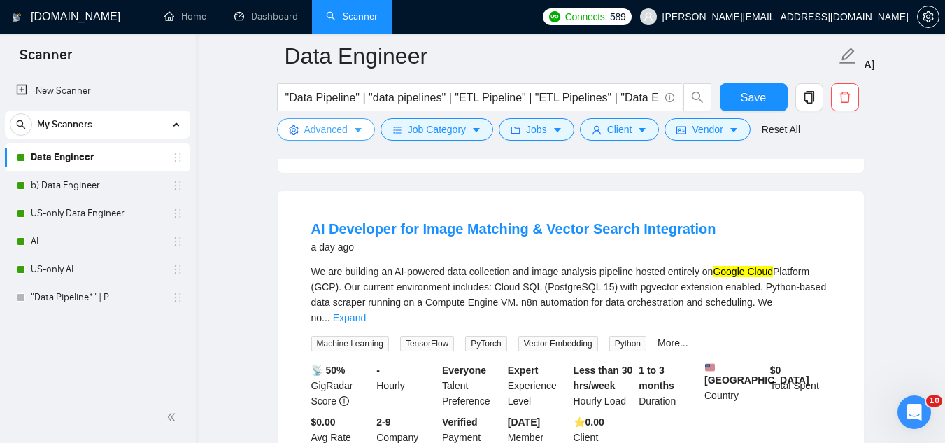
click at [319, 134] on span "Advanced" at bounding box center [325, 129] width 43 height 15
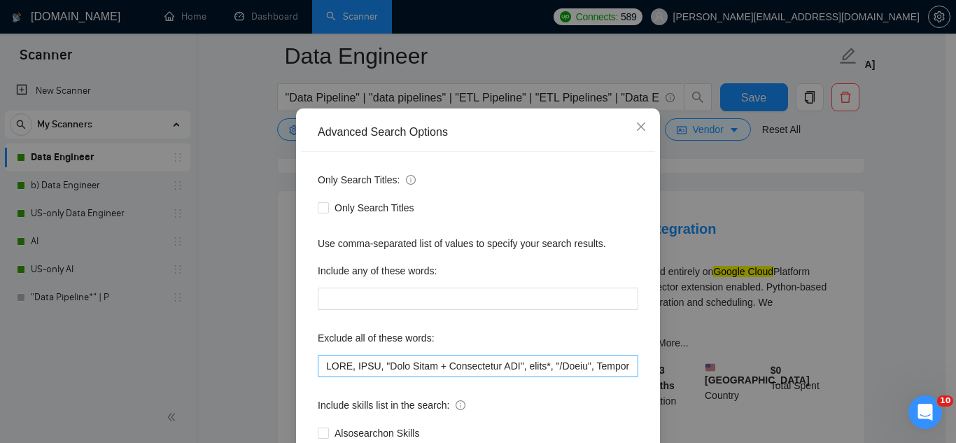
scroll to position [70, 0]
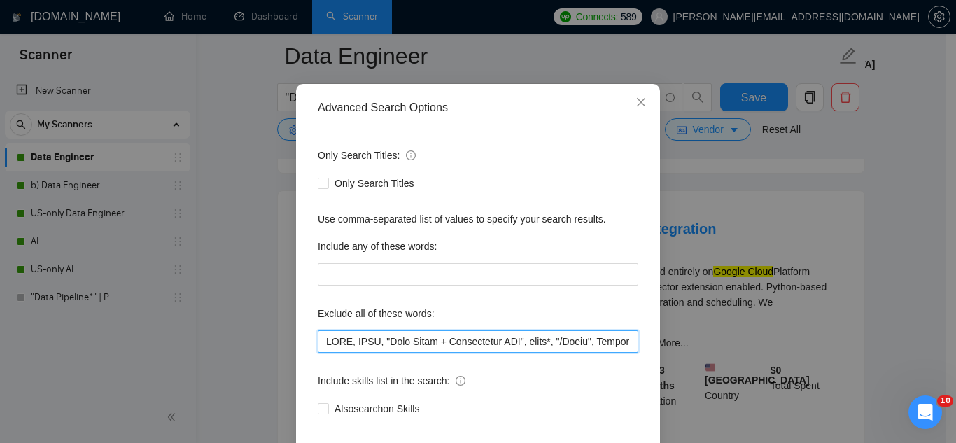
click at [323, 346] on input "text" at bounding box center [478, 341] width 320 height 22
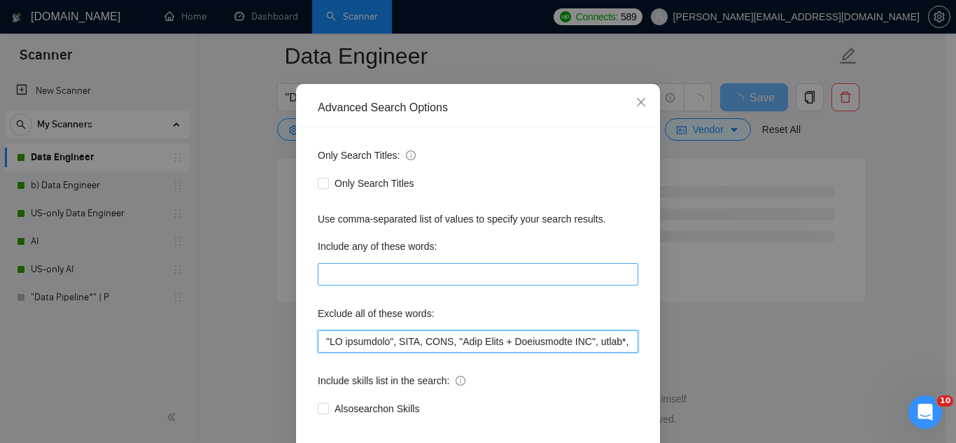
scroll to position [139, 0]
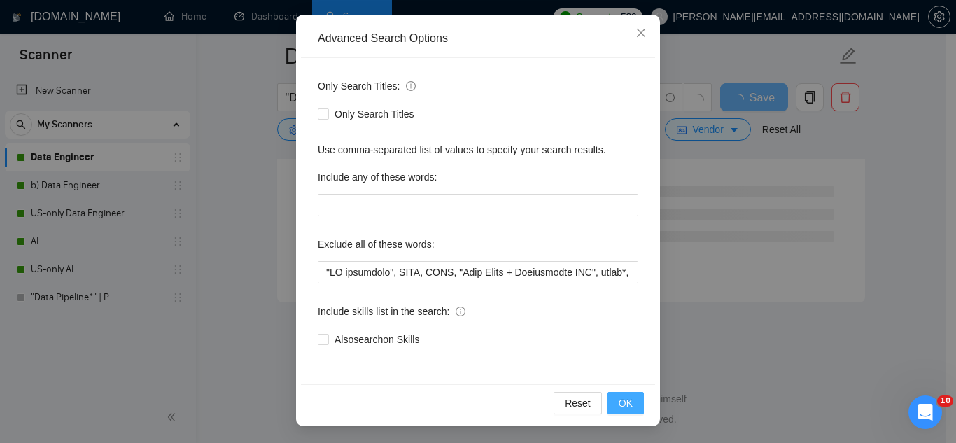
click at [619, 404] on span "OK" at bounding box center [626, 402] width 14 height 15
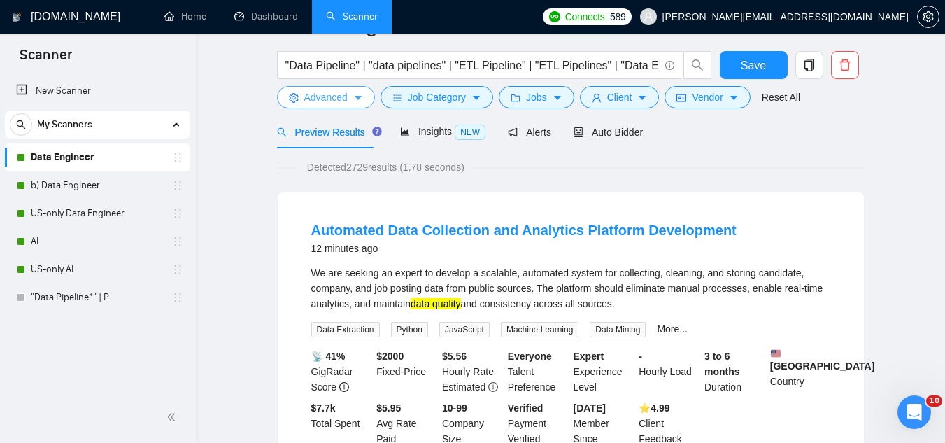
scroll to position [0, 0]
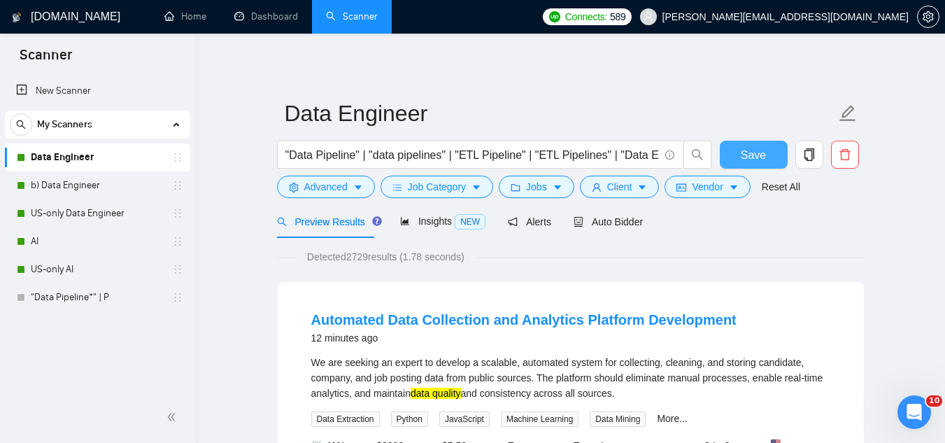
click at [757, 157] on span "Save" at bounding box center [753, 154] width 25 height 17
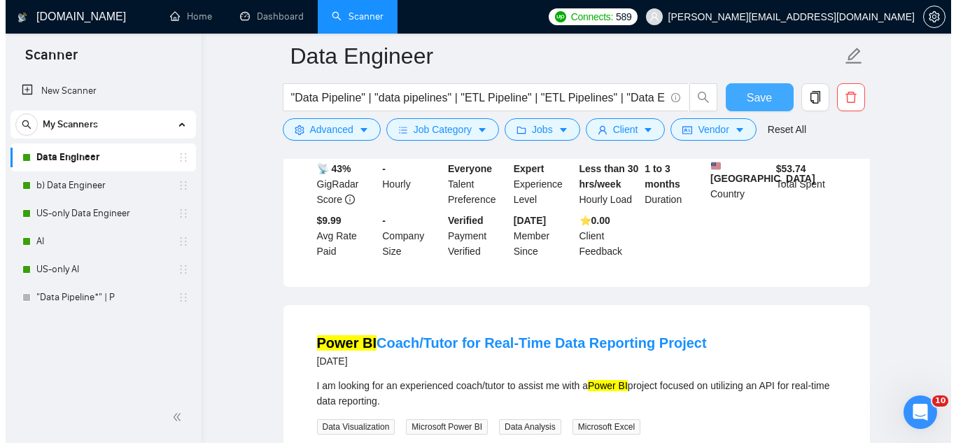
scroll to position [2799, 0]
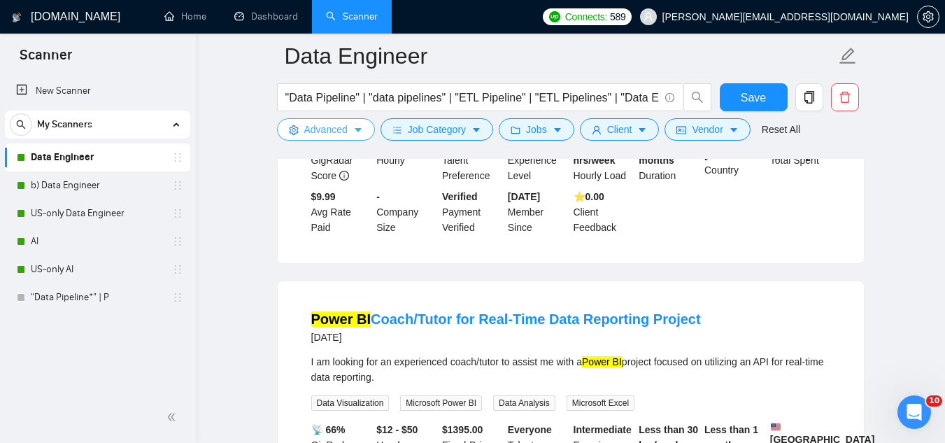
click at [316, 130] on span "Advanced" at bounding box center [325, 129] width 43 height 15
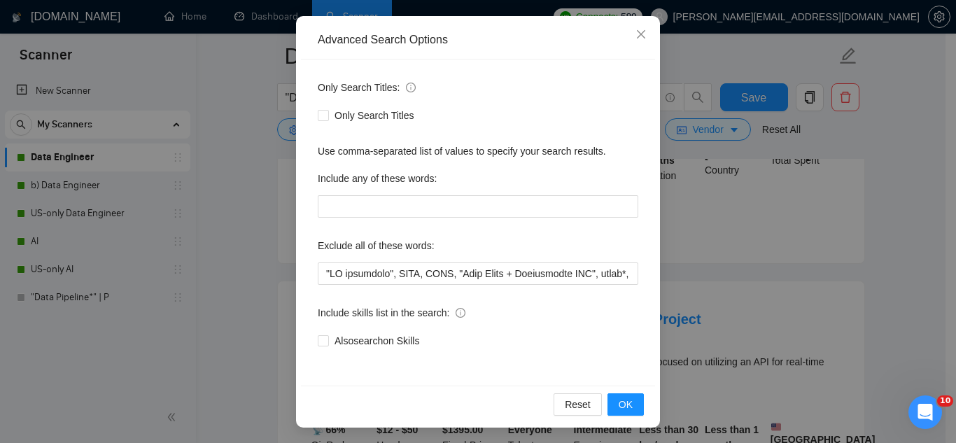
scroll to position [139, 0]
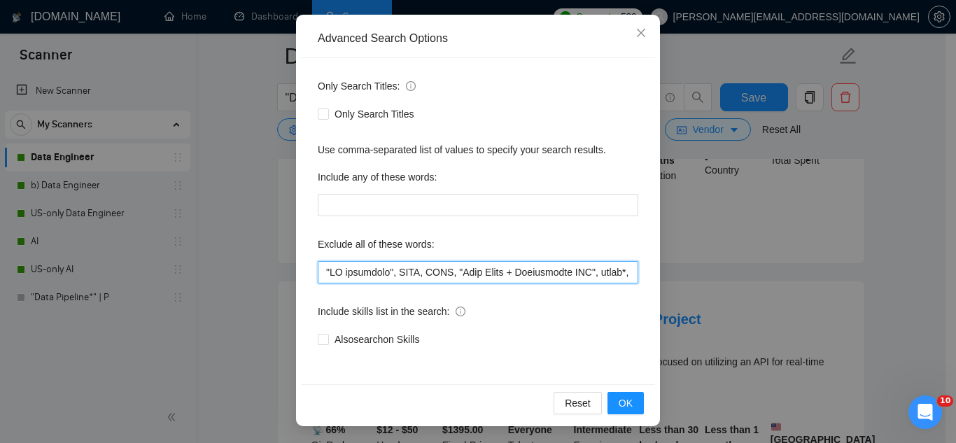
click at [318, 272] on input "text" at bounding box center [478, 272] width 320 height 22
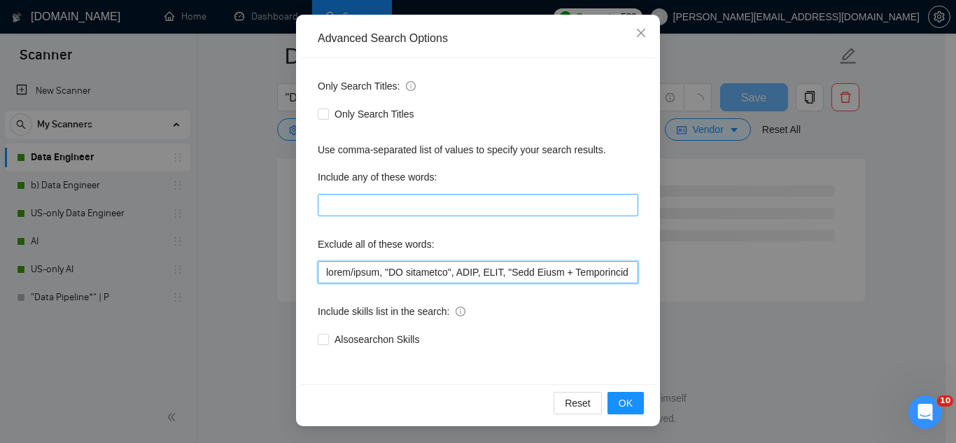
scroll to position [1891, 0]
type input "lorem/ipsum, "DO sitametco", ADIP, ELIT, "Sedd Eiusm + Temporincid UTL", etdol*…"
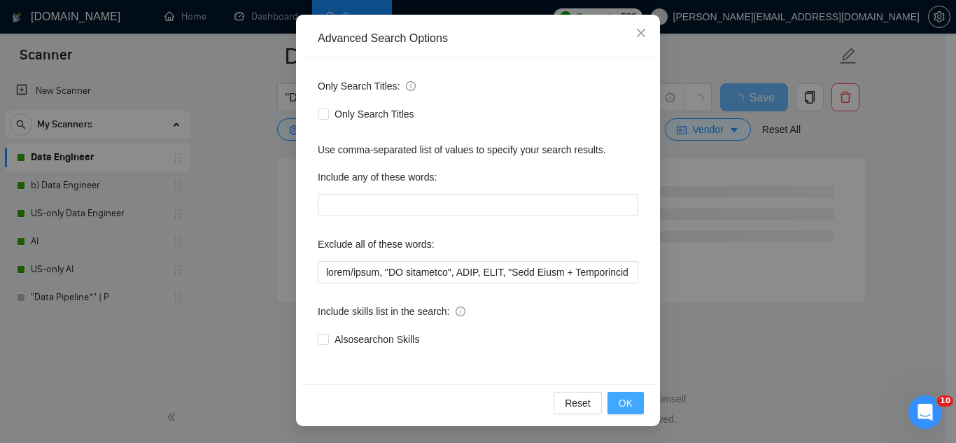
click at [626, 404] on span "OK" at bounding box center [626, 402] width 14 height 15
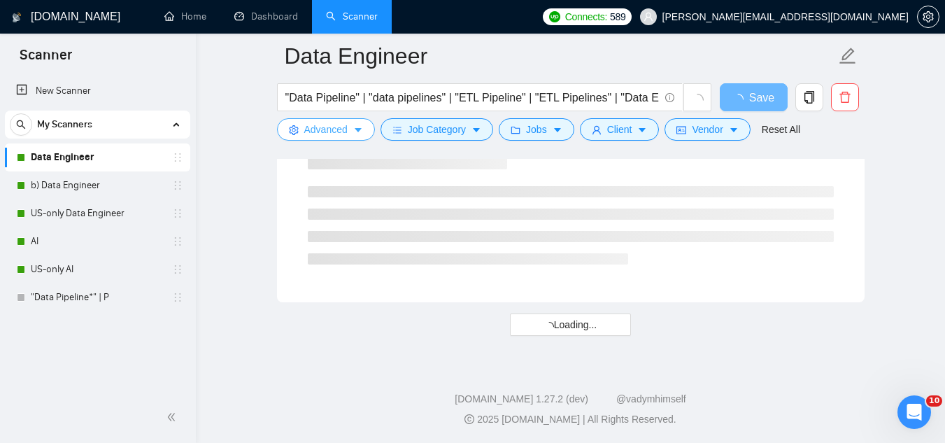
scroll to position [1401, 0]
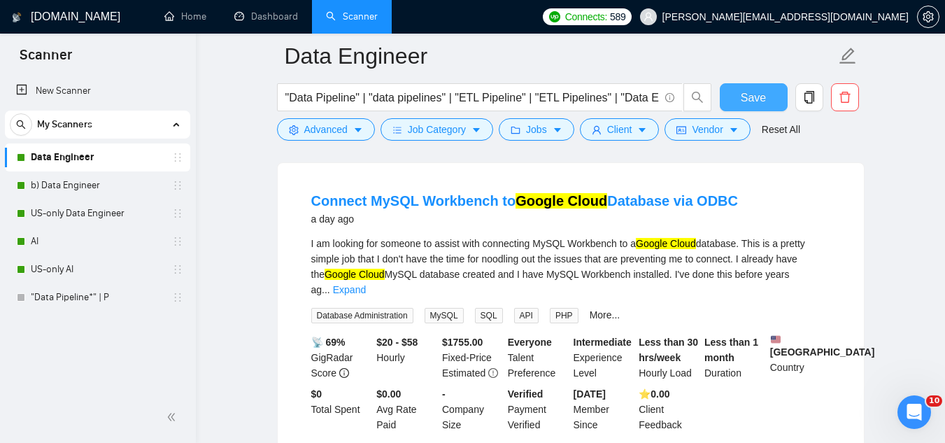
click at [760, 92] on span "Save" at bounding box center [753, 97] width 25 height 17
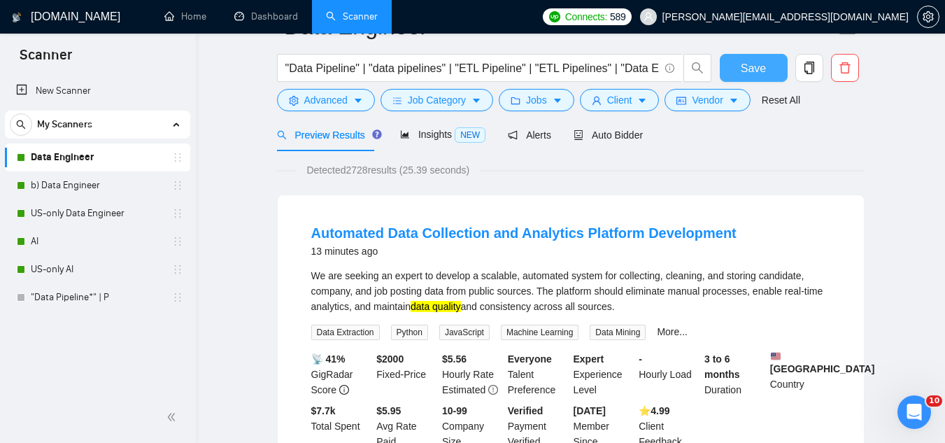
scroll to position [0, 0]
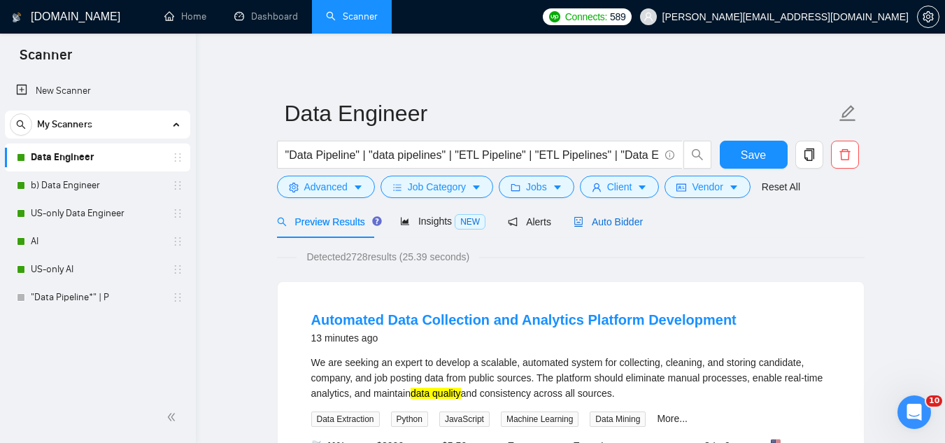
click at [624, 223] on span "Auto Bidder" at bounding box center [608, 221] width 69 height 11
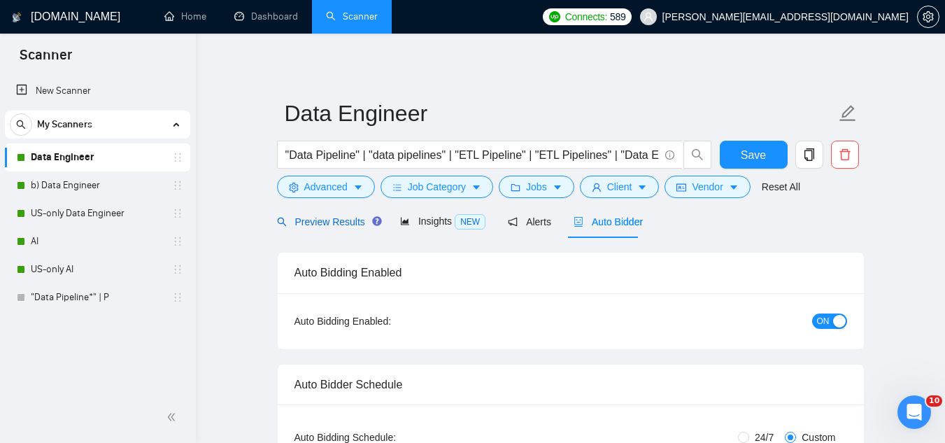
click at [318, 228] on div "Preview Results" at bounding box center [327, 221] width 101 height 15
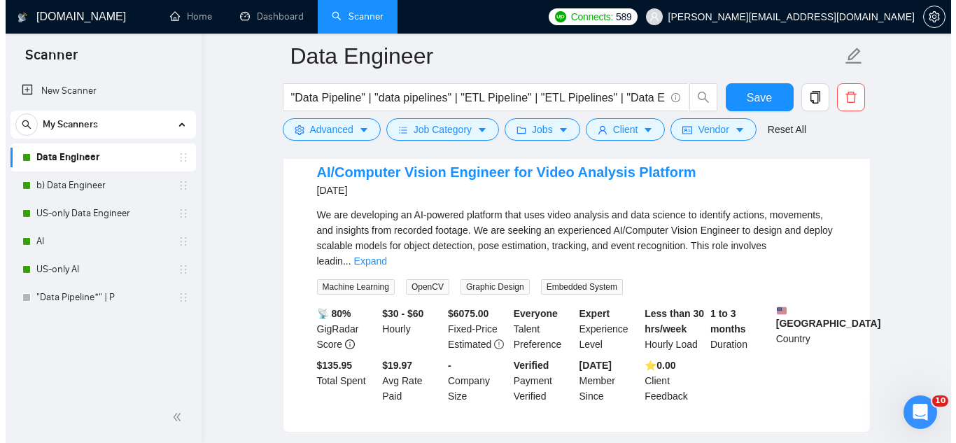
scroll to position [2876, 0]
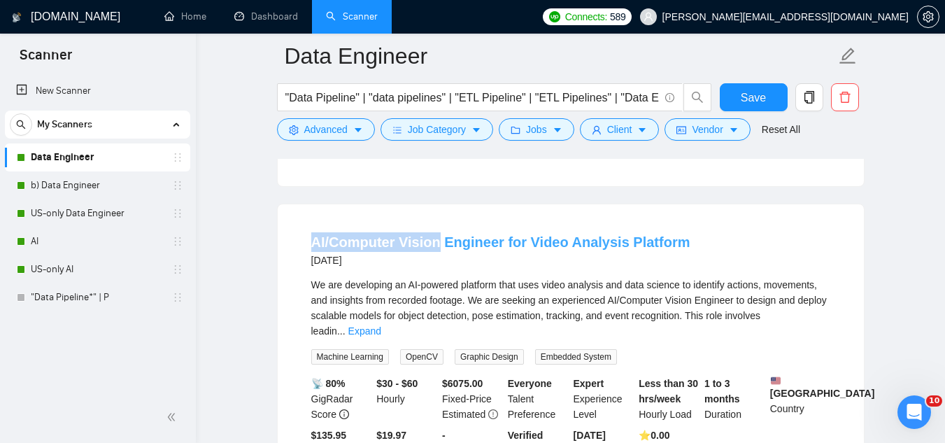
drag, startPoint x: 308, startPoint y: 256, endPoint x: 433, endPoint y: 265, distance: 125.6
click at [433, 265] on li "AI/Computer Vision Engineer for Video Analysis Platform [DATE] We are developin…" at bounding box center [571, 353] width 553 height 264
copy link "AI/Computer Vision"
click at [303, 134] on button "Advanced" at bounding box center [326, 129] width 98 height 22
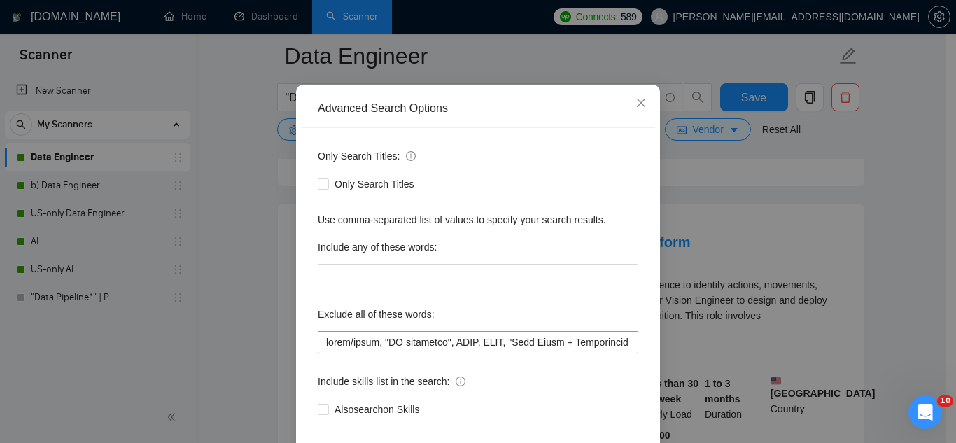
scroll to position [70, 0]
click at [322, 340] on input "text" at bounding box center [478, 341] width 320 height 22
paste input "AI/Computer Vision"
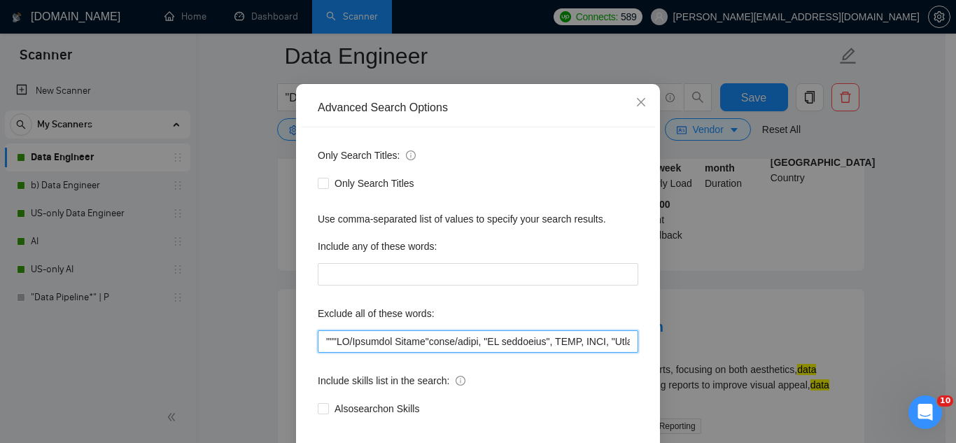
scroll to position [2876, 0]
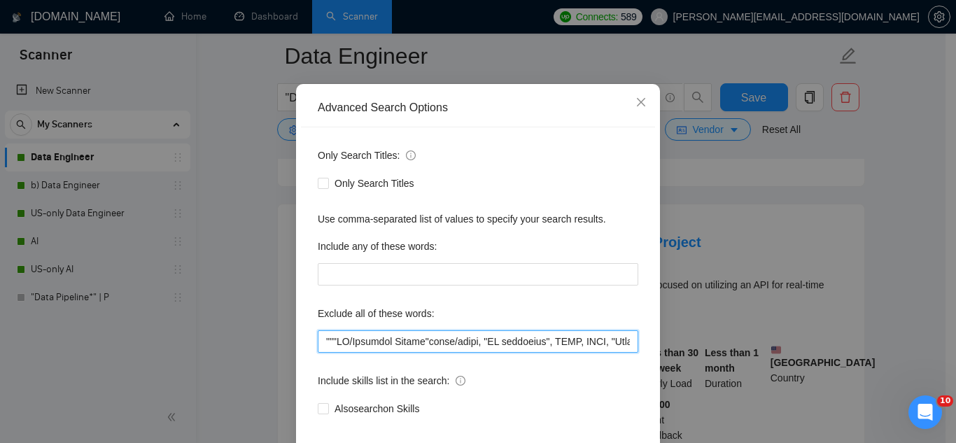
paste input "Computer Vision"
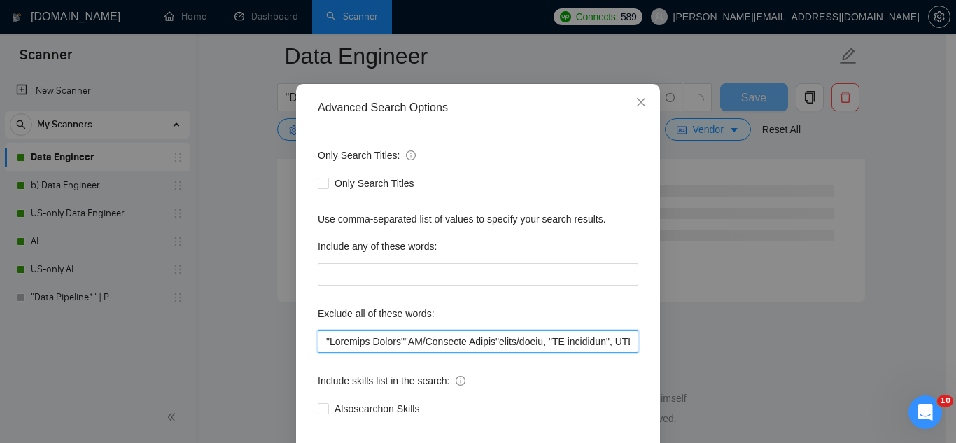
scroll to position [1891, 0]
drag, startPoint x: 497, startPoint y: 340, endPoint x: 512, endPoint y: 321, distance: 23.9
click at [496, 339] on input "text" at bounding box center [478, 341] width 320 height 22
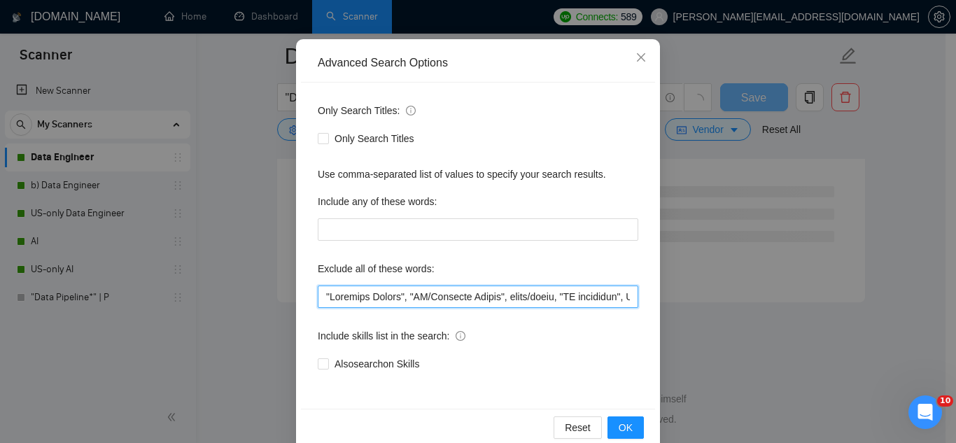
scroll to position [139, 0]
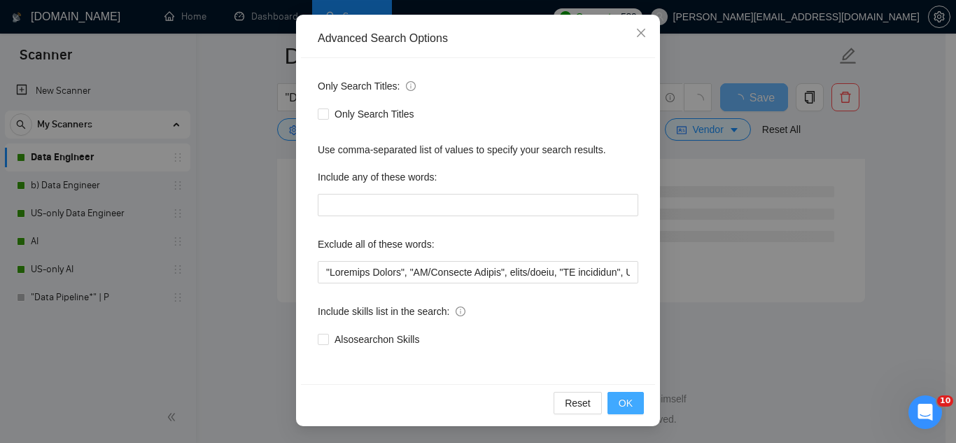
click at [619, 404] on span "OK" at bounding box center [626, 402] width 14 height 15
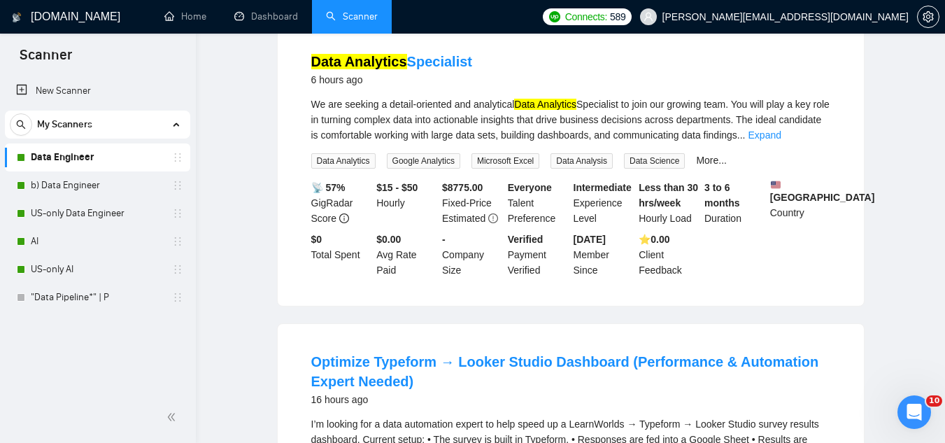
scroll to position [0, 0]
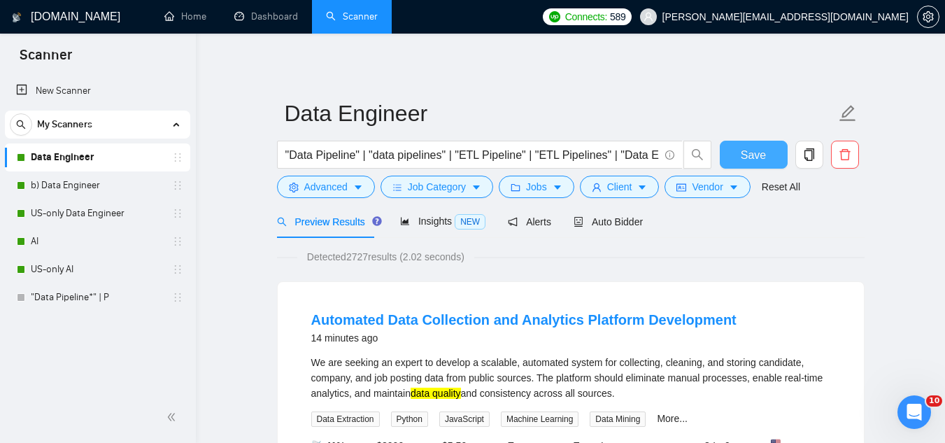
click at [748, 164] on button "Save" at bounding box center [754, 155] width 68 height 28
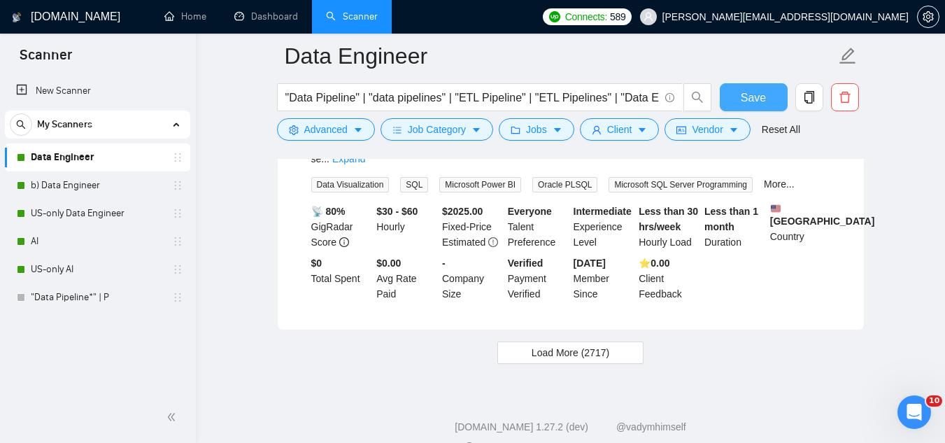
scroll to position [3086, 0]
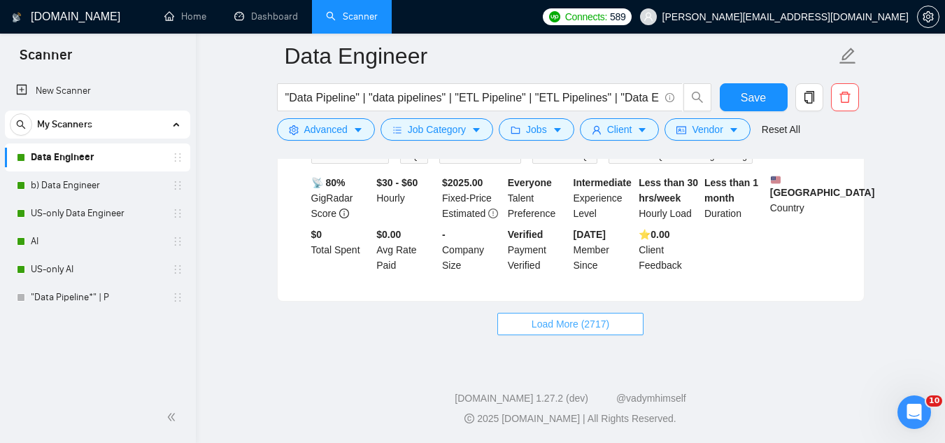
click at [610, 323] on button "Load More (2717)" at bounding box center [571, 324] width 146 height 22
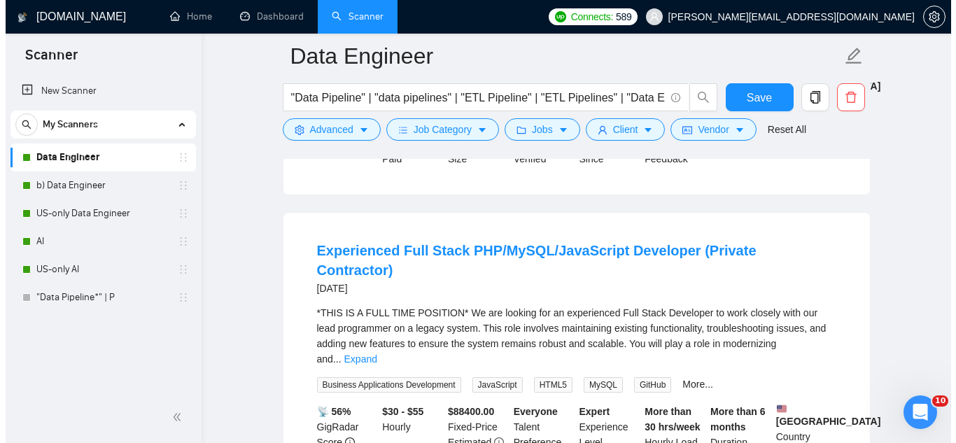
scroll to position [3506, 0]
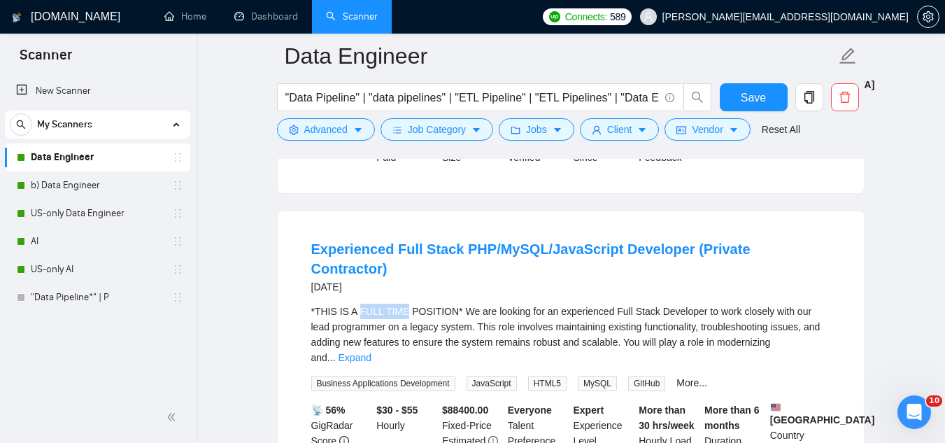
drag, startPoint x: 358, startPoint y: 311, endPoint x: 401, endPoint y: 313, distance: 43.4
click at [401, 313] on div "*THIS IS A FULL TIME POSITION* We are looking for an experienced Full Stack Dev…" at bounding box center [570, 335] width 519 height 62
drag, startPoint x: 605, startPoint y: 313, endPoint x: 696, endPoint y: 307, distance: 90.4
click at [696, 307] on div "*THIS IS A FULL TIME POSITION* We are looking for an experienced Full Stack Dev…" at bounding box center [570, 335] width 519 height 62
copy div "Full Stack Developer"
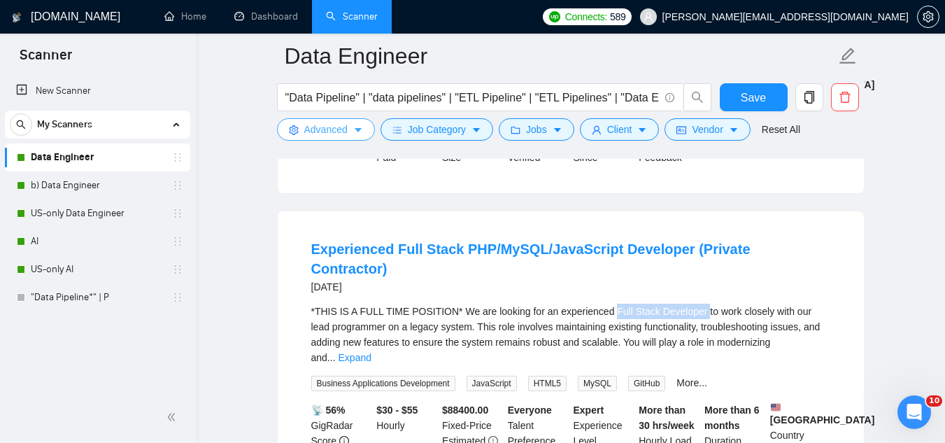
click at [316, 133] on span "Advanced" at bounding box center [325, 129] width 43 height 15
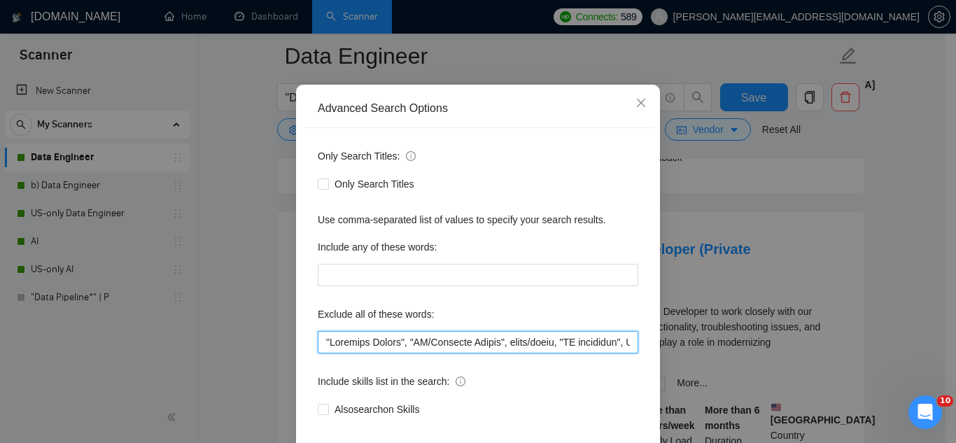
click at [321, 353] on input "text" at bounding box center [478, 342] width 320 height 22
paste input "Full Stack Developer"
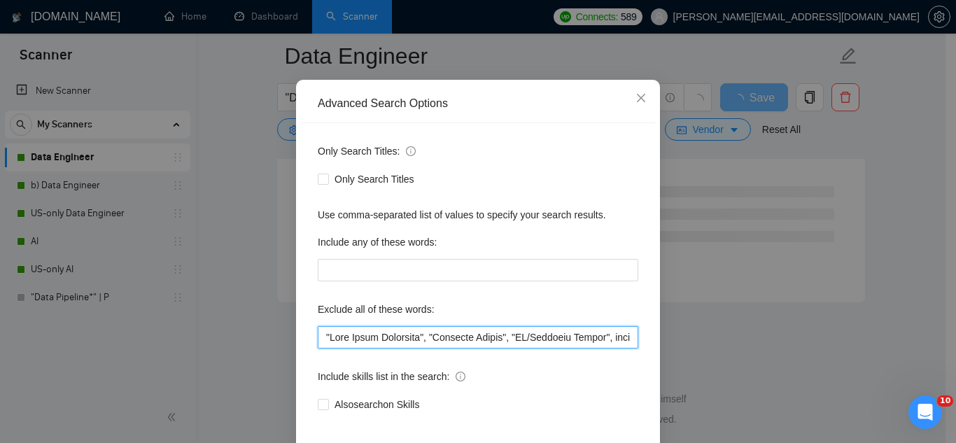
scroll to position [139, 0]
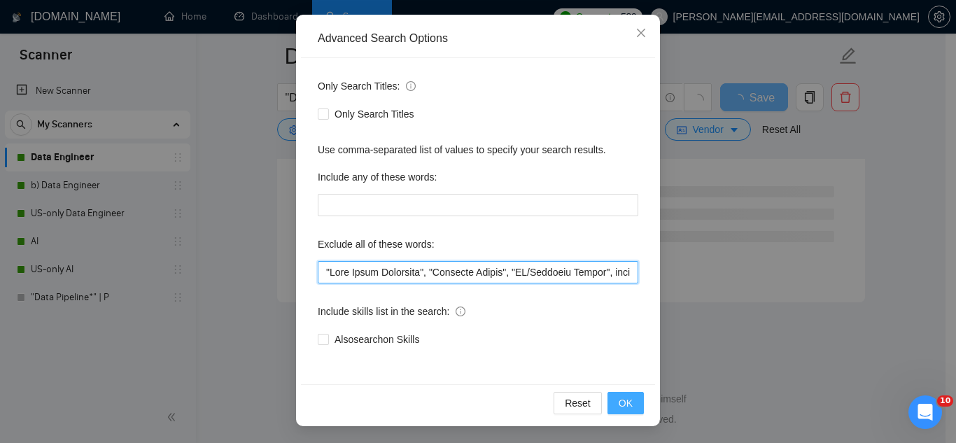
type input ""Lore Ipsum Dolorsita", "Consecte Adipis", "EL/Seddoeiu Tempor", incid/utlab, "…"
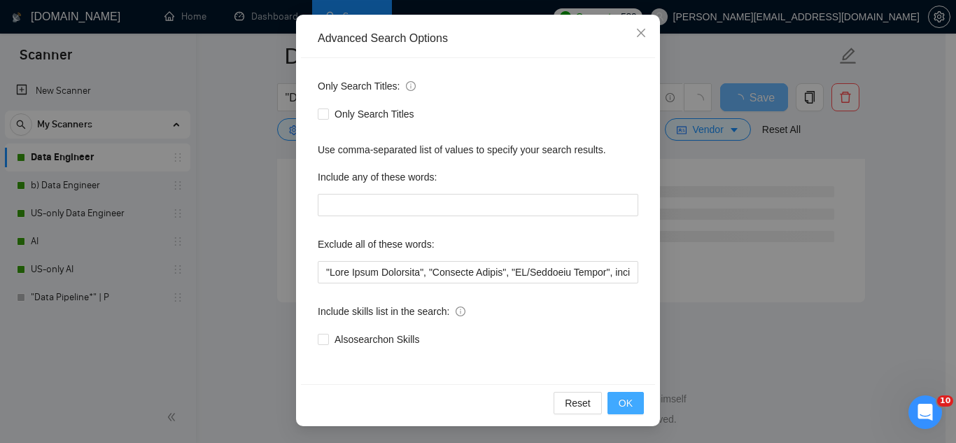
click at [619, 405] on span "OK" at bounding box center [626, 402] width 14 height 15
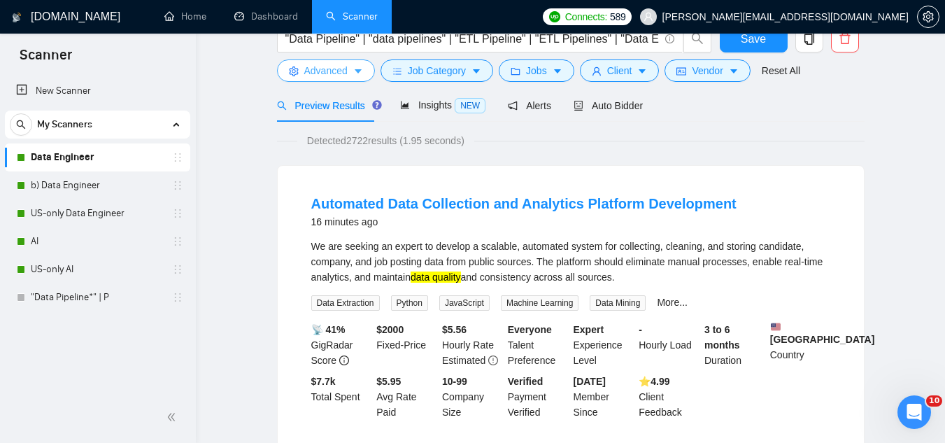
scroll to position [0, 0]
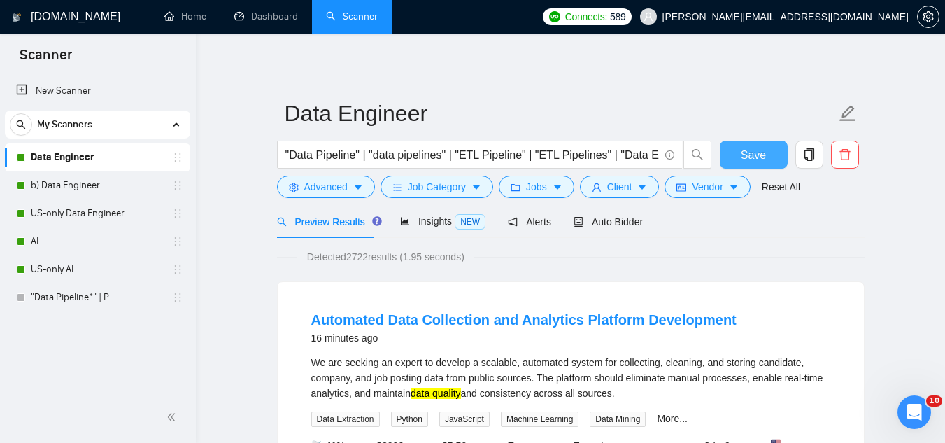
click at [745, 157] on span "Save" at bounding box center [753, 154] width 25 height 17
click at [103, 190] on link "b) Data Engineer" at bounding box center [97, 185] width 133 height 28
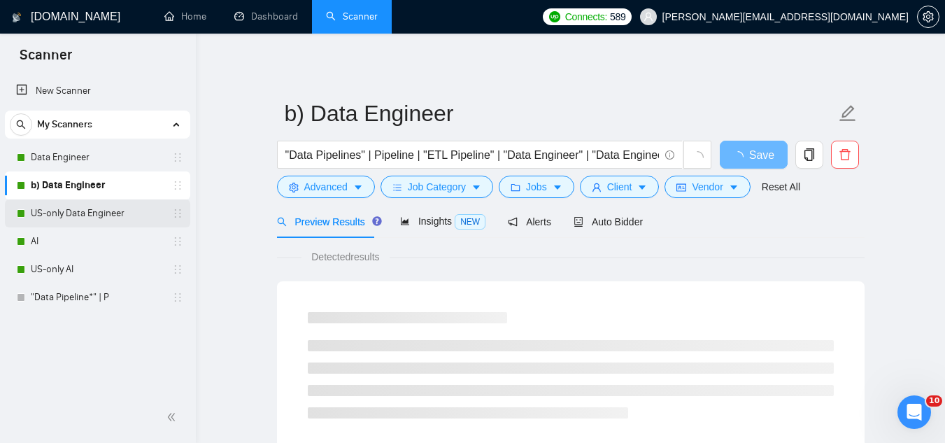
click at [71, 218] on link "US-only Data Engineer" at bounding box center [97, 213] width 133 height 28
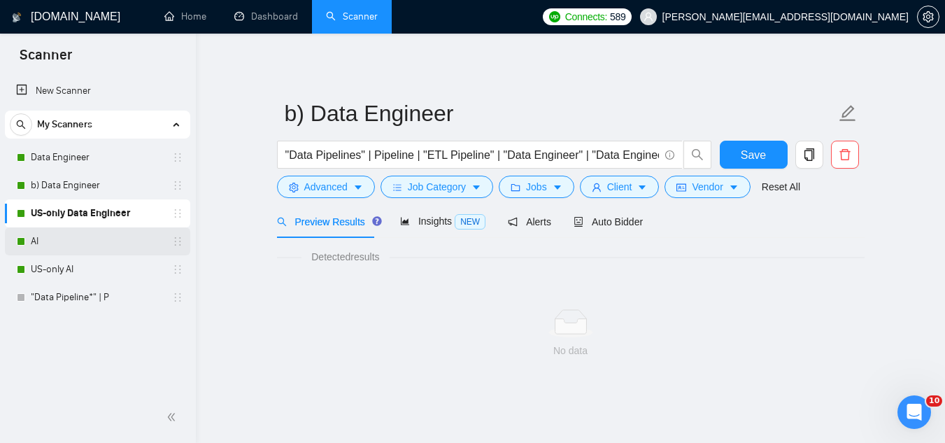
click at [64, 246] on link "AI" at bounding box center [97, 241] width 133 height 28
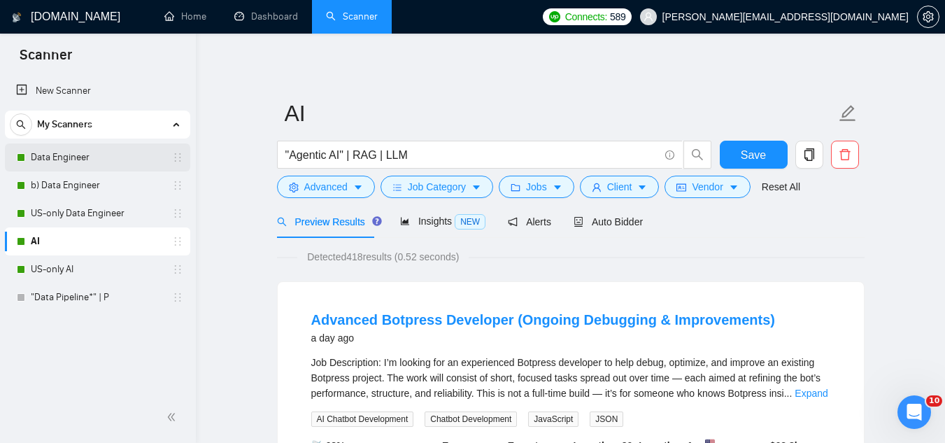
click at [106, 164] on link "Data Engineer" at bounding box center [97, 157] width 133 height 28
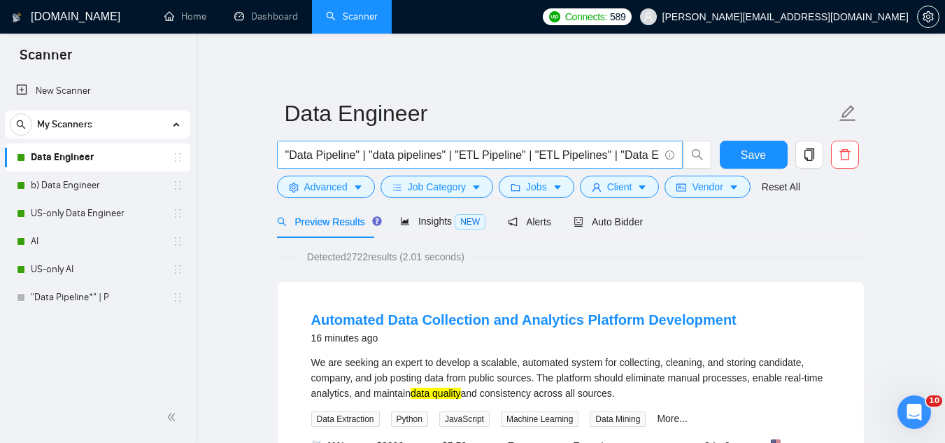
click at [317, 155] on input ""Data Pipeline" | "data pipelines" | "ETL Pipeline" | "ETL Pipelines" | "Data E…" at bounding box center [473, 154] width 374 height 17
click at [70, 306] on link ""Data Pipeline*" | P" at bounding box center [97, 297] width 133 height 28
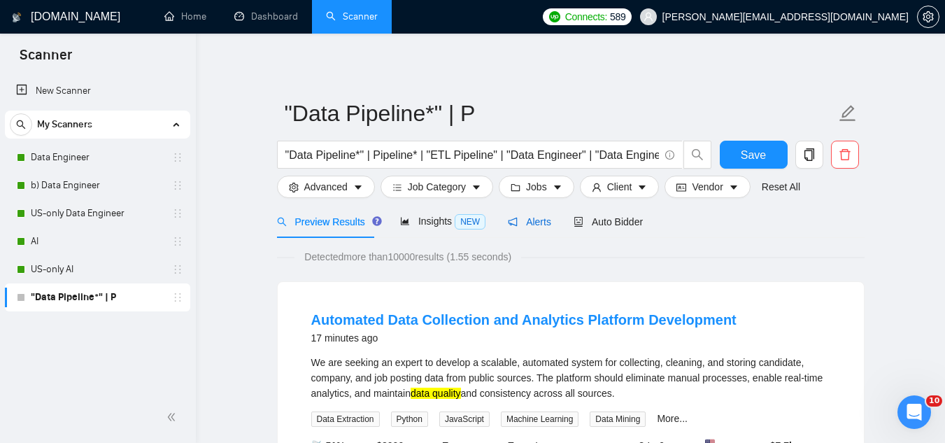
click at [529, 223] on span "Alerts" at bounding box center [529, 221] width 43 height 11
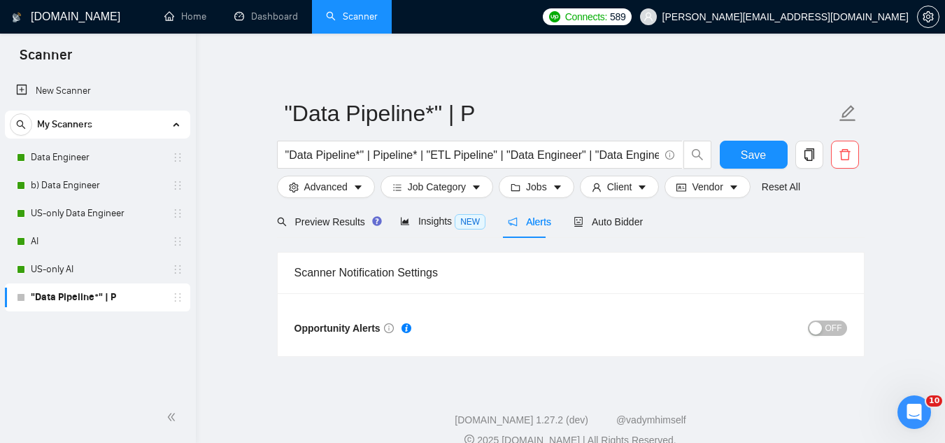
click at [831, 331] on span "OFF" at bounding box center [834, 327] width 17 height 15
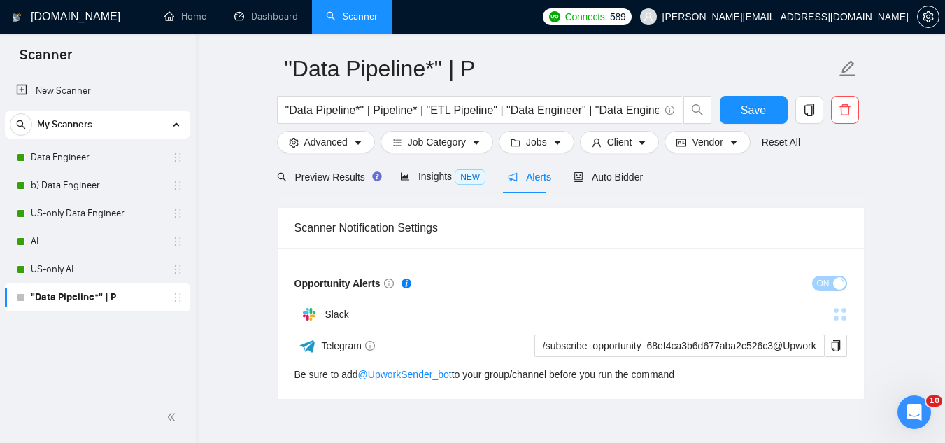
scroll to position [70, 0]
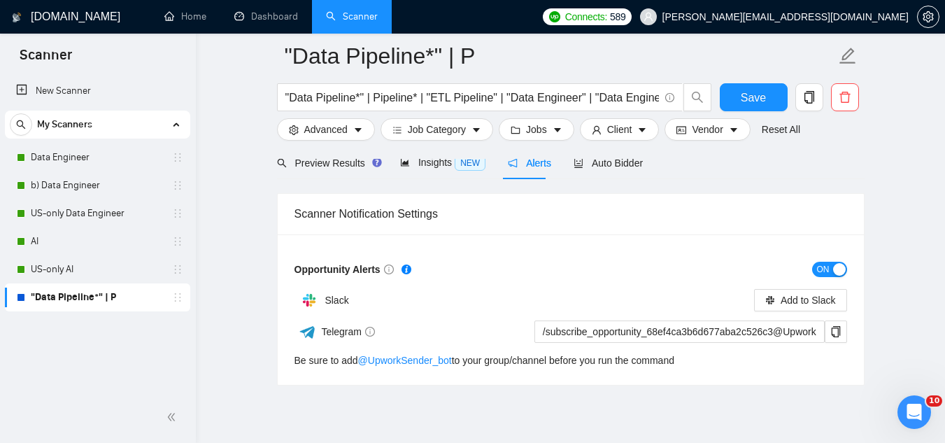
click at [295, 156] on div at bounding box center [571, 153] width 588 height 11
click at [308, 164] on span "Preview Results" at bounding box center [327, 162] width 101 height 11
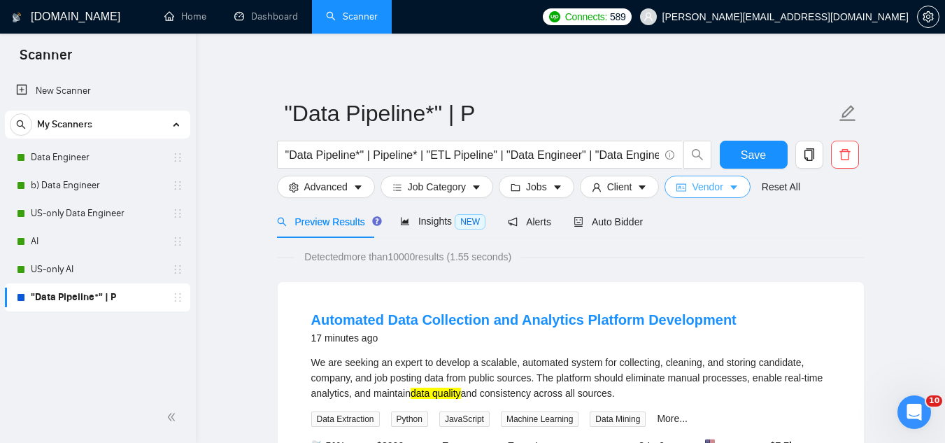
click at [706, 188] on span "Vendor" at bounding box center [707, 186] width 31 height 15
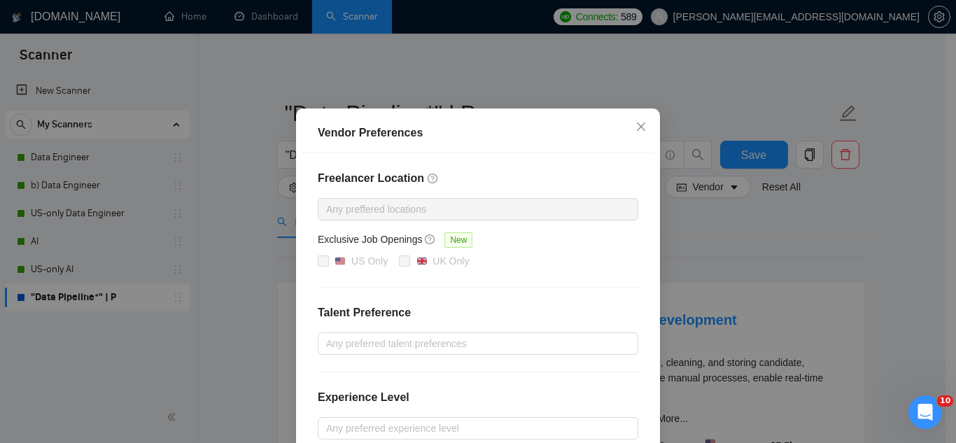
scroll to position [70, 0]
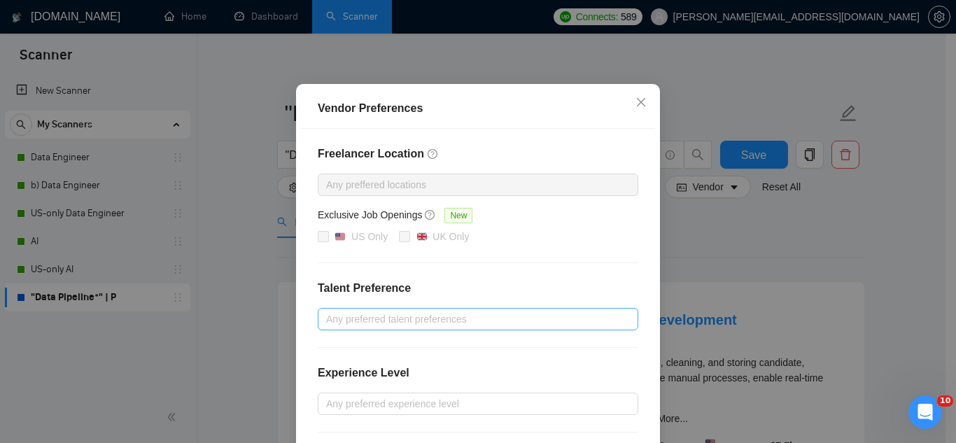
click at [444, 317] on div at bounding box center [471, 319] width 300 height 17
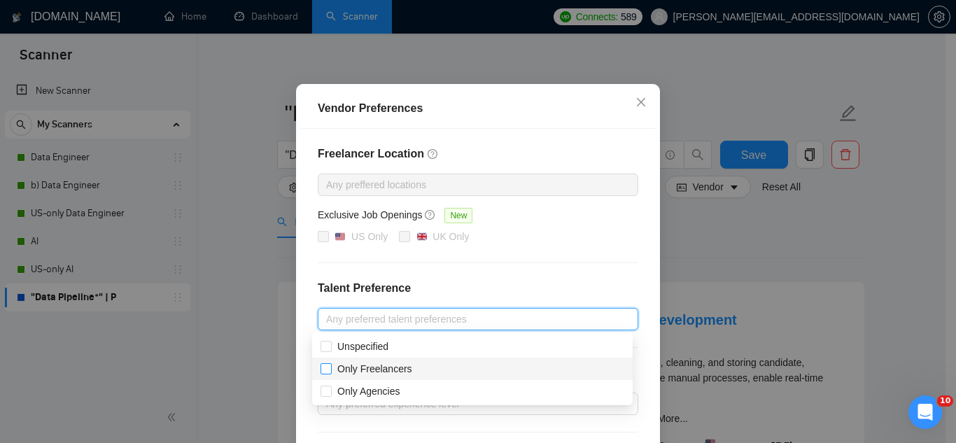
click at [407, 372] on span "Only Freelancers" at bounding box center [374, 368] width 75 height 11
click at [330, 372] on input "Only Freelancers" at bounding box center [325, 368] width 10 height 10
checkbox input "true"
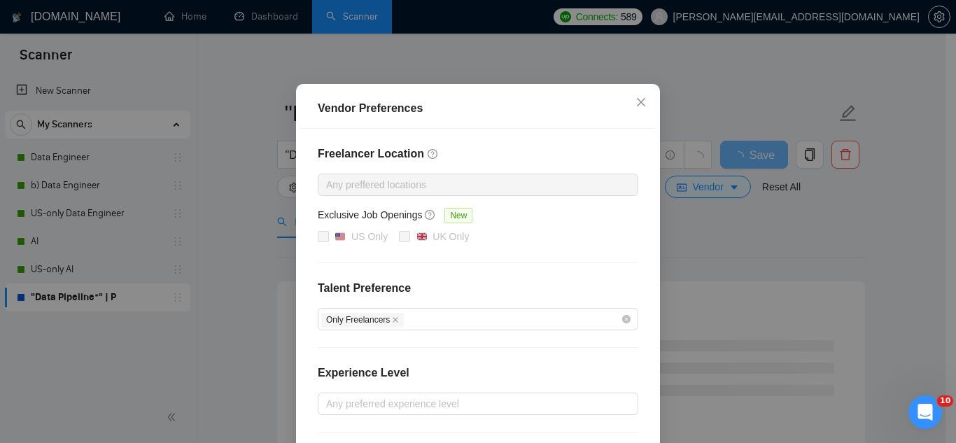
click at [506, 273] on div "Freelancer Location Any preffered locations Exclusive Job Openings New US Only …" at bounding box center [478, 323] width 354 height 388
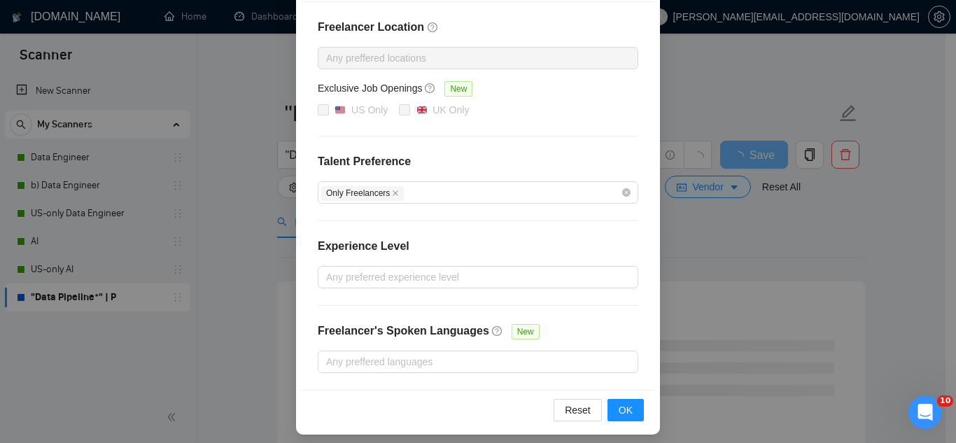
scroll to position [204, 0]
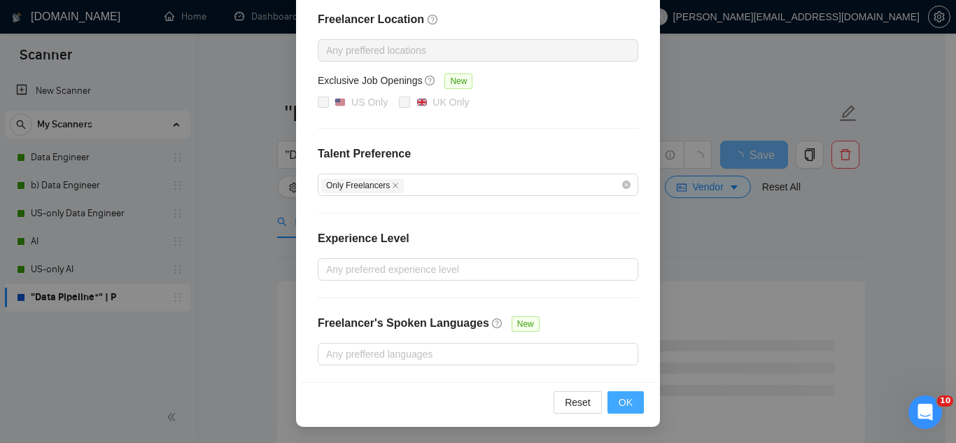
click at [619, 402] on span "OK" at bounding box center [626, 402] width 14 height 15
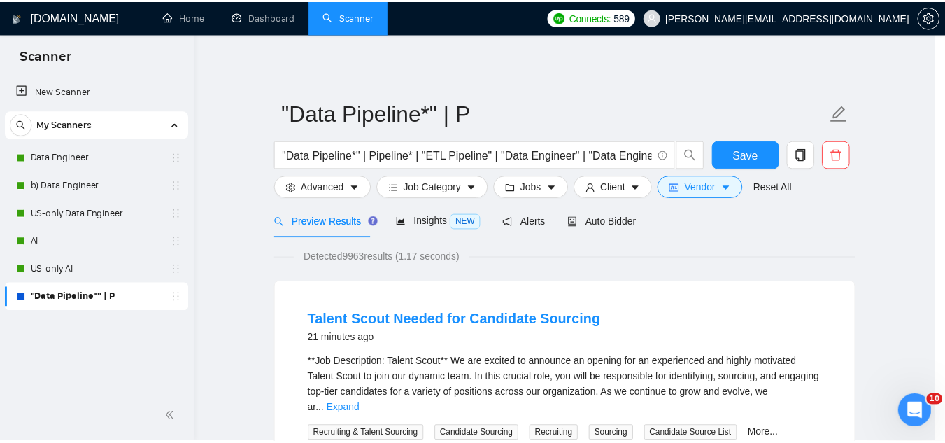
scroll to position [134, 0]
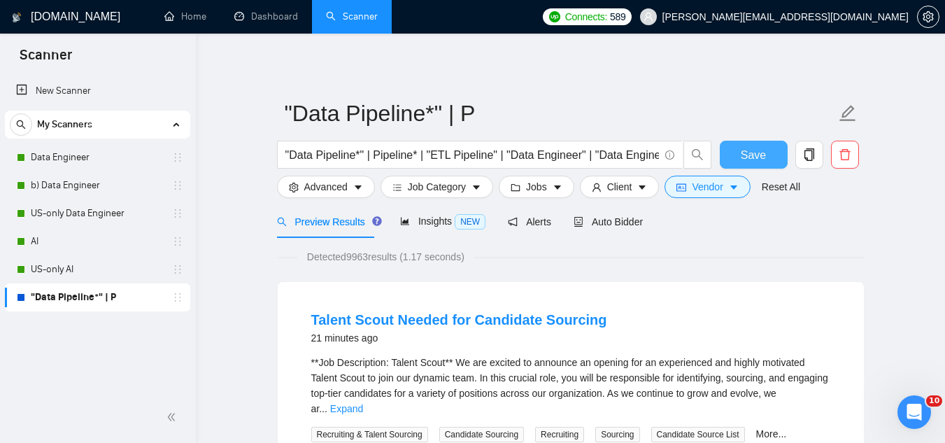
click at [755, 160] on span "Save" at bounding box center [753, 154] width 25 height 17
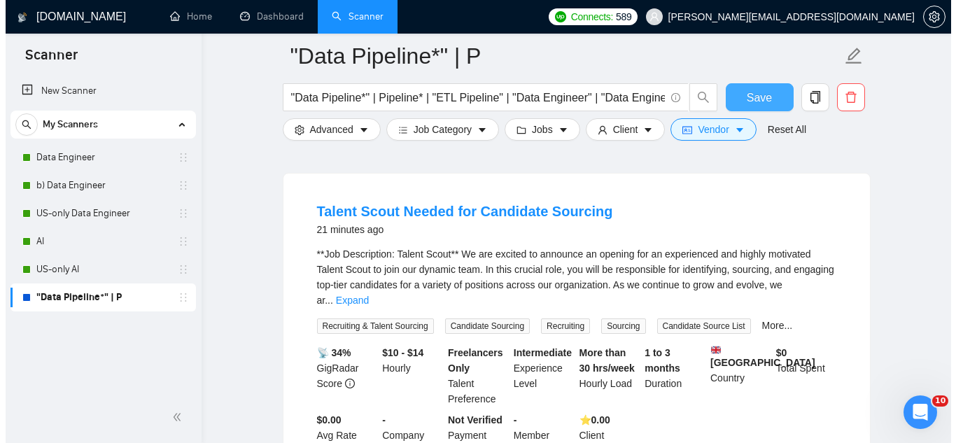
scroll to position [0, 0]
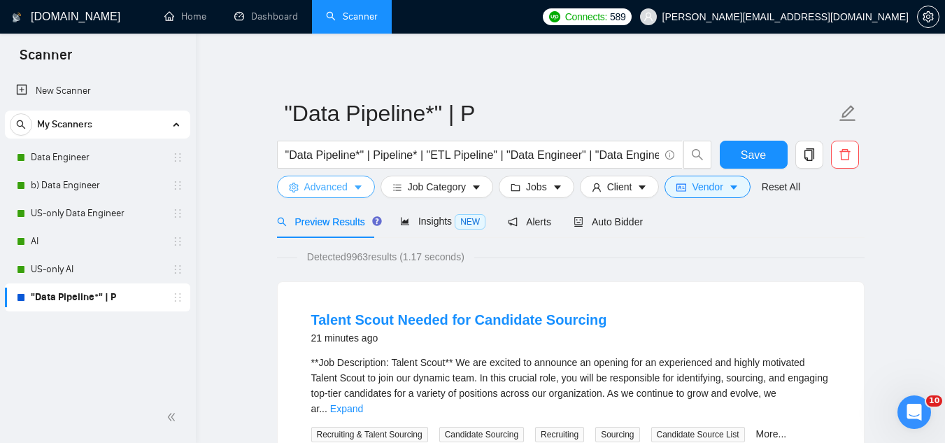
click at [314, 185] on span "Advanced" at bounding box center [325, 186] width 43 height 15
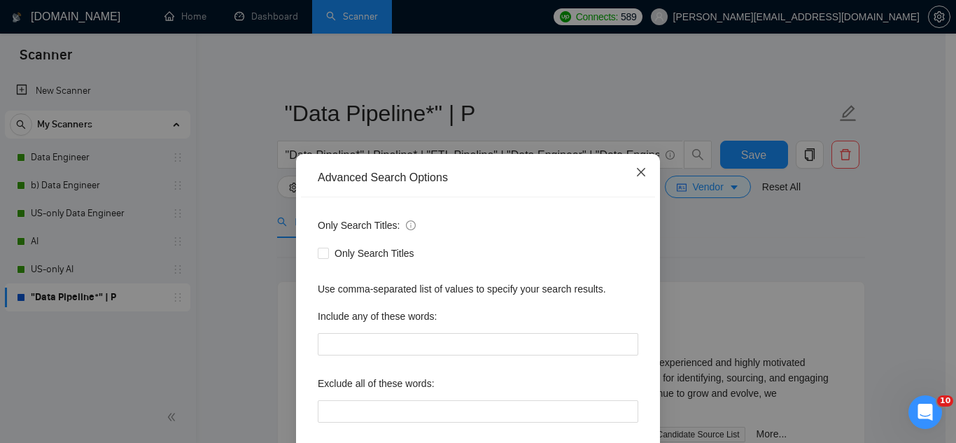
click at [635, 174] on icon "close" at bounding box center [640, 172] width 11 height 11
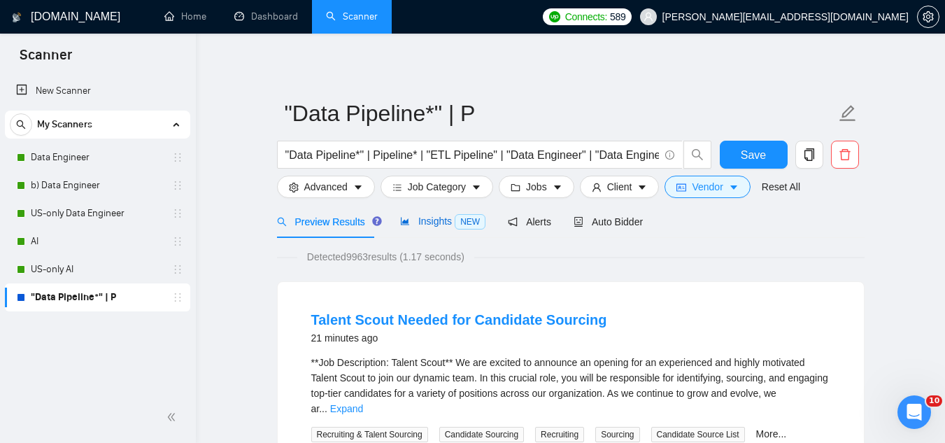
click at [429, 218] on span "Insights NEW" at bounding box center [442, 221] width 85 height 11
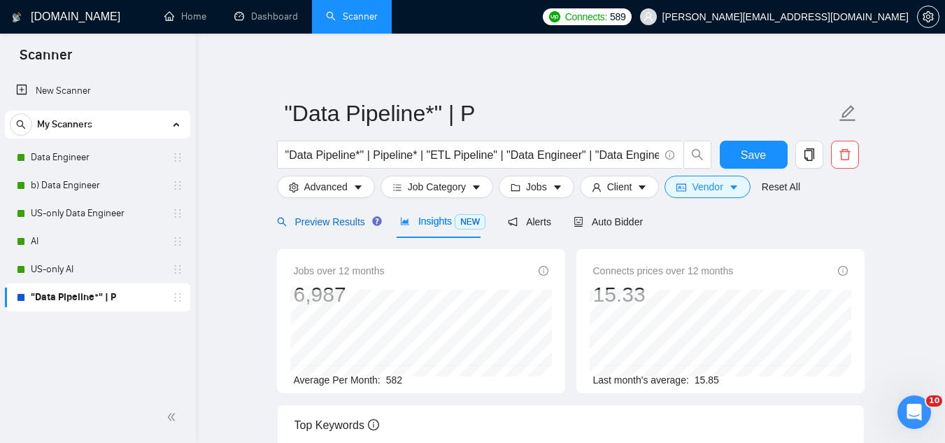
click at [316, 221] on span "Preview Results" at bounding box center [327, 221] width 101 height 11
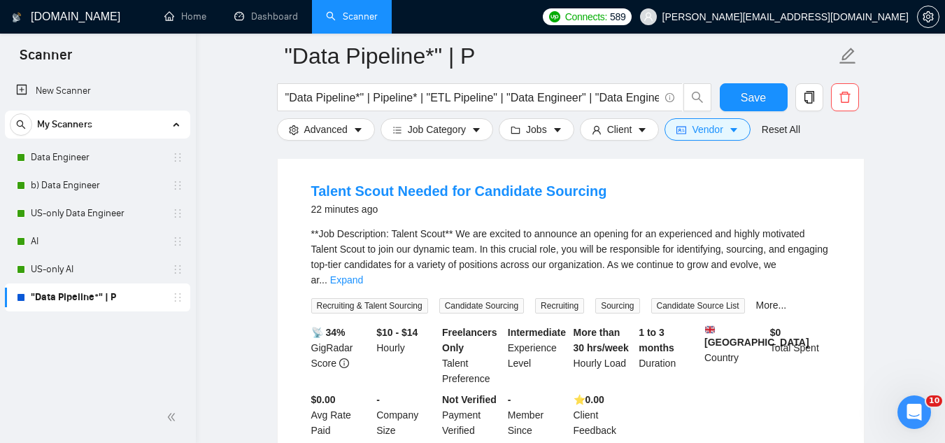
scroll to position [420, 0]
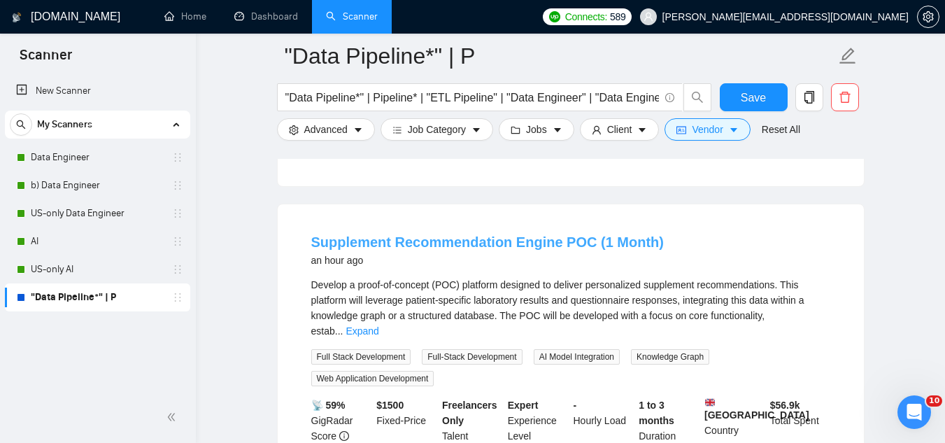
click at [472, 234] on link "Supplement Recommendation Engine POC (1 Month)" at bounding box center [487, 241] width 353 height 15
drag, startPoint x: 118, startPoint y: 216, endPoint x: 627, endPoint y: 206, distance: 508.8
click at [118, 215] on link "US-only Data Engineer" at bounding box center [97, 213] width 133 height 28
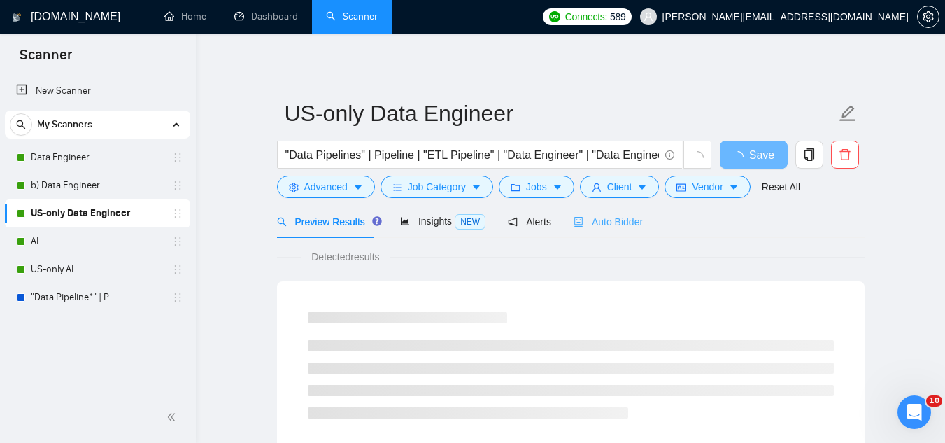
click at [616, 237] on div "Auto Bidder" at bounding box center [608, 221] width 69 height 33
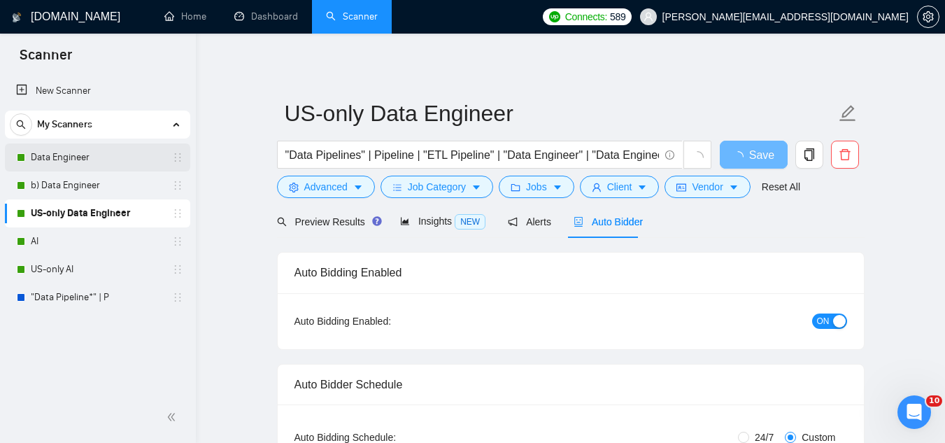
click at [48, 164] on link "Data Engineer" at bounding box center [97, 157] width 133 height 28
radio input "true"
radio input "false"
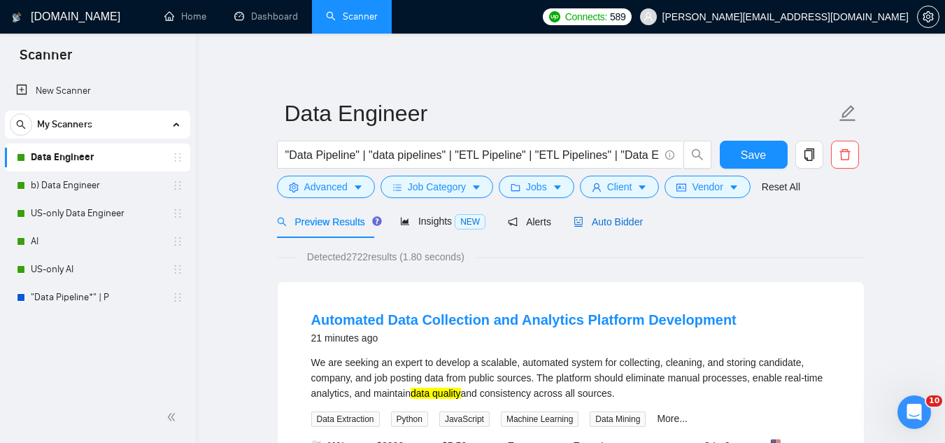
click at [601, 220] on span "Auto Bidder" at bounding box center [608, 221] width 69 height 11
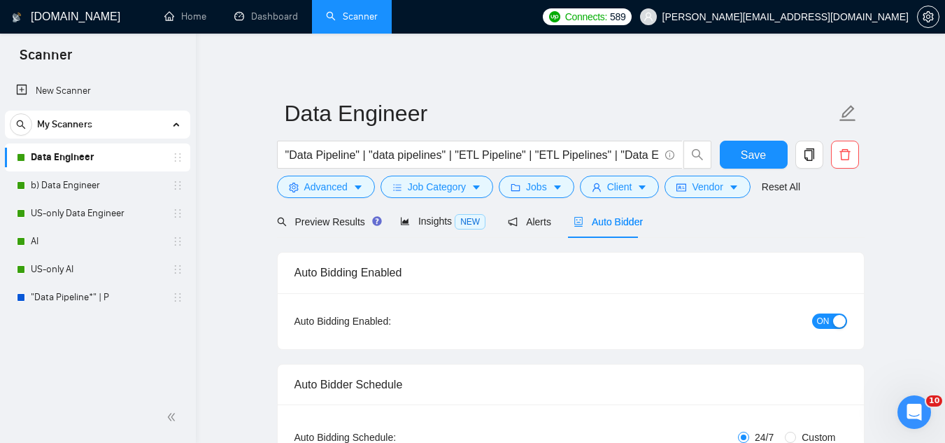
radio input "false"
radio input "true"
click at [332, 190] on span "Advanced" at bounding box center [325, 186] width 43 height 15
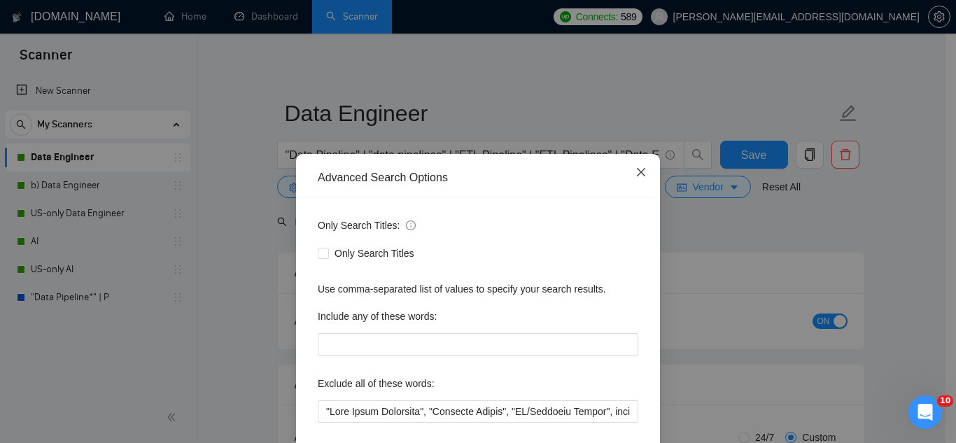
click at [628, 176] on span "Close" at bounding box center [641, 173] width 38 height 38
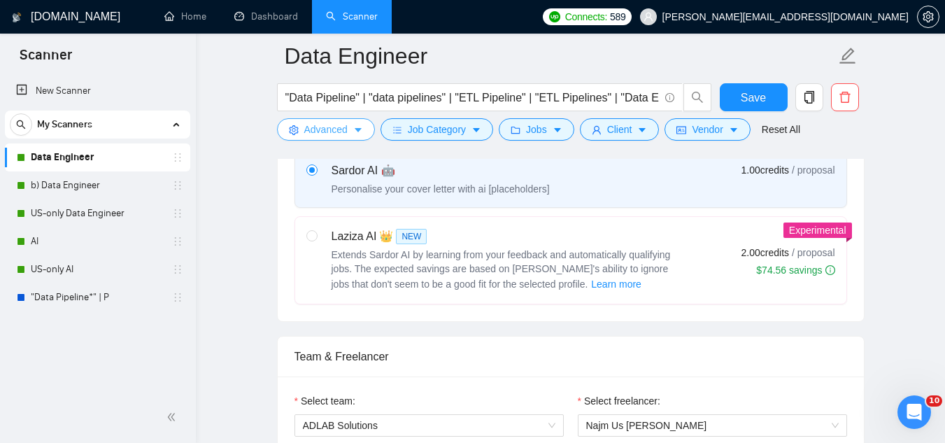
scroll to position [700, 0]
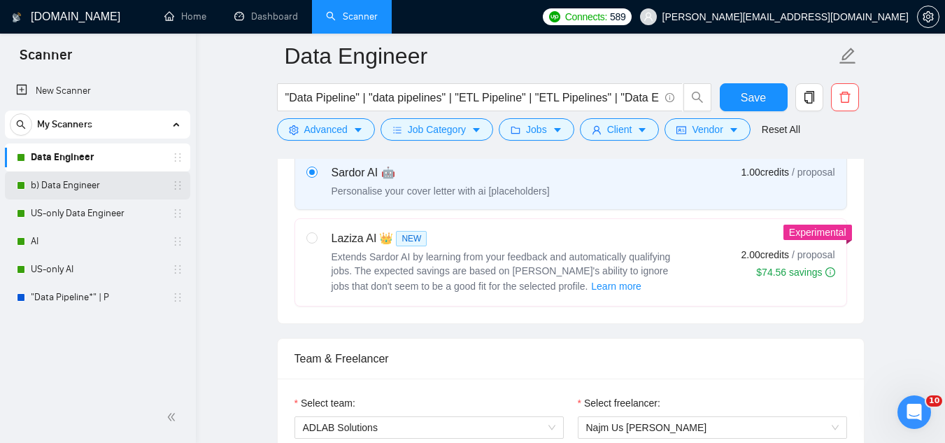
click at [60, 183] on link "b) Data Engineer" at bounding box center [97, 185] width 133 height 28
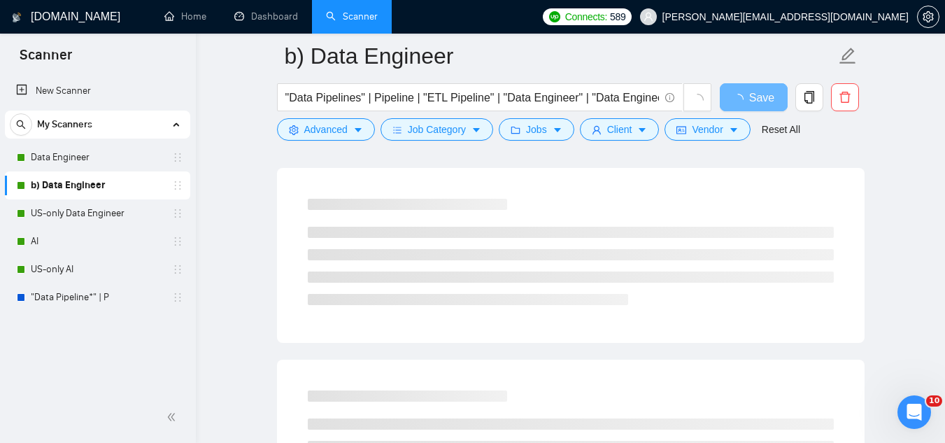
drag, startPoint x: 120, startPoint y: 213, endPoint x: 663, endPoint y: 249, distance: 544.9
click at [120, 212] on link "US-only Data Engineer" at bounding box center [97, 213] width 133 height 28
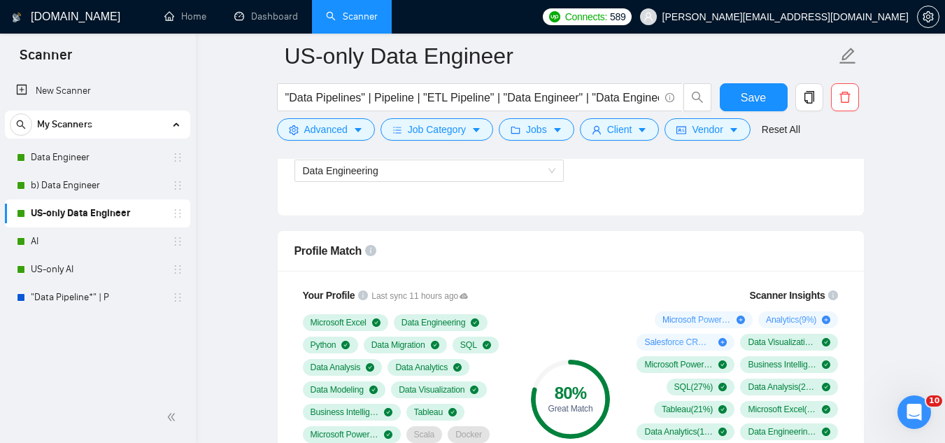
scroll to position [910, 0]
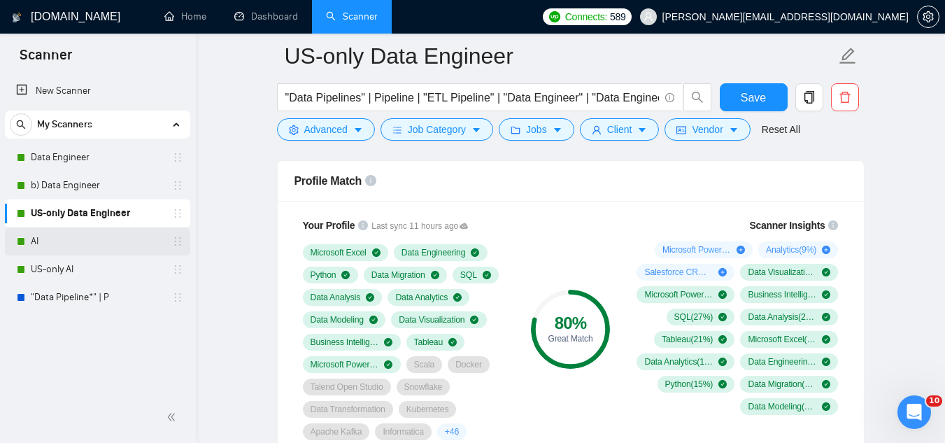
click at [57, 249] on link "AI" at bounding box center [97, 241] width 133 height 28
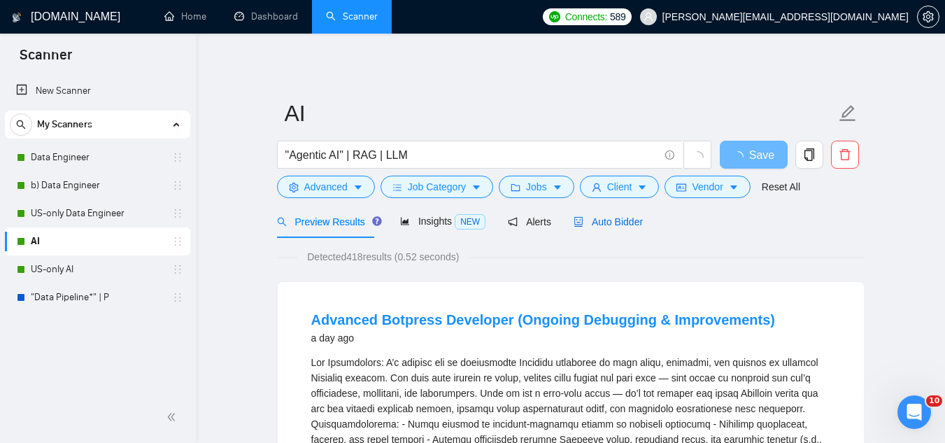
click at [617, 225] on span "Auto Bidder" at bounding box center [608, 221] width 69 height 11
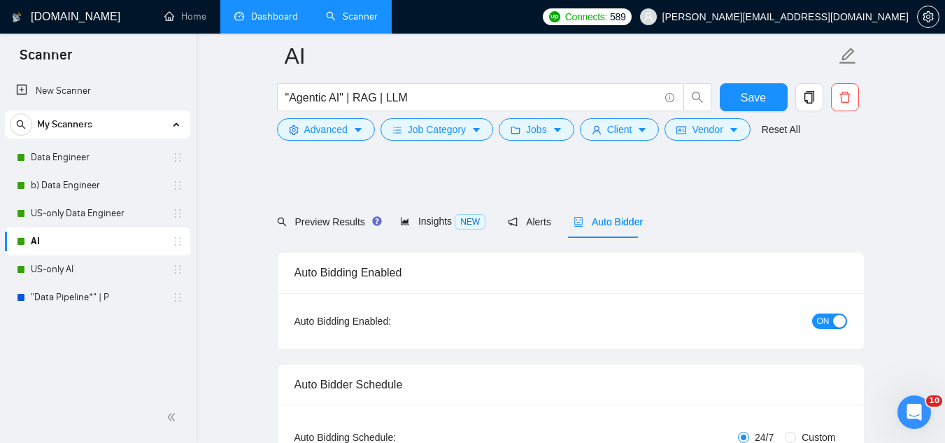
scroll to position [770, 0]
